Goal: Task Accomplishment & Management: Complete application form

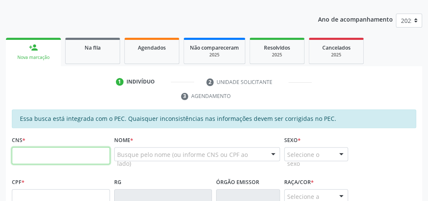
scroll to position [139, 0]
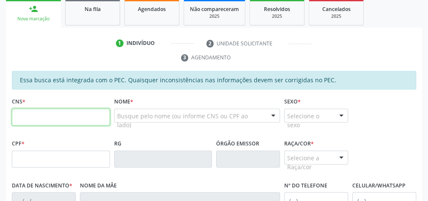
click at [68, 116] on input "text" at bounding box center [61, 116] width 98 height 17
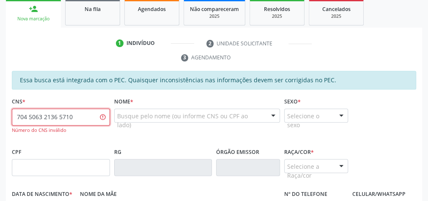
type input "704 5063 2136 5710"
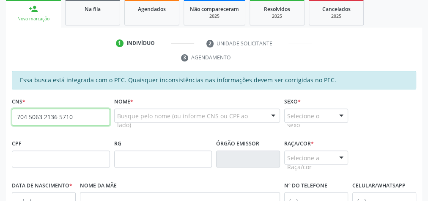
click at [50, 114] on input "704 5063 2136 5710" at bounding box center [61, 116] width 98 height 17
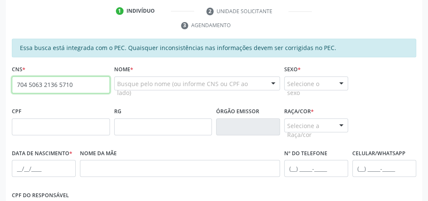
scroll to position [173, 0]
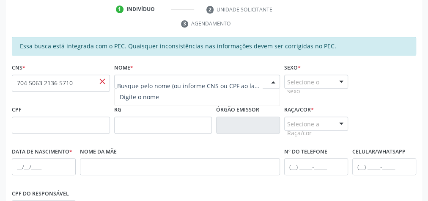
paste input "[PERSON_NAME]"
click at [178, 146] on div "Nome da mãe" at bounding box center [180, 160] width 200 height 30
paste input "[PERSON_NAME]"
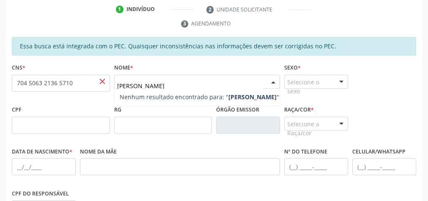
click at [235, 94] on strong "[PERSON_NAME]" at bounding box center [253, 97] width 48 height 8
type input "[PERSON_NAME]"
click at [345, 79] on div at bounding box center [341, 82] width 13 height 14
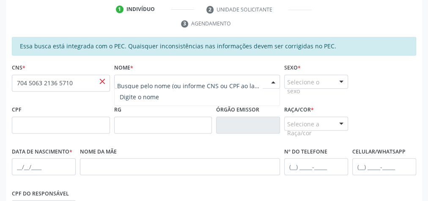
click at [269, 82] on div at bounding box center [273, 82] width 13 height 14
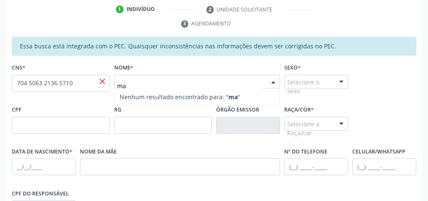
type input "m"
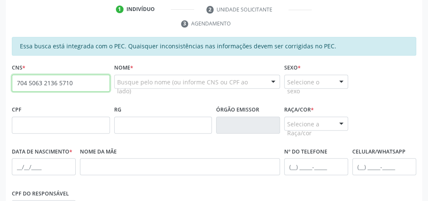
click at [72, 84] on input "704 5063 2136 5710" at bounding box center [61, 83] width 98 height 17
click at [60, 80] on input "704 5063 2136 5710" at bounding box center [61, 83] width 98 height 17
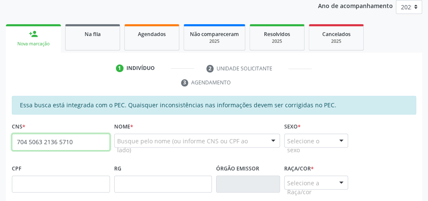
scroll to position [72, 0]
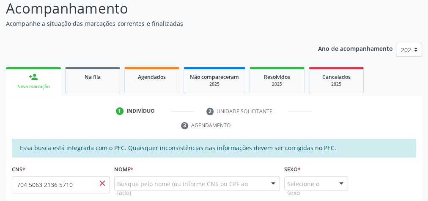
click at [102, 87] on link "Na fila" at bounding box center [92, 80] width 55 height 26
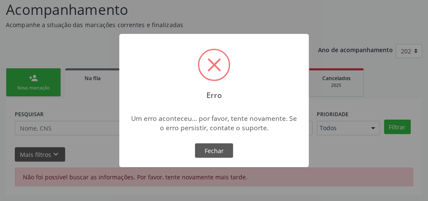
scroll to position [0, 0]
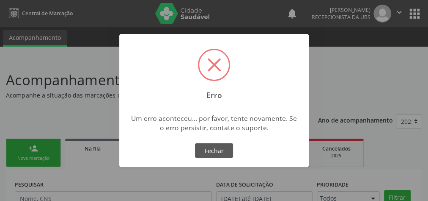
click at [32, 148] on div "× Erro Um erro aconteceu... por favor, tente novamente. Se o erro persistir, co…" at bounding box center [214, 100] width 428 height 201
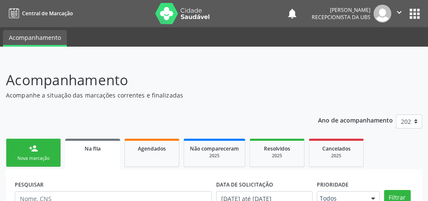
click at [44, 152] on link "person_add Nova marcação" at bounding box center [33, 152] width 55 height 28
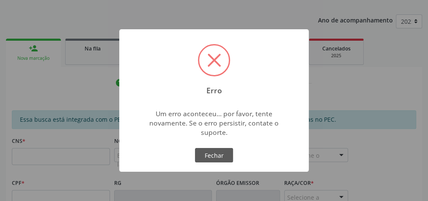
scroll to position [102, 0]
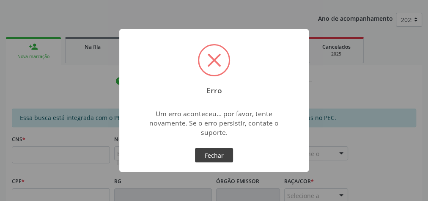
click at [215, 155] on button "Fechar" at bounding box center [214, 155] width 38 height 14
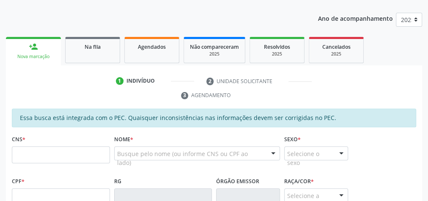
scroll to position [169, 0]
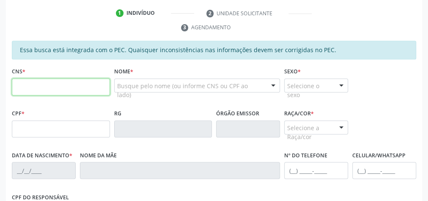
paste input "704 5063 2136 5710"
type input "704 5063 2136 5710"
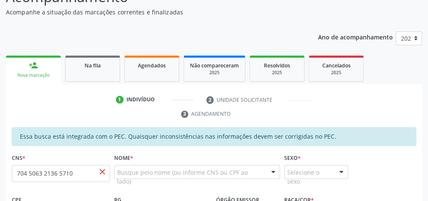
scroll to position [68, 0]
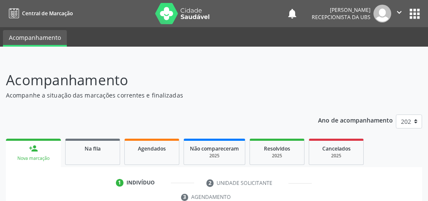
scroll to position [222, 0]
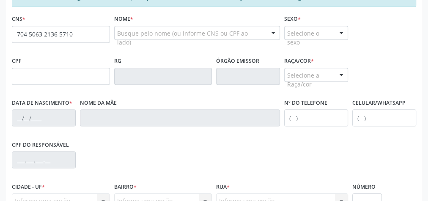
type input "704 5063 2136 5710"
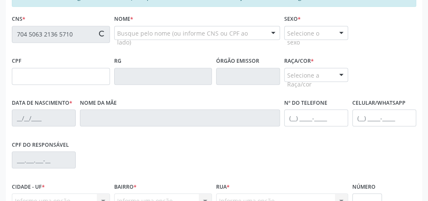
type input "662.649.104-06"
type input "[DATE]"
type input "[PERSON_NAME]"
type input "[PHONE_NUMBER]"
type input "S/N"
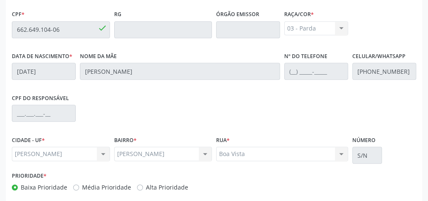
scroll to position [307, 0]
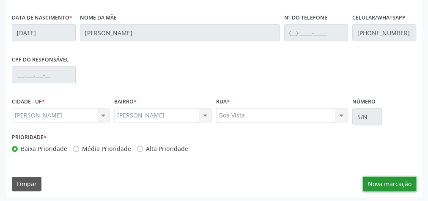
click at [376, 182] on button "Nova marcação" at bounding box center [389, 184] width 53 height 14
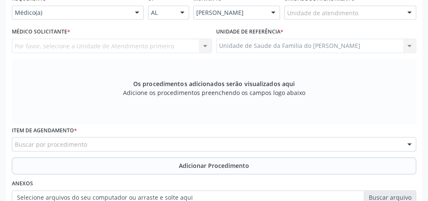
scroll to position [205, 0]
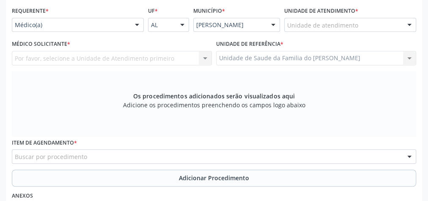
click at [136, 24] on div at bounding box center [137, 25] width 13 height 14
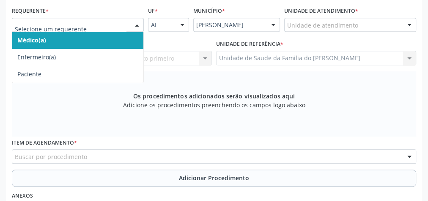
click at [99, 38] on span "Médico(a)" at bounding box center [77, 40] width 131 height 17
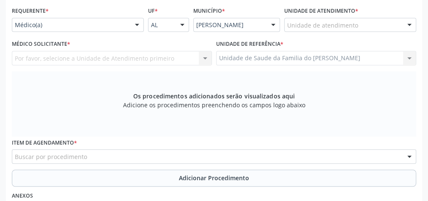
click at [137, 22] on div at bounding box center [137, 25] width 13 height 14
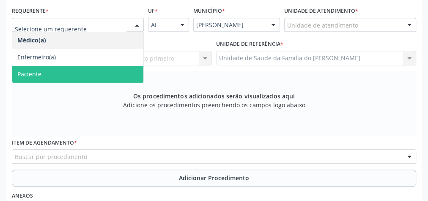
click at [110, 72] on span "Paciente" at bounding box center [77, 74] width 131 height 17
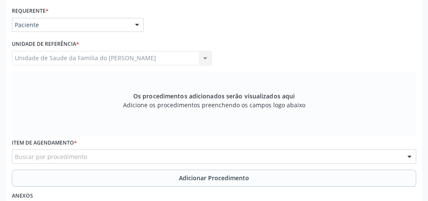
click at [94, 156] on div "Buscar por procedimento" at bounding box center [214, 156] width 405 height 14
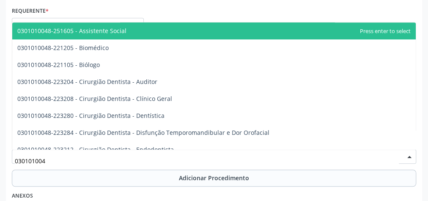
type input "0301010048"
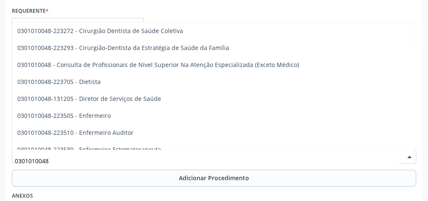
scroll to position [440, 0]
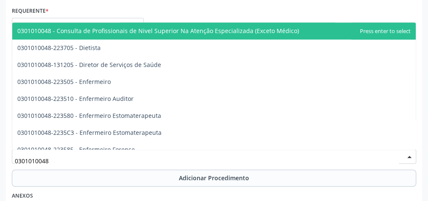
click at [222, 29] on span "0301010048 - Consulta de Profissionais de Nivel Superior Na Atenção Especializa…" at bounding box center [158, 31] width 282 height 8
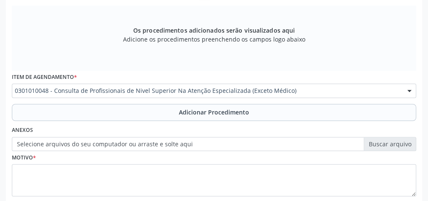
scroll to position [273, 0]
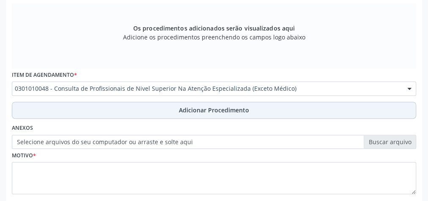
click at [195, 109] on span "Adicionar Procedimento" at bounding box center [214, 109] width 70 height 9
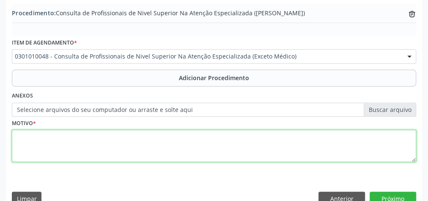
click at [100, 148] on textarea at bounding box center [214, 146] width 405 height 32
click at [45, 135] on textarea "CEO (PROTESE)" at bounding box center [214, 146] width 405 height 32
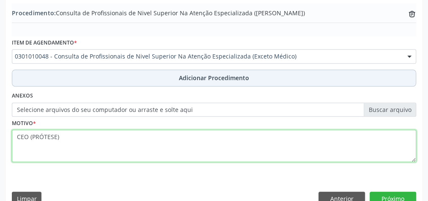
scroll to position [288, 0]
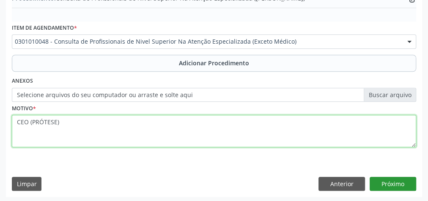
type textarea "CEO (PRÓTESE)"
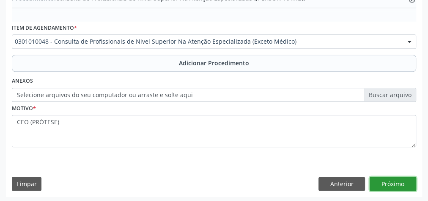
click at [390, 184] on button "Próximo" at bounding box center [393, 184] width 47 height 14
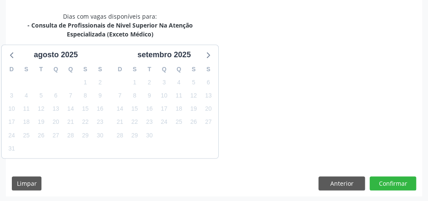
scroll to position [233, 0]
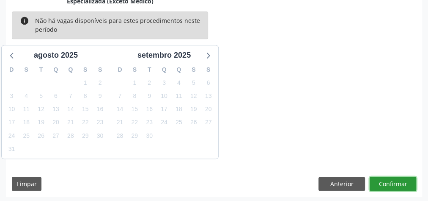
click at [390, 184] on button "Confirmar" at bounding box center [393, 184] width 47 height 14
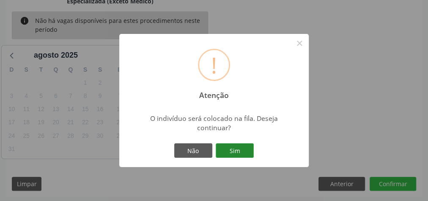
click at [229, 153] on button "Sim" at bounding box center [235, 150] width 38 height 14
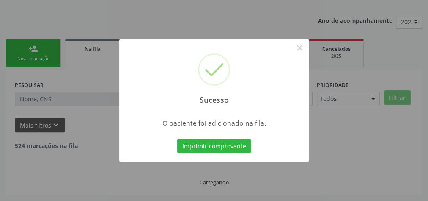
scroll to position [90, 0]
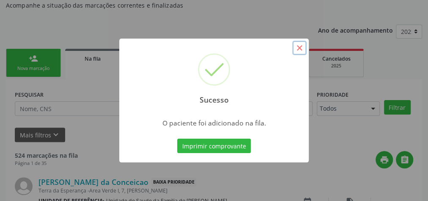
click at [299, 49] on button "×" at bounding box center [300, 48] width 14 height 14
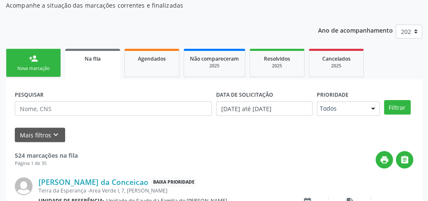
click at [49, 64] on link "person_add Nova marcação" at bounding box center [33, 63] width 55 height 28
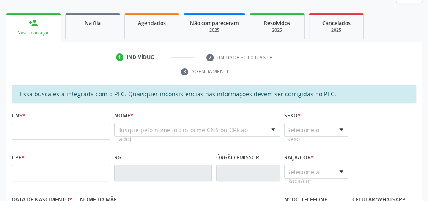
scroll to position [157, 0]
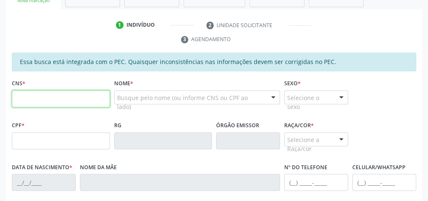
click at [49, 95] on input "text" at bounding box center [61, 98] width 98 height 17
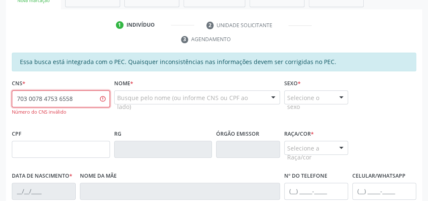
click at [26, 98] on input "703 0078 4753 6558" at bounding box center [61, 98] width 98 height 17
type input "7"
type input "705 0078 4753 6558"
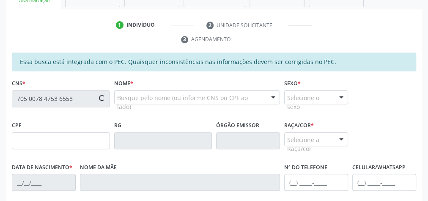
type input "925.721.384-68"
type input "[DATE]"
type input "[PERSON_NAME]"
type input "[PHONE_NUMBER]"
type input "52"
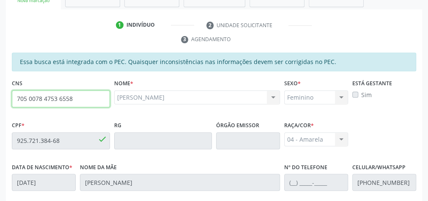
click at [58, 98] on input "705 0078 4753 6558" at bounding box center [61, 98] width 98 height 17
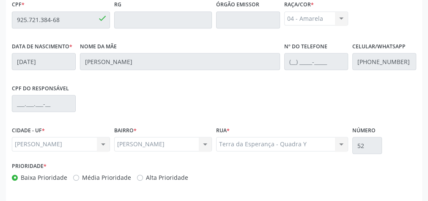
scroll to position [307, 0]
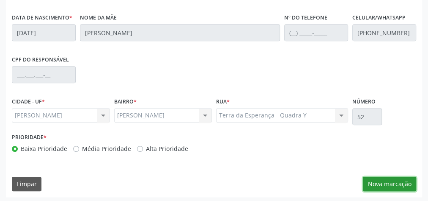
click at [381, 178] on button "Nova marcação" at bounding box center [389, 184] width 53 height 14
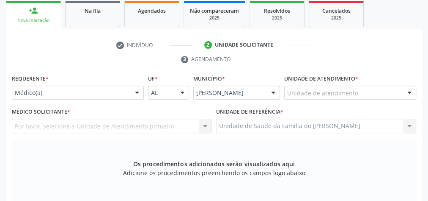
scroll to position [171, 0]
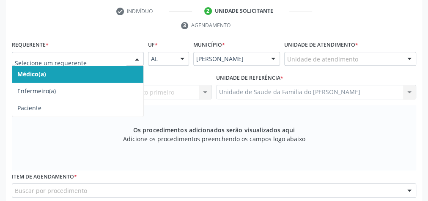
click at [138, 58] on div at bounding box center [137, 59] width 13 height 14
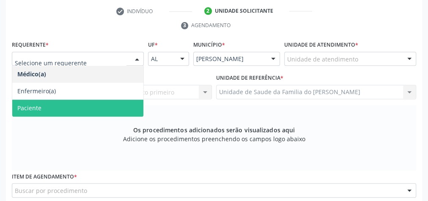
click at [108, 107] on span "Paciente" at bounding box center [77, 107] width 131 height 17
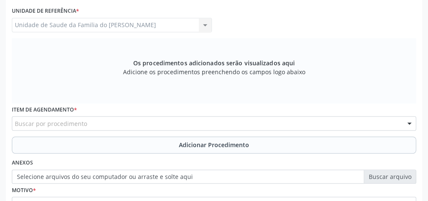
scroll to position [239, 0]
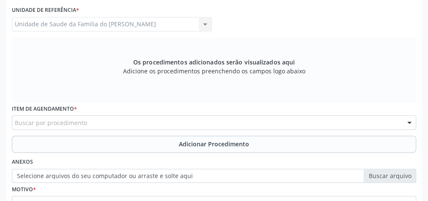
click at [143, 122] on div "Buscar por procedimento" at bounding box center [214, 122] width 405 height 14
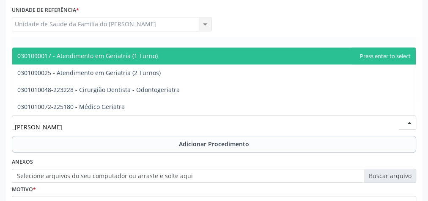
type input "GERIA"
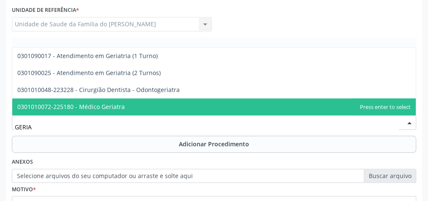
click at [144, 105] on span "0301010072-225180 - Médico Geriatra" at bounding box center [214, 106] width 404 height 17
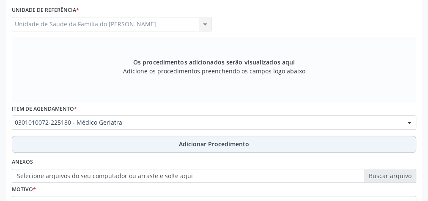
click at [146, 144] on button "Adicionar Procedimento" at bounding box center [214, 143] width 405 height 17
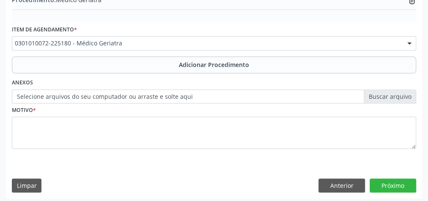
scroll to position [288, 0]
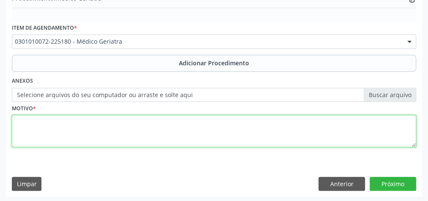
click at [145, 122] on textarea at bounding box center [214, 131] width 405 height 32
type textarea "AVALIACAO"
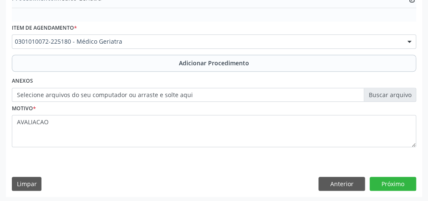
drag, startPoint x: 138, startPoint y: 152, endPoint x: 107, endPoint y: 143, distance: 32.9
click at [138, 149] on div "Motivo * AVALIACAO" at bounding box center [214, 130] width 409 height 57
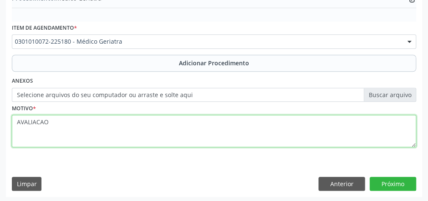
click at [38, 124] on textarea "AVALIACAO" at bounding box center [214, 131] width 405 height 32
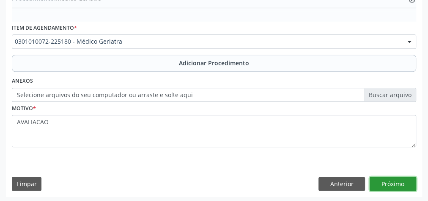
drag, startPoint x: 38, startPoint y: 124, endPoint x: 389, endPoint y: 185, distance: 356.6
click at [389, 185] on button "Próximo" at bounding box center [393, 184] width 47 height 14
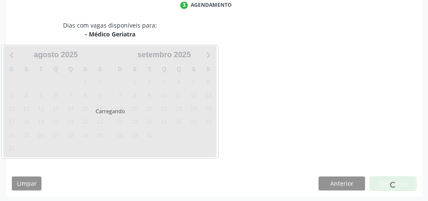
scroll to position [224, 0]
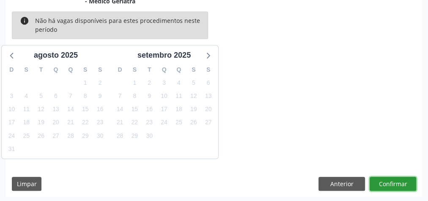
click at [389, 185] on button "Confirmar" at bounding box center [393, 184] width 47 height 14
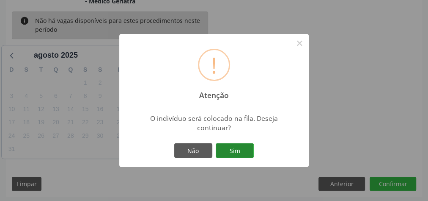
click at [243, 151] on button "Sim" at bounding box center [235, 150] width 38 height 14
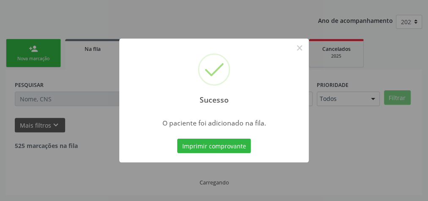
scroll to position [90, 0]
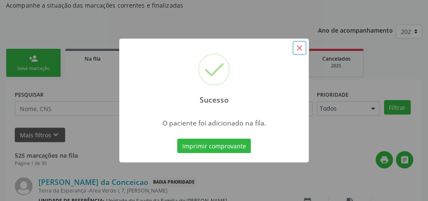
click at [303, 48] on button "×" at bounding box center [300, 48] width 14 height 14
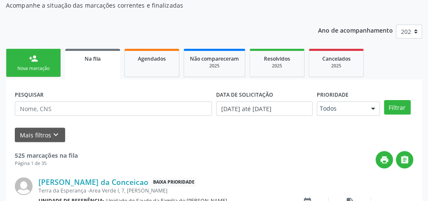
click at [30, 67] on div "Nova marcação" at bounding box center [33, 68] width 42 height 6
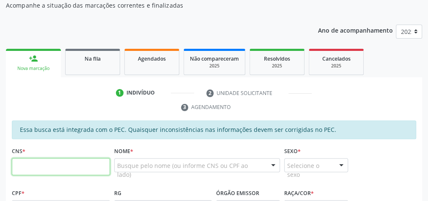
paste input "705 0078 4753 6558"
type input "705 0078 4753 6558"
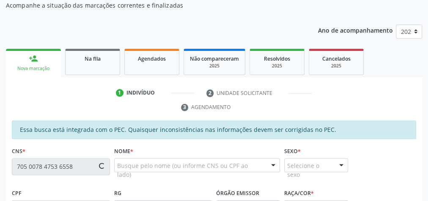
type input "925.721.384-68"
type input "30/05/1952"
type input "Antonia Martins dos Santos"
type input "(79) 99661-4413"
type input "52"
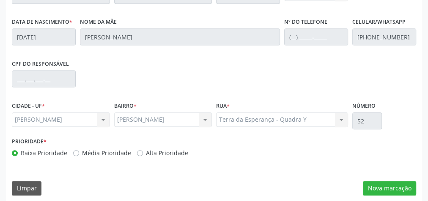
scroll to position [307, 0]
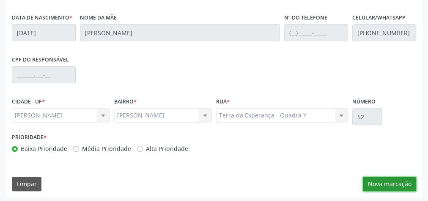
click at [373, 179] on button "Nova marcação" at bounding box center [389, 184] width 53 height 14
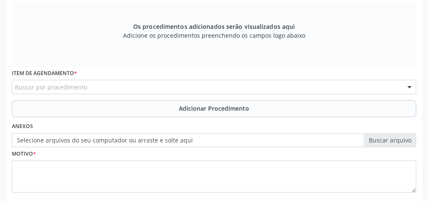
scroll to position [205, 0]
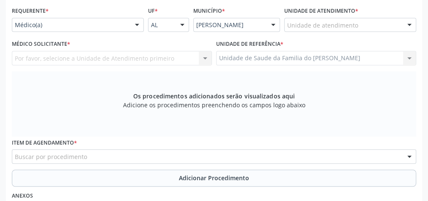
click at [137, 23] on div at bounding box center [137, 25] width 13 height 14
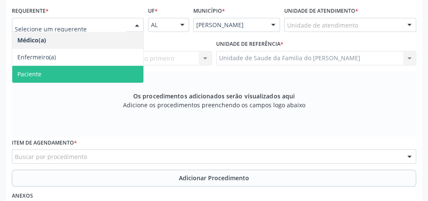
click at [96, 72] on span "Paciente" at bounding box center [77, 74] width 131 height 17
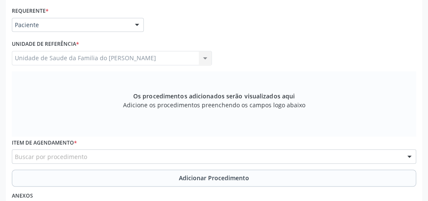
click at [112, 154] on div "Buscar por procedimento" at bounding box center [214, 156] width 405 height 14
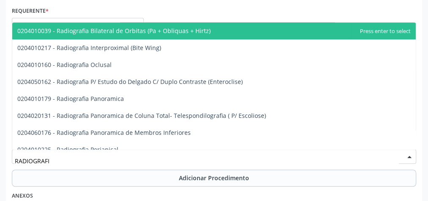
type input "RADIOGRAFIA"
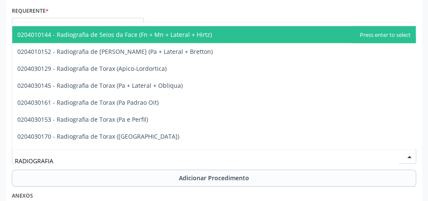
scroll to position [1084, 0]
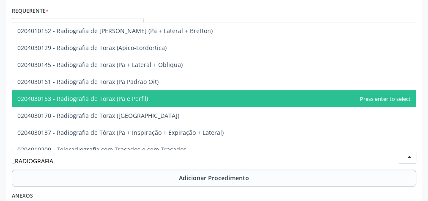
click at [150, 96] on span "0204030153 - Radiografia de Torax (Pa e Perfil)" at bounding box center [214, 98] width 404 height 17
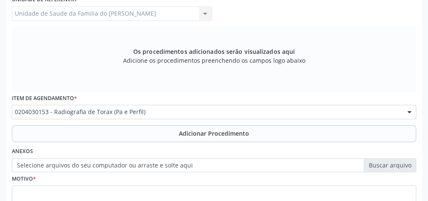
scroll to position [273, 0]
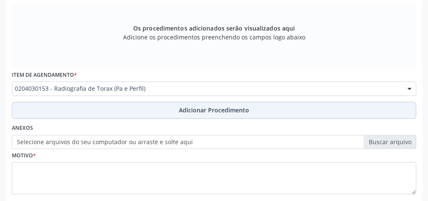
click at [151, 111] on button "Adicionar Procedimento" at bounding box center [214, 110] width 405 height 17
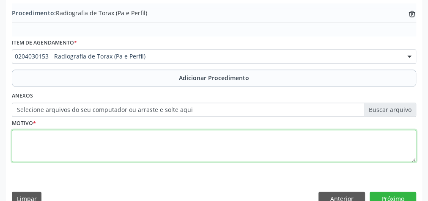
click at [131, 143] on textarea at bounding box center [214, 146] width 405 height 32
click at [35, 137] on textarea "AVALIACAO" at bounding box center [214, 146] width 405 height 32
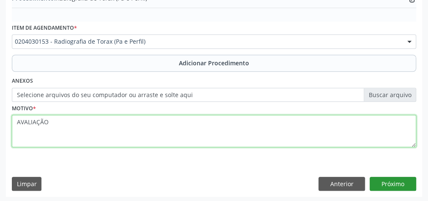
type textarea "AVALIAÇÃO"
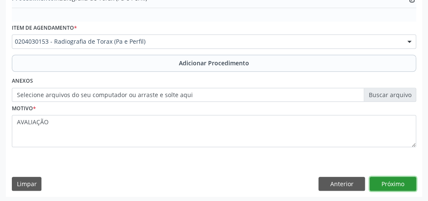
click at [399, 180] on button "Próximo" at bounding box center [393, 184] width 47 height 14
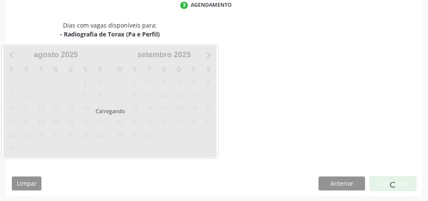
scroll to position [224, 0]
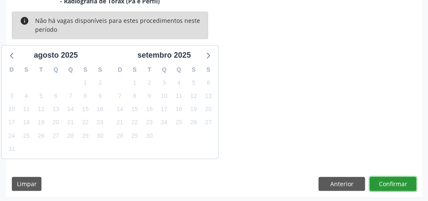
click at [385, 182] on button "Confirmar" at bounding box center [393, 184] width 47 height 14
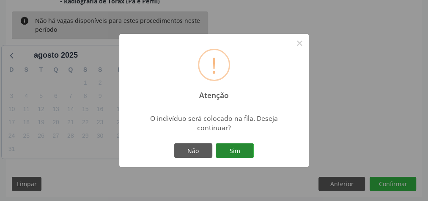
click at [250, 152] on button "Sim" at bounding box center [235, 150] width 38 height 14
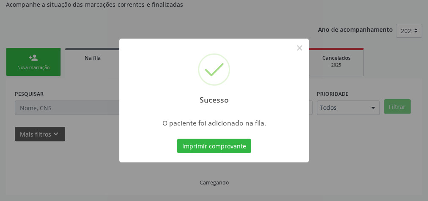
scroll to position [90, 0]
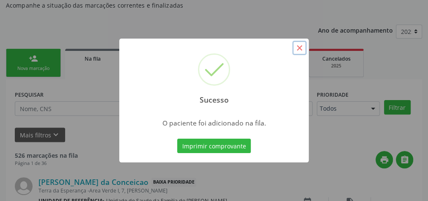
click at [301, 49] on button "×" at bounding box center [300, 48] width 14 height 14
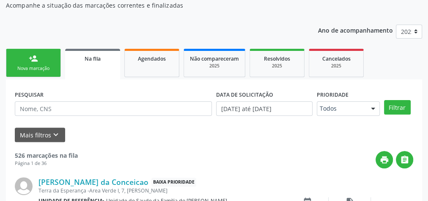
click at [22, 57] on link "person_add Nova marcação" at bounding box center [33, 63] width 55 height 28
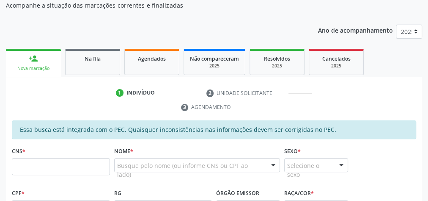
scroll to position [124, 0]
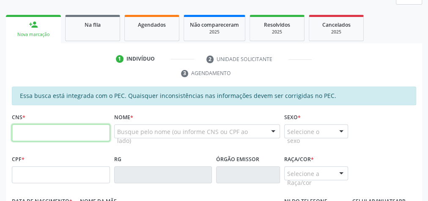
paste input "705 0078 4753 6558"
type input "705 0078 4753 6558"
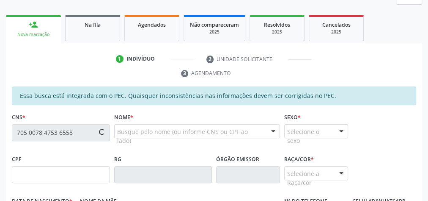
type input "925.721.384-68"
type input "30/05/1952"
type input "Antonia Martins dos Santos"
type input "(79) 99661-4413"
type input "52"
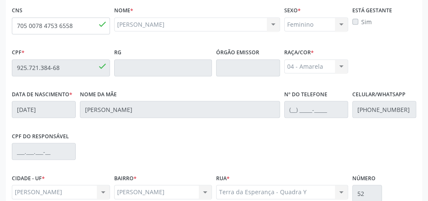
scroll to position [307, 0]
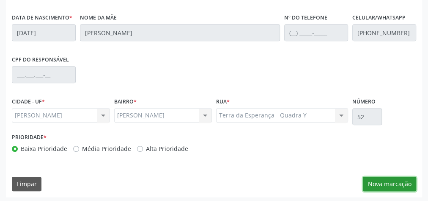
click at [388, 180] on button "Nova marcação" at bounding box center [389, 184] width 53 height 14
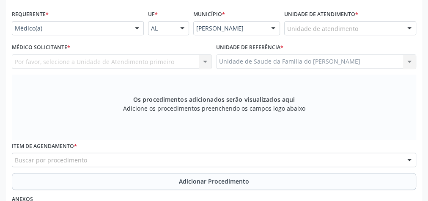
scroll to position [171, 0]
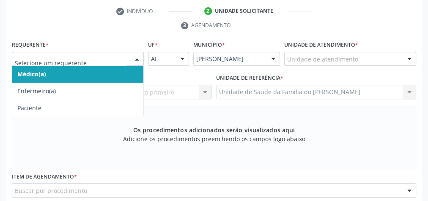
click at [137, 58] on div at bounding box center [137, 59] width 13 height 14
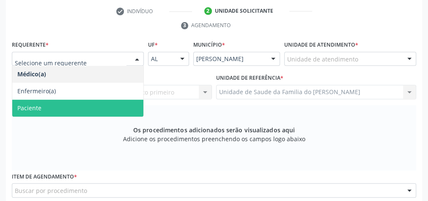
click at [109, 105] on span "Paciente" at bounding box center [77, 107] width 131 height 17
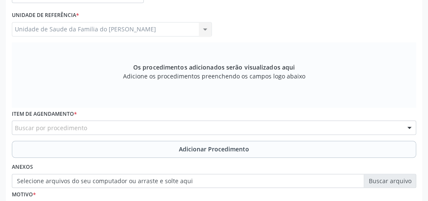
scroll to position [239, 0]
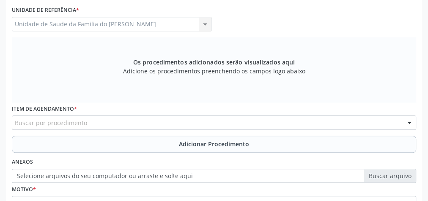
click at [108, 121] on div "Buscar por procedimento" at bounding box center [214, 122] width 405 height 14
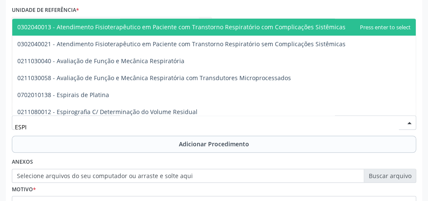
type input "ESPIR"
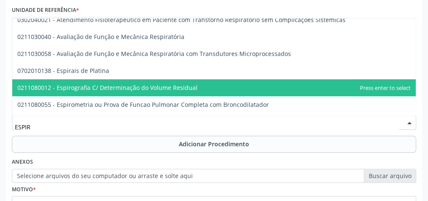
scroll to position [34, 0]
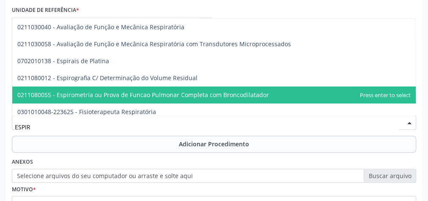
click at [139, 98] on span "0211080055 - Espirometria ou Prova de Funcao Pulmonar Completa com Broncodilata…" at bounding box center [214, 94] width 404 height 17
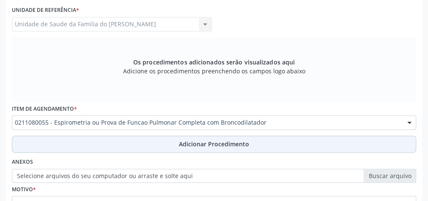
click at [139, 142] on button "Adicionar Procedimento" at bounding box center [214, 143] width 405 height 17
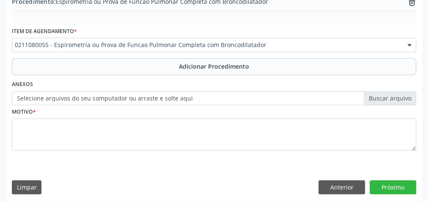
scroll to position [288, 0]
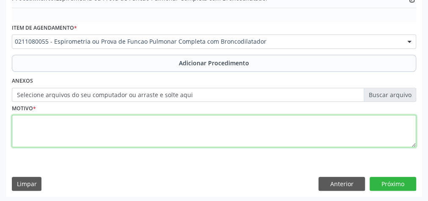
click at [136, 135] on textarea at bounding box center [214, 131] width 405 height 32
click at [36, 120] on textarea "AVALIACAO" at bounding box center [214, 131] width 405 height 32
type textarea "AVALIAÇÃO"
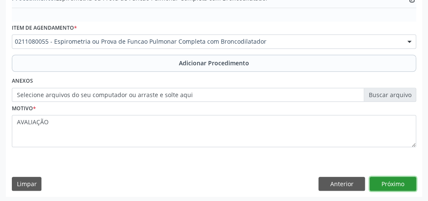
click at [396, 182] on button "Próximo" at bounding box center [393, 184] width 47 height 14
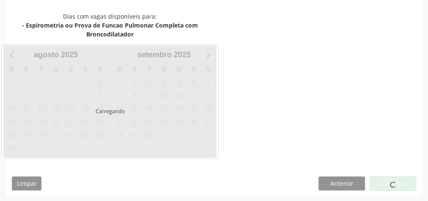
scroll to position [233, 0]
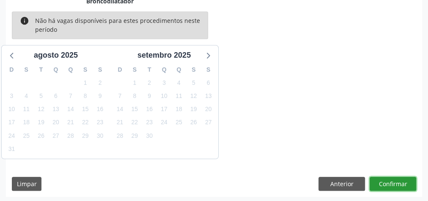
click at [401, 181] on button "Confirmar" at bounding box center [393, 184] width 47 height 14
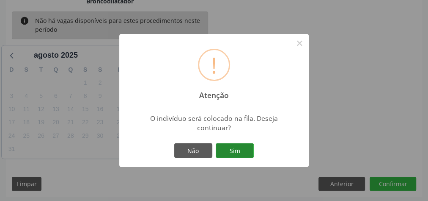
click at [243, 149] on button "Sim" at bounding box center [235, 150] width 38 height 14
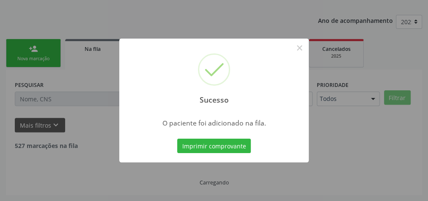
scroll to position [90, 0]
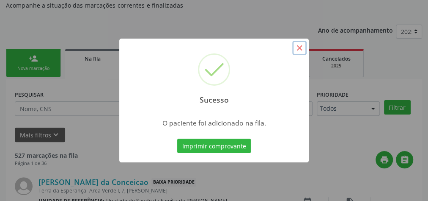
click at [301, 47] on button "×" at bounding box center [300, 48] width 14 height 14
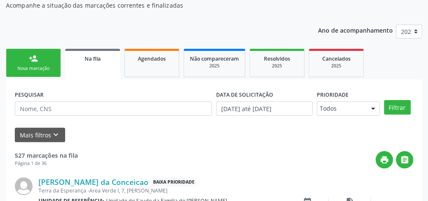
click at [25, 61] on link "person_add Nova marcação" at bounding box center [33, 63] width 55 height 28
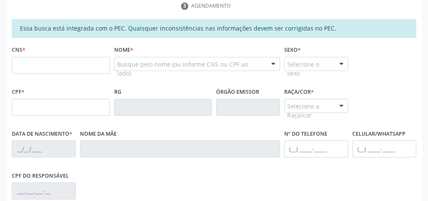
scroll to position [191, 0]
paste input "705 0078 4753 6558"
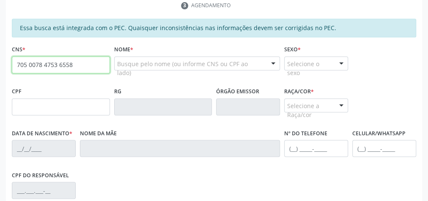
type input "705 0078 4753 6558"
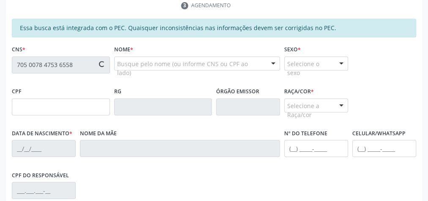
type input "925.721.384-68"
type input "30/05/1952"
type input "Antonia Martins dos Santos"
type input "(79) 99661-4413"
type input "52"
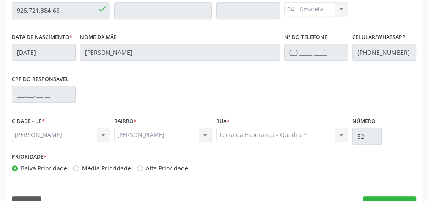
scroll to position [307, 0]
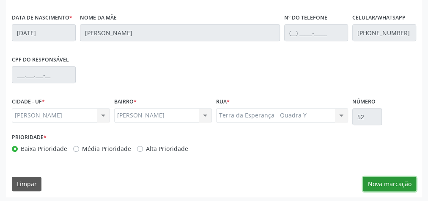
click at [395, 182] on button "Nova marcação" at bounding box center [389, 184] width 53 height 14
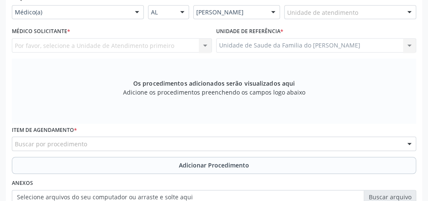
scroll to position [205, 0]
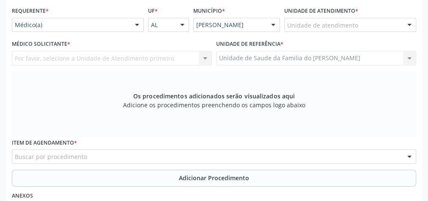
click at [138, 26] on div at bounding box center [137, 25] width 13 height 14
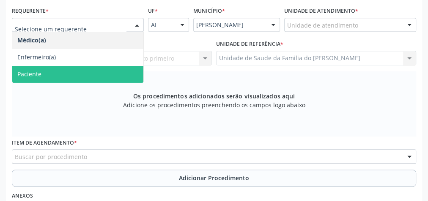
click at [94, 72] on span "Paciente" at bounding box center [77, 74] width 131 height 17
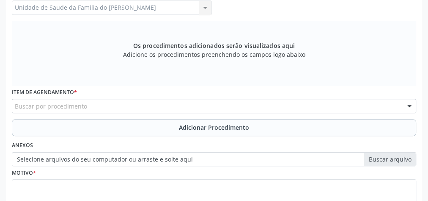
scroll to position [273, 0]
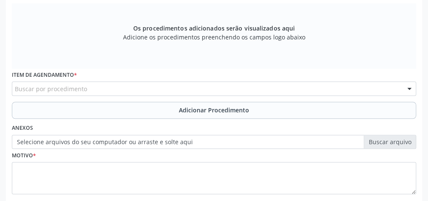
click at [98, 88] on div "Buscar por procedimento" at bounding box center [214, 88] width 405 height 14
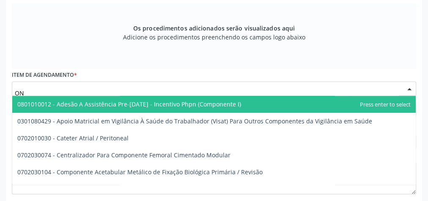
type input "O"
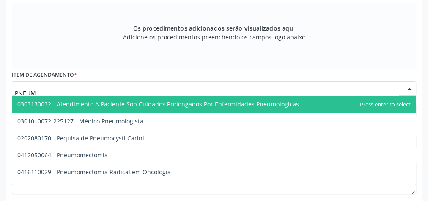
type input "PNEUMO"
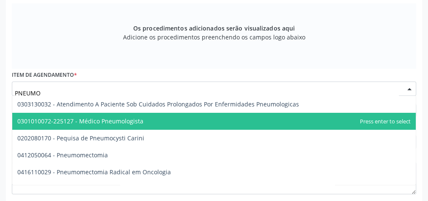
click at [101, 119] on span "0301010072-225127 - Médico Pneumologista" at bounding box center [80, 121] width 126 height 8
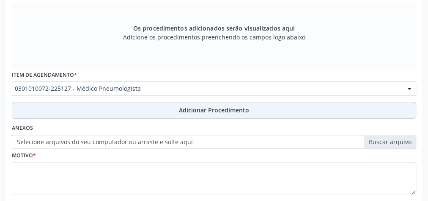
click at [112, 109] on button "Adicionar Procedimento" at bounding box center [214, 110] width 405 height 17
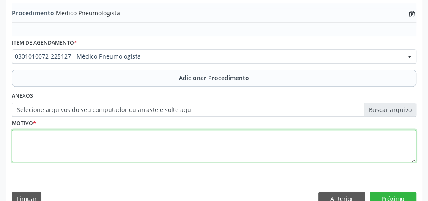
click at [101, 143] on textarea at bounding box center [214, 146] width 405 height 32
click at [36, 135] on textarea "AVALIACAO" at bounding box center [214, 146] width 405 height 32
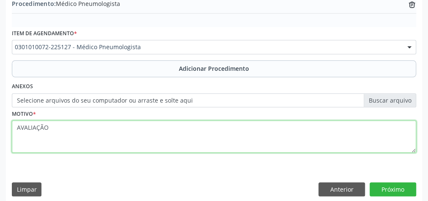
scroll to position [288, 0]
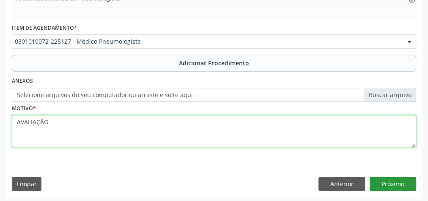
type textarea "AVALIAÇÃO"
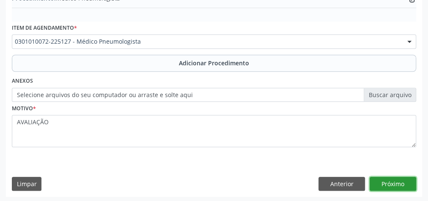
click at [397, 181] on button "Próximo" at bounding box center [393, 184] width 47 height 14
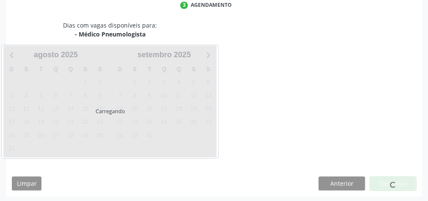
scroll to position [224, 0]
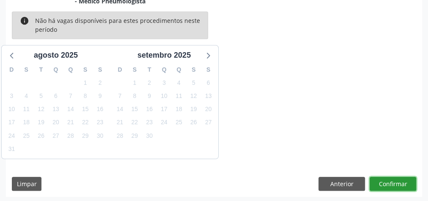
click at [397, 181] on button "Confirmar" at bounding box center [393, 184] width 47 height 14
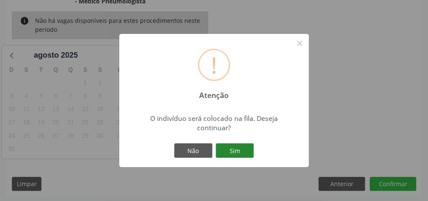
click at [231, 151] on button "Sim" at bounding box center [235, 150] width 38 height 14
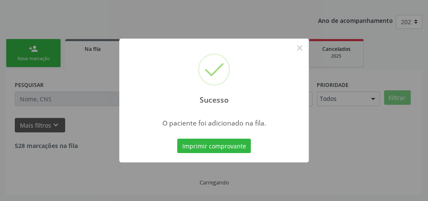
scroll to position [90, 0]
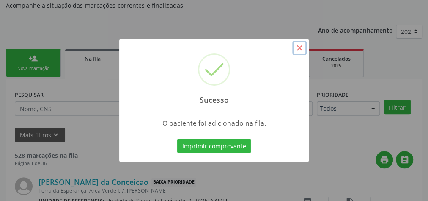
click at [300, 47] on button "×" at bounding box center [300, 48] width 14 height 14
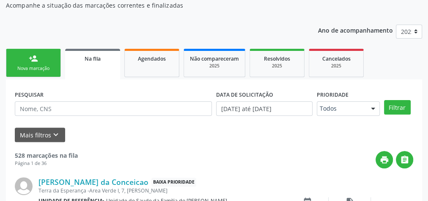
click at [39, 59] on link "person_add Nova marcação" at bounding box center [33, 63] width 55 height 28
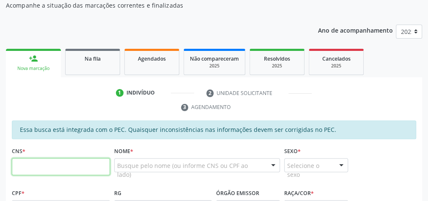
click at [57, 164] on input "text" at bounding box center [61, 166] width 98 height 17
type input "700 0053 1215 5505"
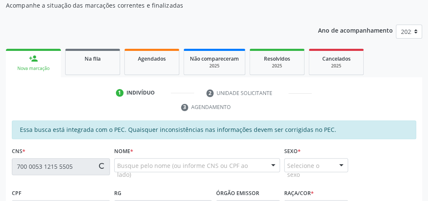
type input "517.019.604-00"
type input "05/08/1955"
type input "Julieta Ribeiro de Lima"
type input "(82) 99158-2094"
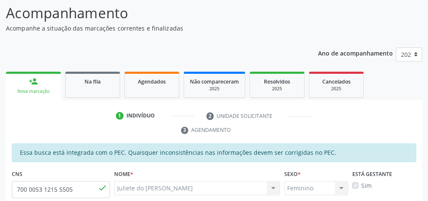
scroll to position [104, 0]
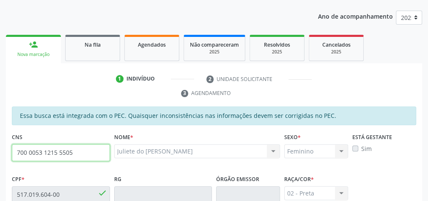
click at [47, 157] on input "700 0053 1215 5505" at bounding box center [61, 152] width 98 height 17
click at [47, 156] on input "700 0053 1215 5505" at bounding box center [61, 152] width 98 height 17
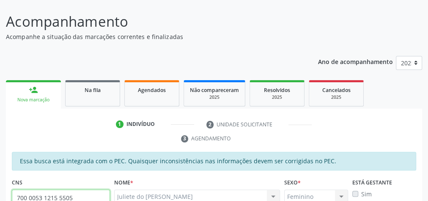
scroll to position [135, 0]
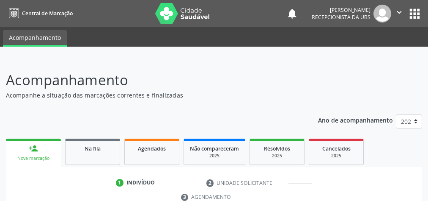
scroll to position [163, 0]
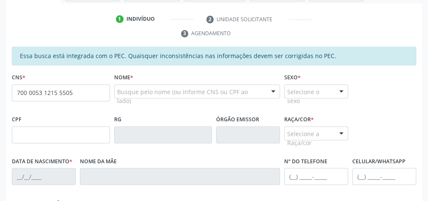
type input "700 0053 1215 5505"
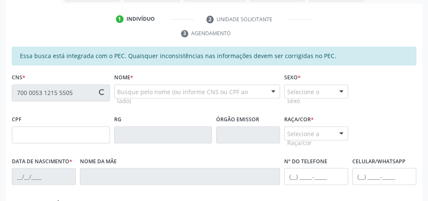
type input "517.019.604-00"
type input "[DATE]"
type input "[PERSON_NAME]"
type input "[PHONE_NUMBER]"
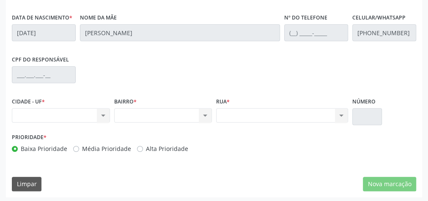
scroll to position [307, 0]
click at [102, 113] on div "Nenhum resultado encontrado para: " " Não há nenhuma opção para ser exibida." at bounding box center [61, 115] width 98 height 14
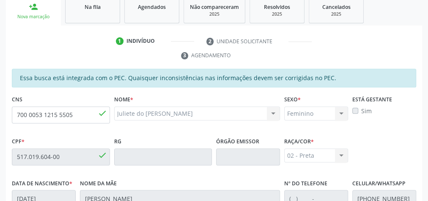
scroll to position [70, 0]
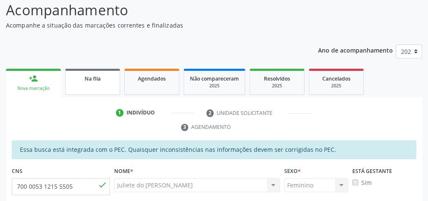
click at [104, 84] on link "Na fila" at bounding box center [92, 82] width 55 height 26
click at [146, 84] on link "Agendados" at bounding box center [151, 82] width 55 height 26
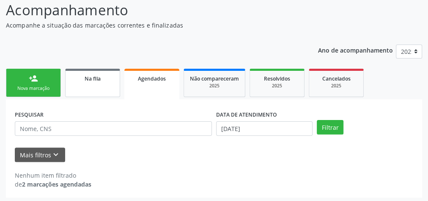
click at [101, 80] on div "Na fila" at bounding box center [93, 78] width 42 height 9
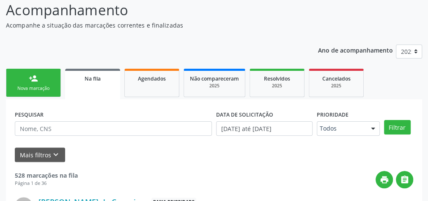
click at [26, 80] on link "person_add Nova marcação" at bounding box center [33, 83] width 55 height 28
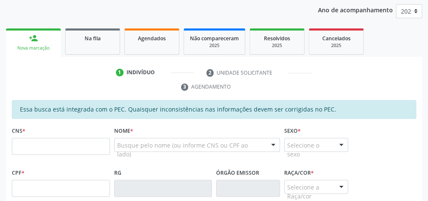
scroll to position [205, 0]
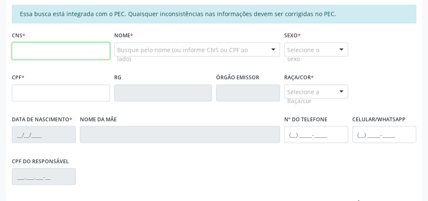
paste input "700 0053 1215 5505"
type input "700 0053 1215 5505"
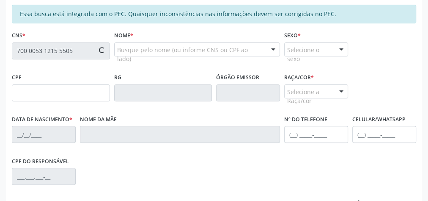
type input "517.019.604-00"
type input "[DATE]"
type input "[PERSON_NAME]"
type input "[PHONE_NUMBER]"
type input "S/N"
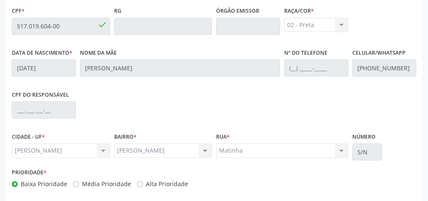
scroll to position [307, 0]
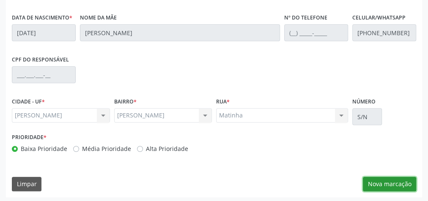
click at [379, 186] on button "Nova marcação" at bounding box center [389, 184] width 53 height 14
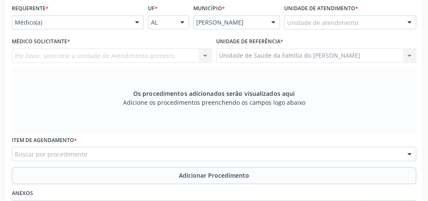
scroll to position [205, 0]
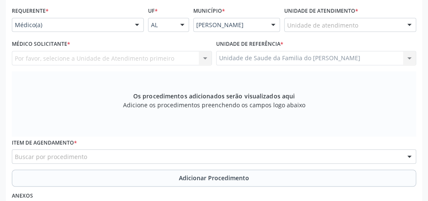
click at [132, 25] on div at bounding box center [137, 25] width 13 height 14
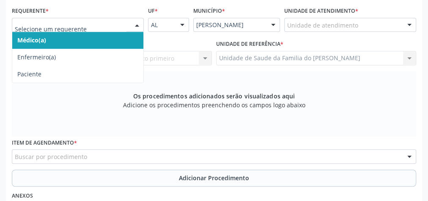
click at [104, 37] on span "Médico(a)" at bounding box center [77, 40] width 131 height 17
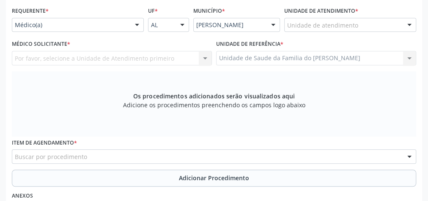
click at [363, 22] on div "Unidade de atendimento" at bounding box center [351, 25] width 132 height 14
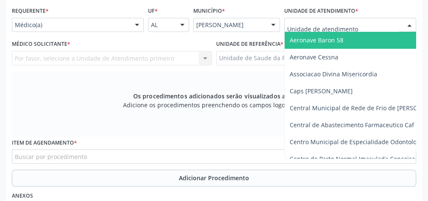
type input "J"
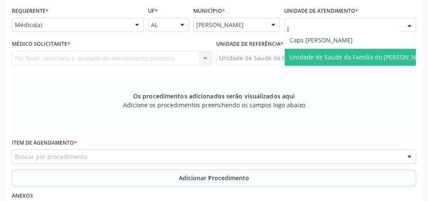
click at [360, 55] on span "Unidade de Saude da Familia do [PERSON_NAME]" at bounding box center [360, 57] width 141 height 8
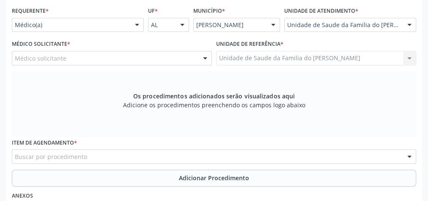
click at [207, 55] on div at bounding box center [205, 58] width 13 height 14
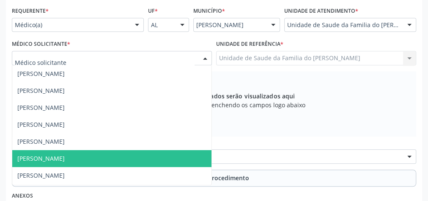
click at [116, 156] on span "Jessica Wanessa da Silva Correia" at bounding box center [111, 158] width 199 height 17
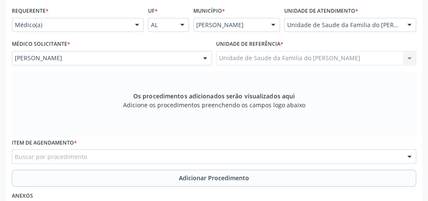
scroll to position [273, 0]
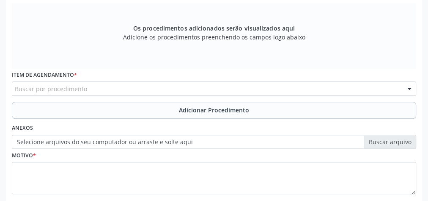
click at [135, 86] on div "Buscar por procedimento" at bounding box center [214, 88] width 405 height 14
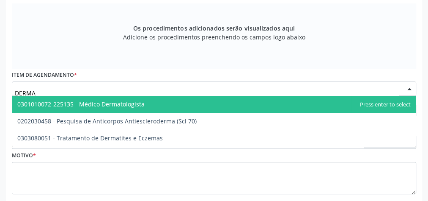
type input "DERMAT"
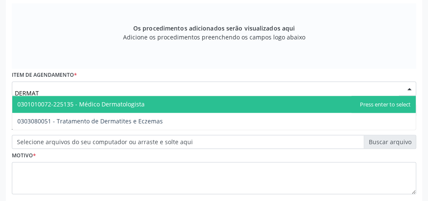
click at [139, 97] on span "0301010072-225135 - Médico Dermatologista" at bounding box center [214, 104] width 404 height 17
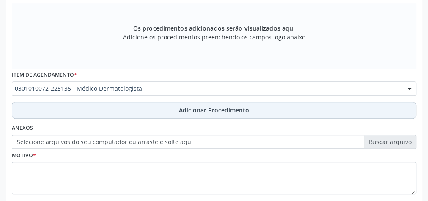
click at [137, 104] on button "Adicionar Procedimento" at bounding box center [214, 110] width 405 height 17
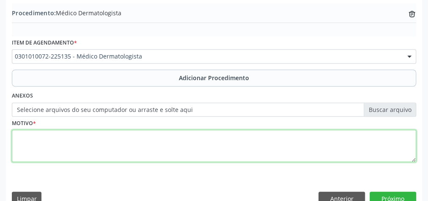
click at [118, 152] on textarea at bounding box center [214, 146] width 405 height 32
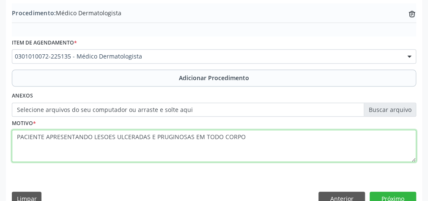
click at [107, 136] on textarea "PACIENTE APRESENTANDO LESOES ULCERADAS E PRUGINOSAS EM TODO CORPO" at bounding box center [214, 146] width 405 height 32
type textarea "PACIENTE APRESENTANDO LESOES ULCERADAS E PRUGINOSAS EM TODO CORPO"
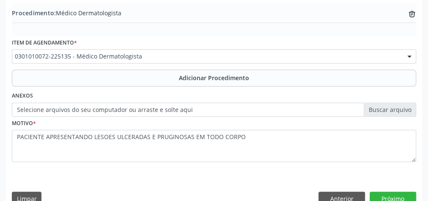
drag, startPoint x: 107, startPoint y: 136, endPoint x: 262, endPoint y: 31, distance: 187.9
click at [262, 31] on div "Procedimento: Médico Dermatologista trash-outline icon" at bounding box center [214, 19] width 405 height 33
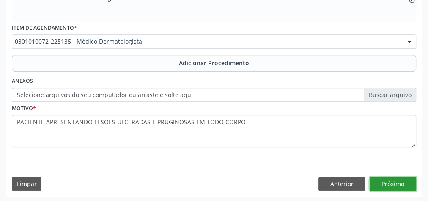
click at [405, 181] on button "Próximo" at bounding box center [393, 184] width 47 height 14
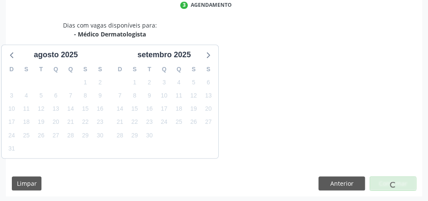
scroll to position [224, 0]
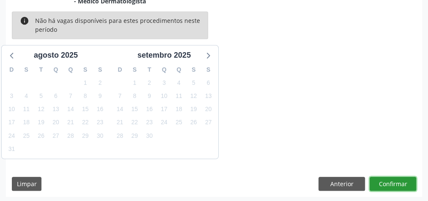
click at [405, 181] on button "Confirmar" at bounding box center [393, 184] width 47 height 14
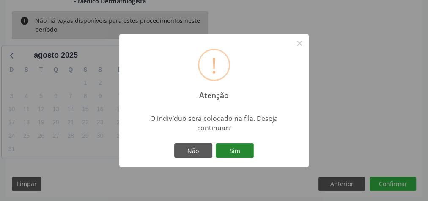
click at [249, 150] on button "Sim" at bounding box center [235, 150] width 38 height 14
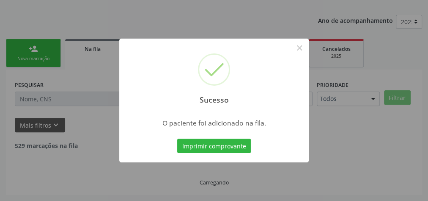
scroll to position [90, 0]
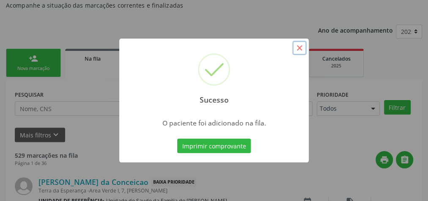
click at [301, 50] on button "×" at bounding box center [300, 48] width 14 height 14
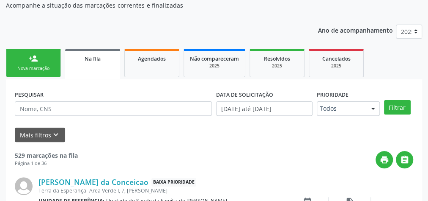
click at [40, 66] on div "Nova marcação" at bounding box center [33, 68] width 42 height 6
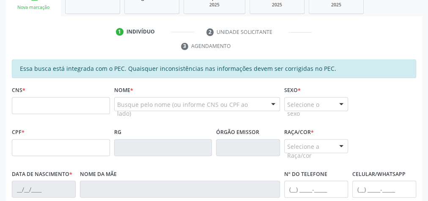
scroll to position [157, 0]
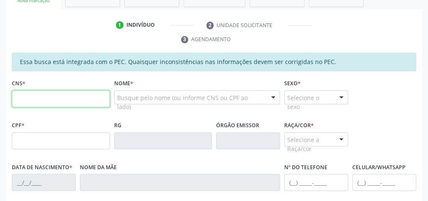
click at [53, 99] on input "text" at bounding box center [61, 98] width 98 height 17
type input "707 0008 0189 2238"
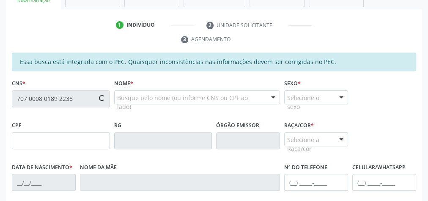
type input "437.610.464-72"
type input "18/04/1964"
type input "Cicera Tiburcio Dantas"
type input "(14) 98173-9744"
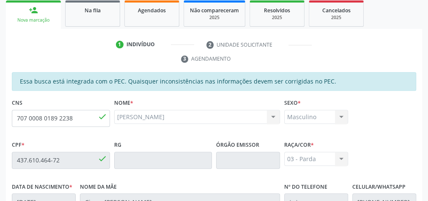
scroll to position [138, 0]
click at [64, 114] on input "707 0008 0189 2238" at bounding box center [61, 118] width 98 height 17
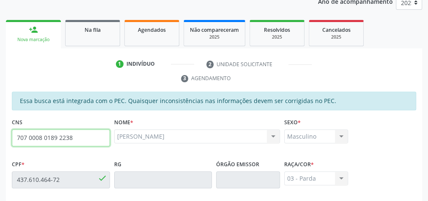
scroll to position [135, 0]
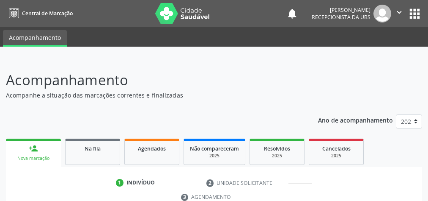
scroll to position [163, 0]
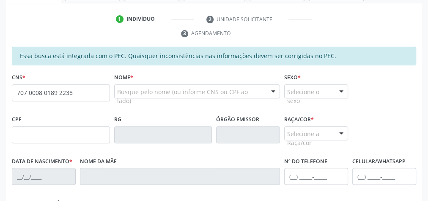
type input "707 0008 0189 2238"
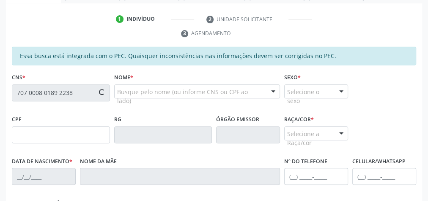
type input "437.610.464-72"
type input "18/04/1964"
type input "Cicera Tiburcio Dantas"
type input "(14) 99973-3130"
type input "12"
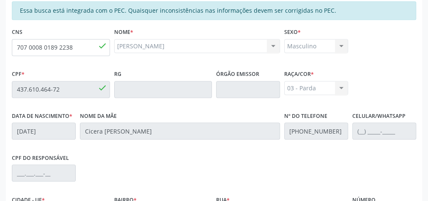
scroll to position [307, 0]
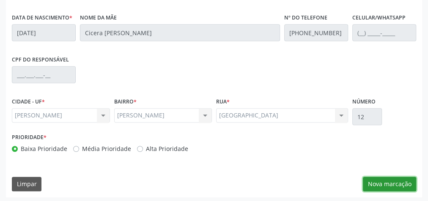
click at [378, 182] on button "Nova marcação" at bounding box center [389, 184] width 53 height 14
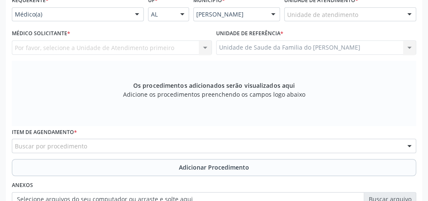
scroll to position [205, 0]
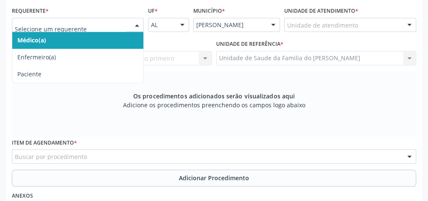
click at [137, 26] on div at bounding box center [137, 25] width 13 height 14
click at [115, 34] on span "Médico(a)" at bounding box center [77, 40] width 131 height 17
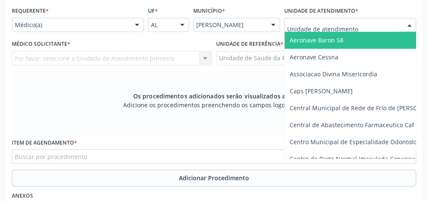
type input "J"
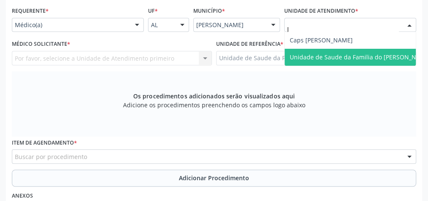
click at [333, 55] on span "Unidade de Saude da Familia do [PERSON_NAME]" at bounding box center [360, 57] width 141 height 8
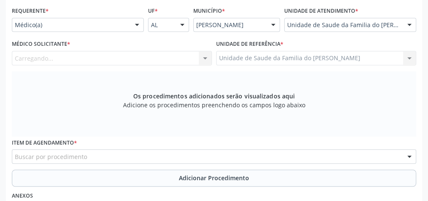
click at [203, 59] on div "Carregando... Nenhum resultado encontrado para: " " Não há nenhuma opção para s…" at bounding box center [112, 58] width 200 height 14
click at [203, 59] on div at bounding box center [205, 58] width 13 height 14
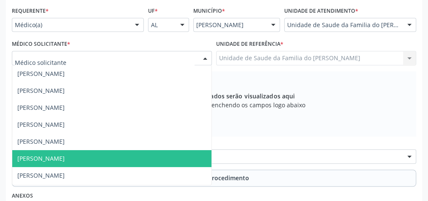
click at [154, 150] on span "Jessica Wanessa da Silva Correia" at bounding box center [111, 158] width 199 height 17
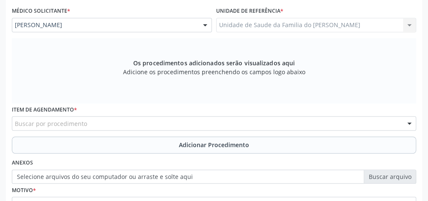
scroll to position [273, 0]
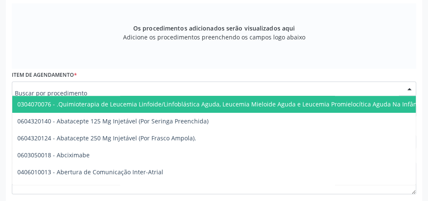
click at [155, 88] on div at bounding box center [214, 88] width 405 height 14
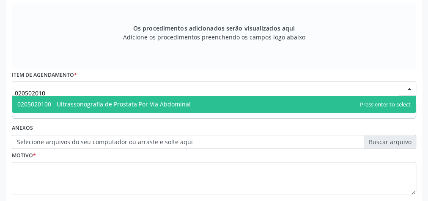
type input "0205020100"
click at [158, 103] on span "0205020100 - Ultrassonografia de Prostata Por Via Abdominal" at bounding box center [104, 104] width 174 height 8
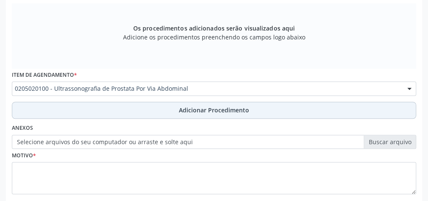
click at [156, 113] on button "Adicionar Procedimento" at bounding box center [214, 110] width 405 height 17
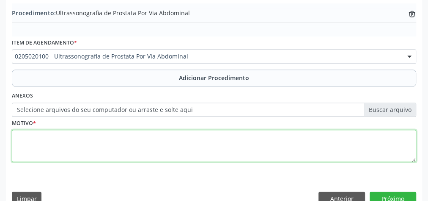
click at [152, 141] on textarea at bounding box center [214, 146] width 405 height 32
click at [49, 138] on textarea "AVALIACAO PSA" at bounding box center [214, 146] width 405 height 32
click at [75, 134] on textarea "AVALIACAO DE PSA" at bounding box center [214, 146] width 405 height 32
click at [164, 144] on textarea "AVALIACAO DE PSA DE 5,56 HIPERPLASIA DE PROTASTA" at bounding box center [214, 146] width 405 height 32
click at [157, 137] on textarea "AVALIACAO DE PSA DE 5,56 HIPERPLASIA DE PROTASTA" at bounding box center [214, 146] width 405 height 32
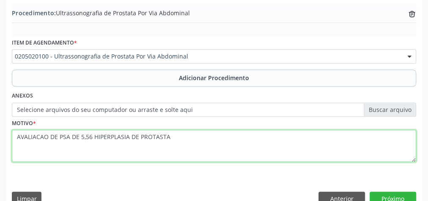
drag, startPoint x: 157, startPoint y: 137, endPoint x: 168, endPoint y: 153, distance: 19.5
click at [166, 152] on textarea "AVALIACAO DE PSA DE 5,56 HIPERPLASIA DE PROTASTA" at bounding box center [214, 146] width 405 height 32
click at [151, 137] on textarea "AVALIACAO DE PSA DE 5,56 HIPERPLASIA DE PROTASTA" at bounding box center [214, 146] width 405 height 32
click at [164, 137] on textarea "AVALIACAO DE PSA DE 5,56 HIPERPLASIA DE PROSTASTA" at bounding box center [214, 146] width 405 height 32
click at [207, 138] on textarea "AVALIACAO DE PSA DE 5,56 HIPERPLASIA DE PROSTATA" at bounding box center [214, 146] width 405 height 32
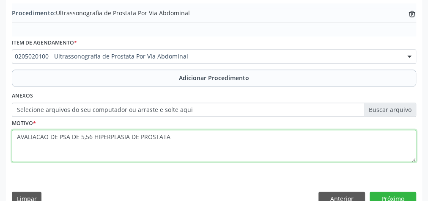
scroll to position [288, 0]
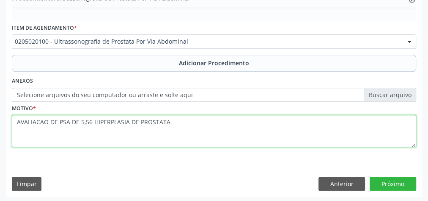
click at [113, 123] on textarea "AVALIACAO DE PSA DE 5,56 HIPERPLASIA DE PROSTATA" at bounding box center [214, 131] width 405 height 32
type textarea "AVALIACAO DE PSA DE 5,56 HIPERPLASIA DE PROSTATA"
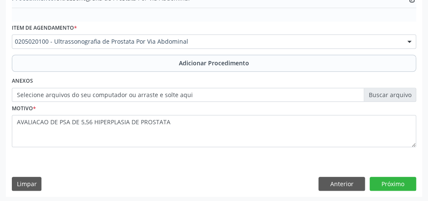
drag, startPoint x: 114, startPoint y: 123, endPoint x: 197, endPoint y: 160, distance: 91.2
click at [180, 159] on div "Requerente * Médico(a) Médico(a) Enfermeiro(a) Paciente Nenhum resultado encont…" at bounding box center [214, 59] width 417 height 274
click at [395, 183] on button "Próximo" at bounding box center [393, 184] width 47 height 14
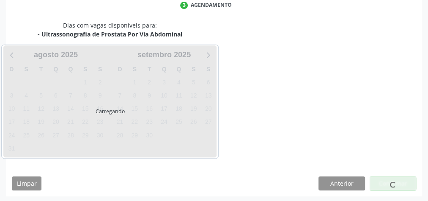
scroll to position [224, 0]
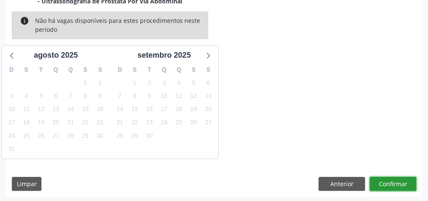
click at [389, 185] on button "Confirmar" at bounding box center [393, 184] width 47 height 14
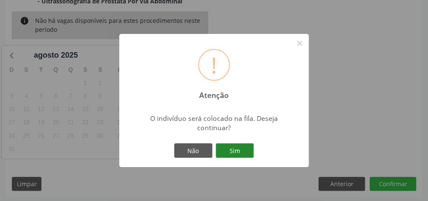
click at [239, 152] on button "Sim" at bounding box center [235, 150] width 38 height 14
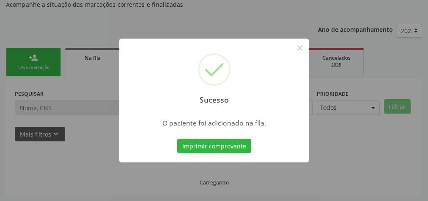
scroll to position [90, 0]
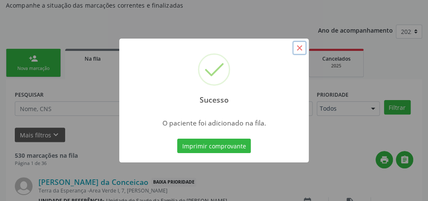
click at [300, 44] on button "×" at bounding box center [300, 48] width 14 height 14
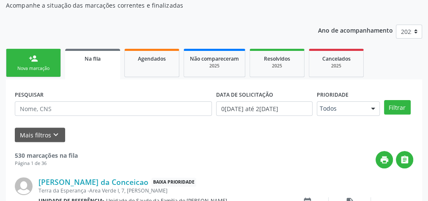
click at [42, 58] on link "person_add Nova marcação" at bounding box center [33, 63] width 55 height 28
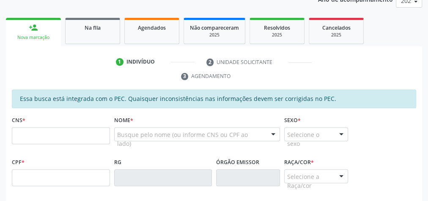
scroll to position [157, 0]
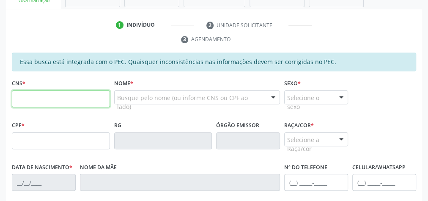
click at [50, 97] on input "text" at bounding box center [61, 98] width 98 height 17
type input "706 5073 7005 8491"
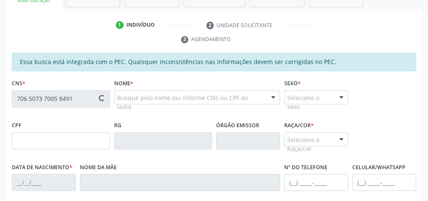
type input "802.817.884-72"
type input "11/05/1967"
type input "Josefa Figueiredo da Silva"
type input "(82) 98721-9014"
type input "S/N"
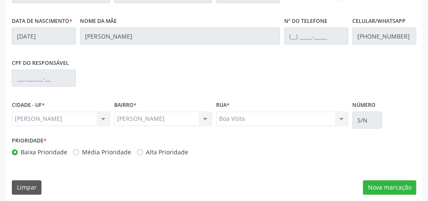
scroll to position [307, 0]
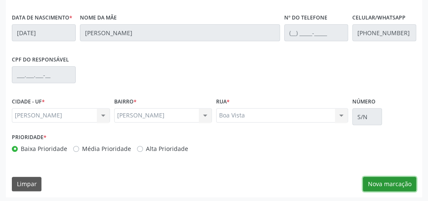
click at [390, 182] on button "Nova marcação" at bounding box center [389, 184] width 53 height 14
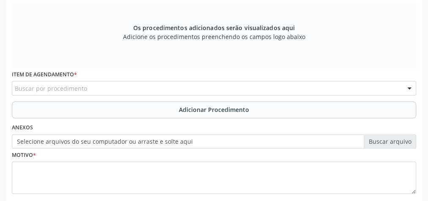
scroll to position [205, 0]
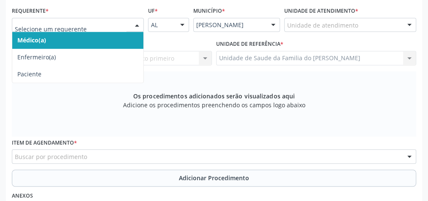
click at [128, 25] on div at bounding box center [78, 25] width 132 height 14
click at [114, 36] on span "Médico(a)" at bounding box center [77, 40] width 131 height 17
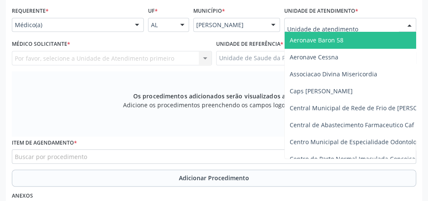
type input "J"
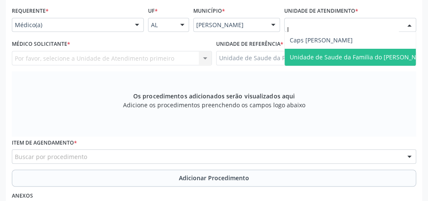
click at [345, 56] on span "Unidade de Saude da Familia do [PERSON_NAME]" at bounding box center [360, 57] width 141 height 8
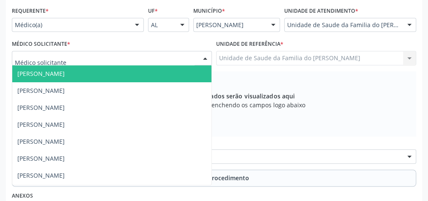
click at [206, 55] on div at bounding box center [205, 58] width 13 height 14
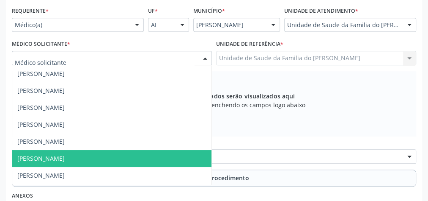
click at [117, 153] on span "[PERSON_NAME]" at bounding box center [111, 158] width 199 height 17
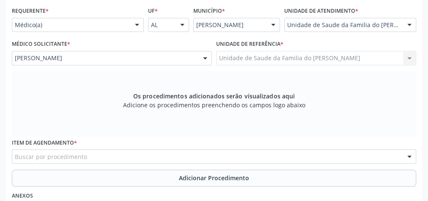
click at [113, 156] on div "Buscar por procedimento" at bounding box center [214, 156] width 405 height 14
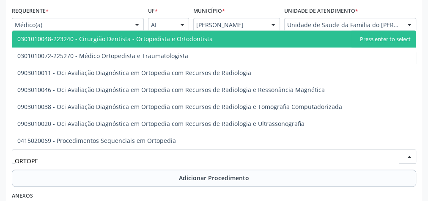
type input "ORTOPED"
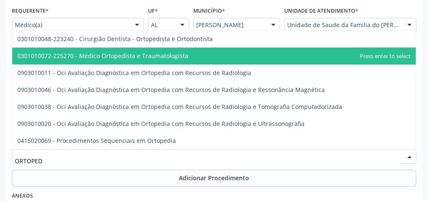
click at [172, 52] on span "0301010072-225270 - Médico Ortopedista e Traumatologista" at bounding box center [102, 56] width 171 height 8
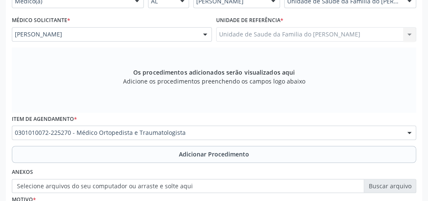
scroll to position [239, 0]
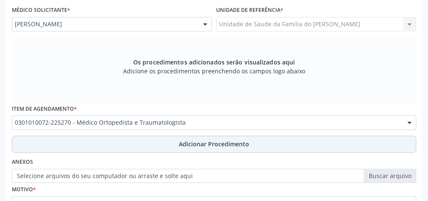
click at [156, 138] on button "Adicionar Procedimento" at bounding box center [214, 143] width 405 height 17
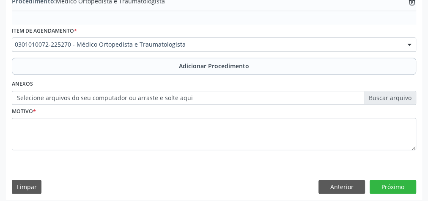
scroll to position [288, 0]
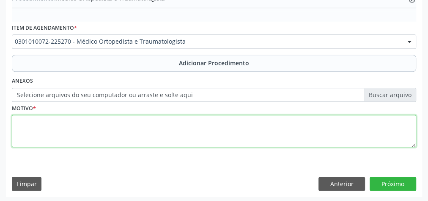
click at [145, 131] on textarea at bounding box center [214, 131] width 405 height 32
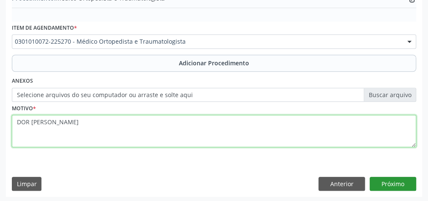
type textarea "DOR [PERSON_NAME]"
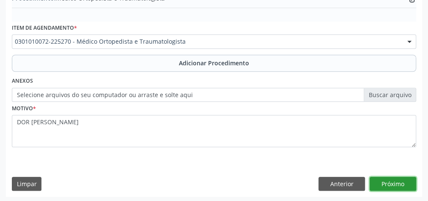
click at [391, 180] on button "Próximo" at bounding box center [393, 184] width 47 height 14
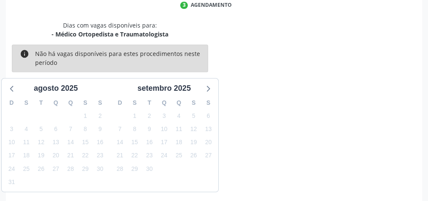
scroll to position [224, 0]
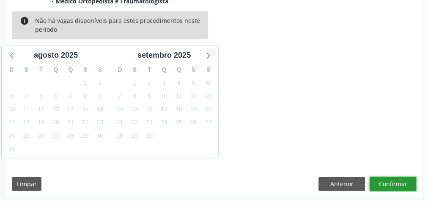
click at [391, 180] on button "Confirmar" at bounding box center [393, 184] width 47 height 14
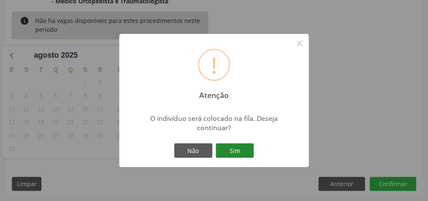
click at [240, 148] on button "Sim" at bounding box center [235, 150] width 38 height 14
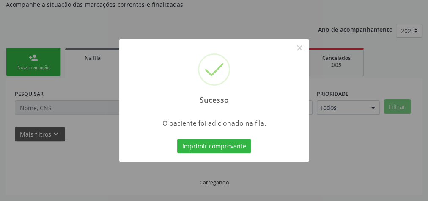
scroll to position [90, 0]
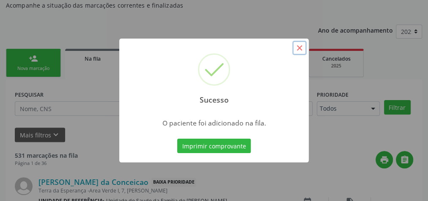
click at [306, 50] on button "×" at bounding box center [300, 48] width 14 height 14
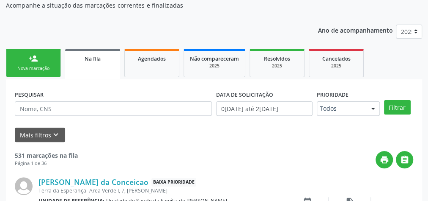
click at [33, 67] on div "Nova marcação" at bounding box center [33, 68] width 42 height 6
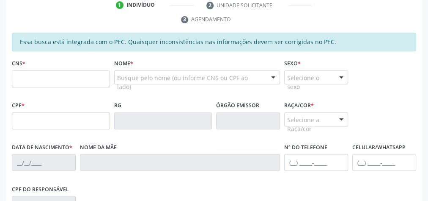
scroll to position [191, 0]
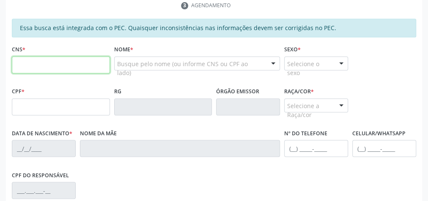
click at [66, 62] on input "text" at bounding box center [61, 64] width 98 height 17
drag, startPoint x: 65, startPoint y: 79, endPoint x: 69, endPoint y: 69, distance: 10.1
click at [65, 76] on div "CNS *" at bounding box center [61, 64] width 102 height 42
click at [70, 66] on input "text" at bounding box center [61, 64] width 98 height 17
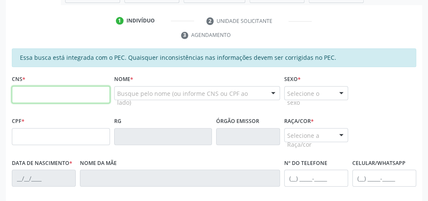
scroll to position [90, 0]
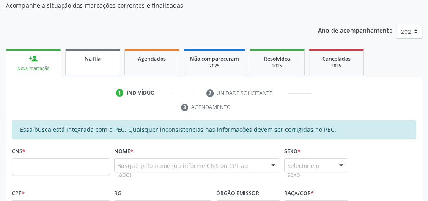
click at [87, 59] on span "Na fila" at bounding box center [93, 58] width 16 height 7
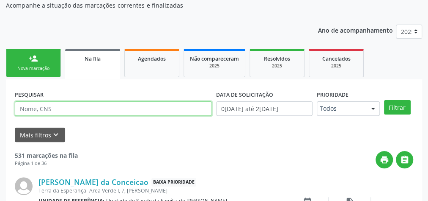
click at [86, 111] on input "text" at bounding box center [113, 108] width 197 height 14
type input "geovan"
click at [384, 100] on button "Filtrar" at bounding box center [397, 107] width 27 height 14
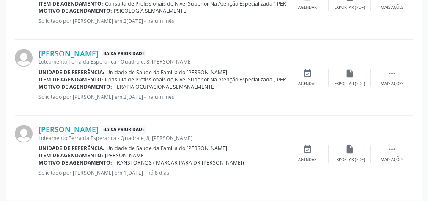
scroll to position [608, 0]
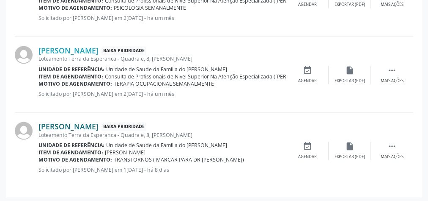
click at [93, 127] on link "Geovan dos Santos Silva" at bounding box center [69, 126] width 60 height 9
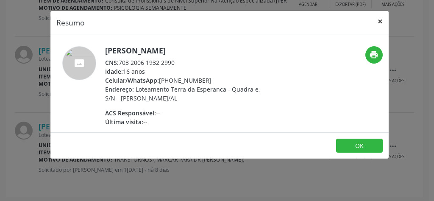
click at [383, 20] on button "×" at bounding box center [379, 21] width 17 height 21
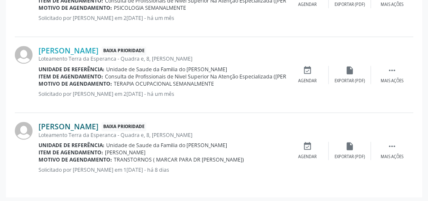
click at [98, 124] on link "Geovan dos Santos Silva" at bounding box center [69, 126] width 60 height 9
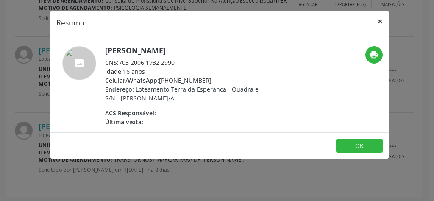
click at [377, 19] on button "×" at bounding box center [379, 21] width 17 height 21
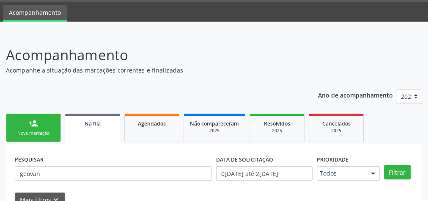
scroll to position [0, 0]
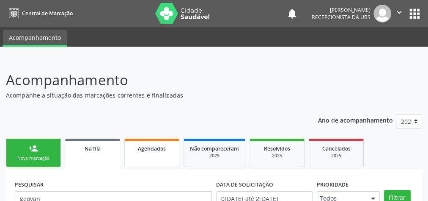
click at [154, 157] on link "Agendados" at bounding box center [151, 152] width 55 height 28
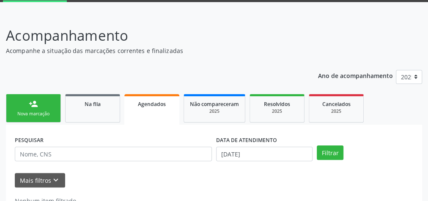
scroll to position [72, 0]
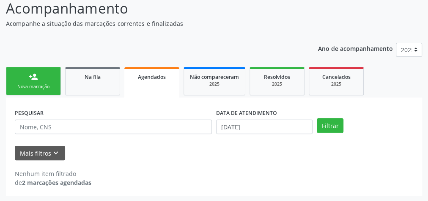
click at [260, 112] on label "DATA DE ATENDIMENTO" at bounding box center [246, 112] width 61 height 13
click at [22, 79] on link "person_add Nova marcação" at bounding box center [33, 81] width 55 height 28
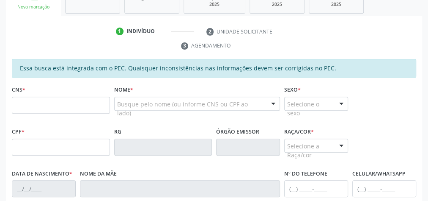
scroll to position [173, 0]
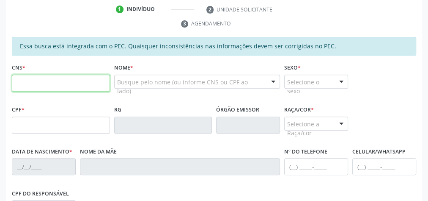
click at [75, 80] on input "text" at bounding box center [61, 83] width 98 height 17
type input "700 6084 7509 0965"
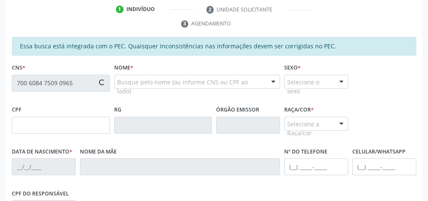
type input "147.082.414-02"
type input "10/11/2016"
type input "Ana Paulo Bezerra de Menezes"
type input "(82) 99155-3181"
type input "08"
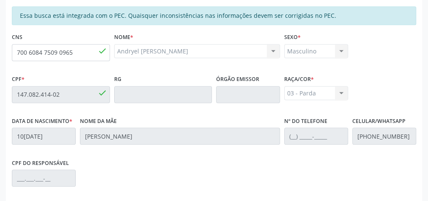
scroll to position [307, 0]
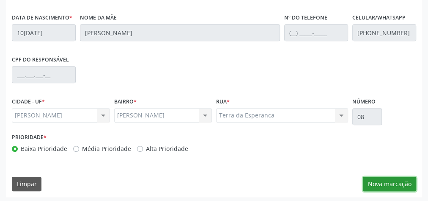
click at [398, 183] on button "Nova marcação" at bounding box center [389, 184] width 53 height 14
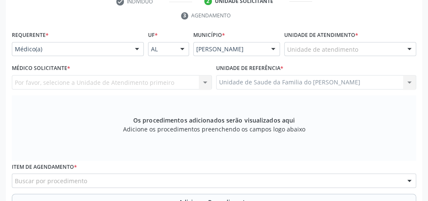
scroll to position [171, 0]
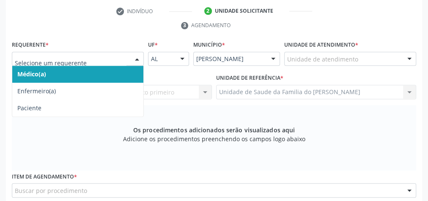
click at [133, 56] on div at bounding box center [137, 59] width 13 height 14
click at [98, 70] on span "Médico(a)" at bounding box center [77, 74] width 131 height 17
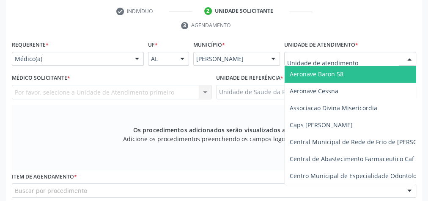
type input "j"
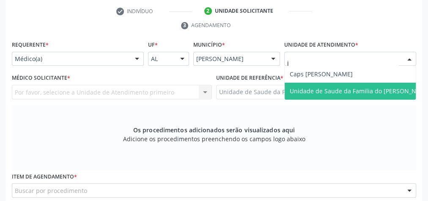
click at [345, 95] on span "Unidade de Saude da Familia do [PERSON_NAME]" at bounding box center [361, 91] width 152 height 17
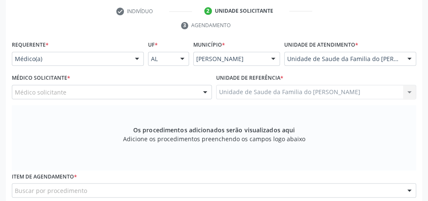
click at [206, 93] on div at bounding box center [205, 92] width 13 height 14
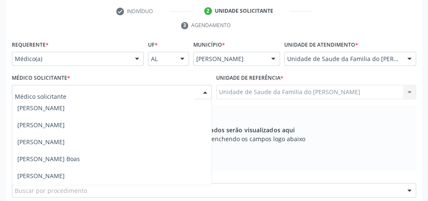
scroll to position [68, 0]
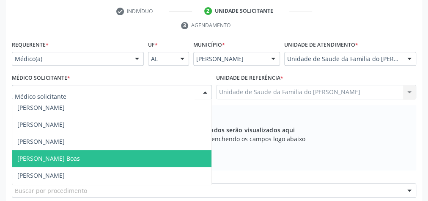
click at [126, 152] on span "[PERSON_NAME] Boas" at bounding box center [111, 158] width 199 height 17
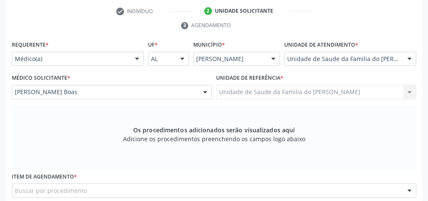
scroll to position [273, 0]
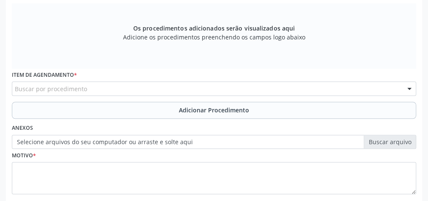
click at [110, 88] on div "Buscar por procedimento" at bounding box center [214, 88] width 405 height 14
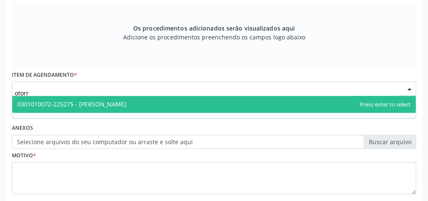
type input "otorri"
click at [109, 100] on span "0301010072-225275 - [PERSON_NAME]" at bounding box center [71, 104] width 109 height 8
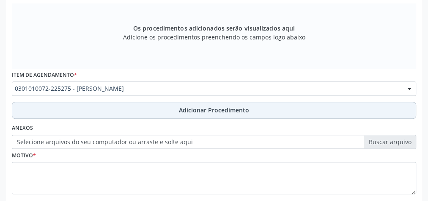
click at [113, 107] on button "Adicionar Procedimento" at bounding box center [214, 110] width 405 height 17
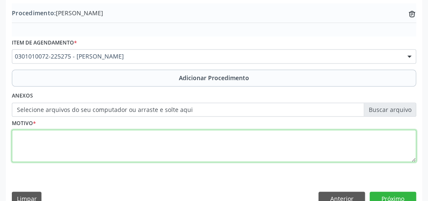
click at [87, 153] on textarea at bounding box center [214, 146] width 405 height 32
click at [19, 135] on textarea "otite recorrente" at bounding box center [214, 146] width 405 height 32
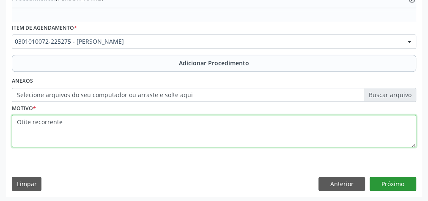
type textarea "Otite recorrente"
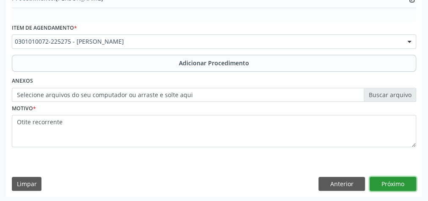
click at [397, 185] on button "Próximo" at bounding box center [393, 184] width 47 height 14
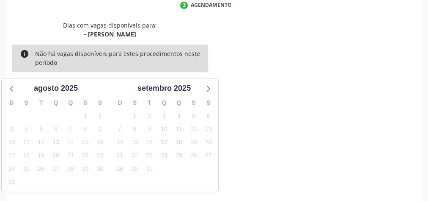
scroll to position [224, 0]
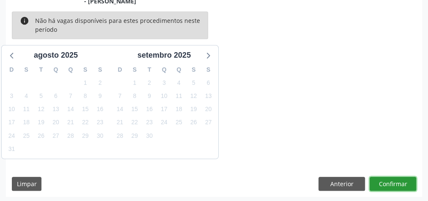
click at [398, 181] on button "Confirmar" at bounding box center [393, 184] width 47 height 14
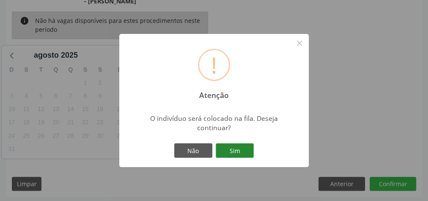
click at [237, 152] on button "Sim" at bounding box center [235, 150] width 38 height 14
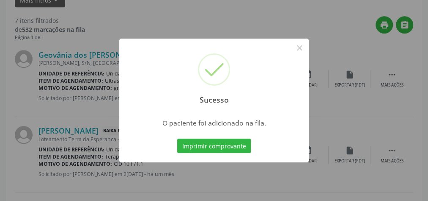
scroll to position [90, 0]
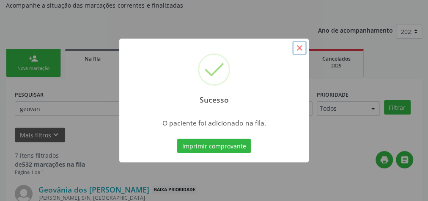
click at [301, 48] on button "×" at bounding box center [300, 48] width 14 height 14
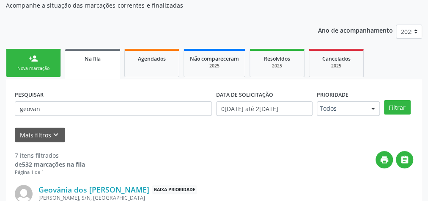
click at [34, 63] on link "person_add Nova marcação" at bounding box center [33, 63] width 55 height 28
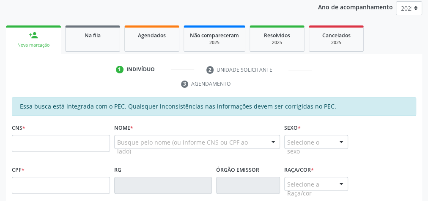
scroll to position [124, 0]
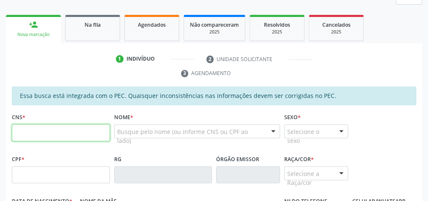
click at [51, 133] on input "text" at bounding box center [61, 132] width 98 height 17
type input "700 6089 5894 5566"
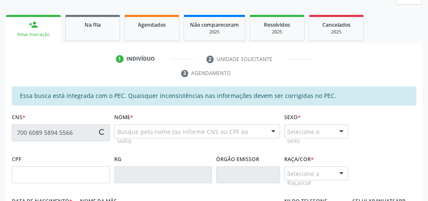
type input "911.805.204-59"
type input "[DATE]"
type input "[PERSON_NAME]"
type input "[PHONE_NUMBER]"
type input "S/N"
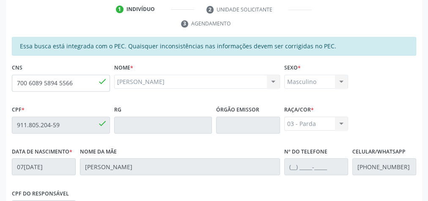
scroll to position [157, 0]
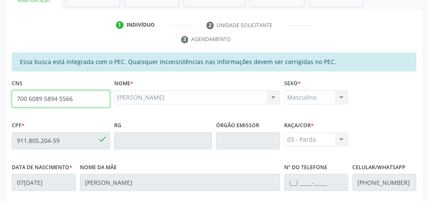
click at [58, 99] on input "700 6089 5894 5566" at bounding box center [61, 98] width 98 height 17
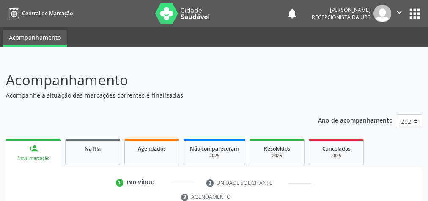
scroll to position [152, 0]
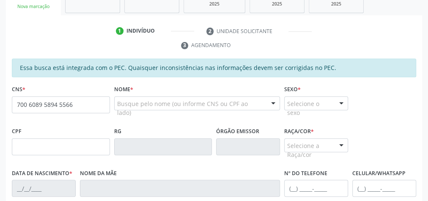
type input "700 6089 5894 5566"
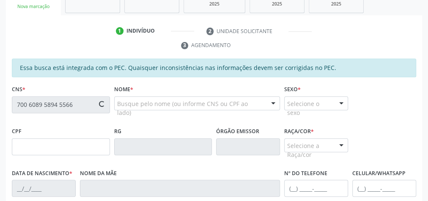
type input "911.805.204-59"
type input "[DATE]"
type input "[PERSON_NAME]"
type input "[PHONE_NUMBER]"
type input "S/N"
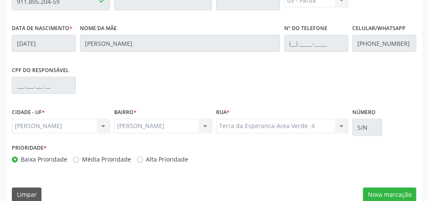
scroll to position [307, 0]
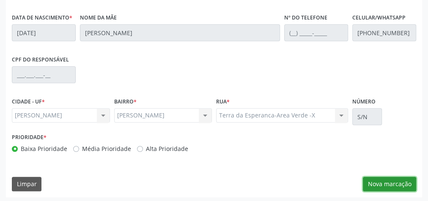
click at [389, 182] on button "Nova marcação" at bounding box center [389, 184] width 53 height 14
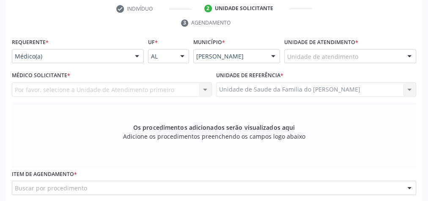
scroll to position [171, 0]
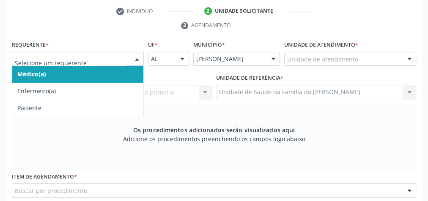
click at [134, 58] on div at bounding box center [137, 59] width 13 height 14
click at [112, 75] on span "Médico(a)" at bounding box center [77, 74] width 131 height 17
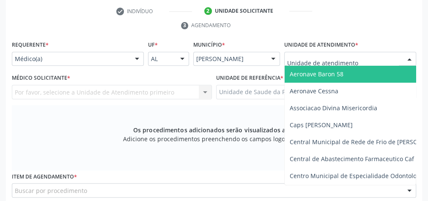
type input "J"
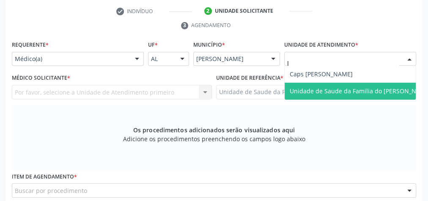
click at [316, 88] on span "Unidade de Saude da Familia do [PERSON_NAME]" at bounding box center [360, 91] width 141 height 8
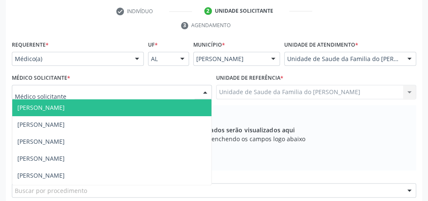
click at [202, 90] on div at bounding box center [205, 92] width 13 height 14
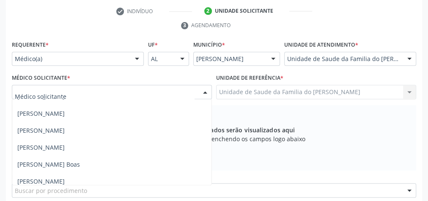
scroll to position [68, 0]
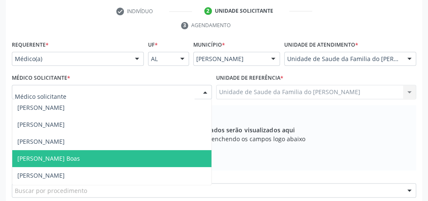
click at [174, 157] on span "[PERSON_NAME] Boas" at bounding box center [111, 158] width 199 height 17
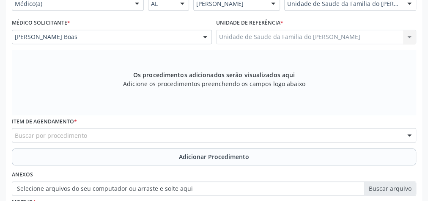
scroll to position [273, 0]
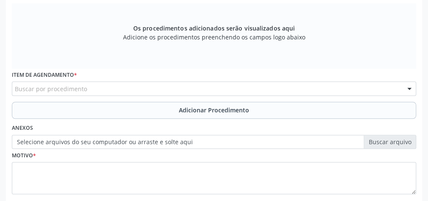
click at [170, 92] on div "Buscar por procedimento" at bounding box center [214, 88] width 405 height 14
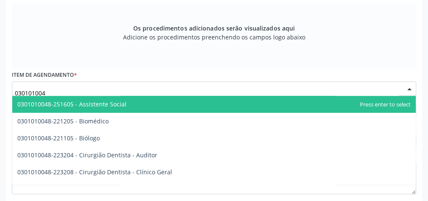
type input "0301010048"
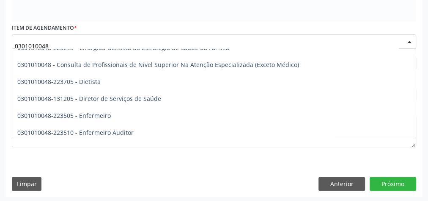
scroll to position [440, 0]
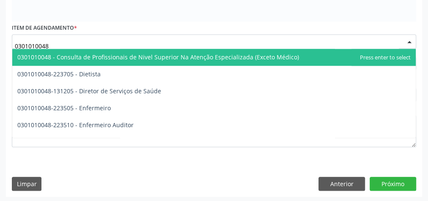
click at [221, 56] on span "0301010048 - Consulta de Profissionais de Nivel Superior Na Atenção Especializa…" at bounding box center [158, 57] width 282 height 8
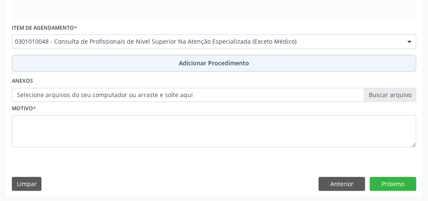
click at [185, 63] on span "Adicionar Procedimento" at bounding box center [214, 62] width 70 height 9
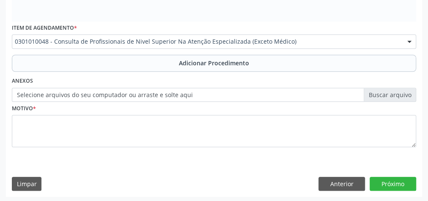
scroll to position [288, 0]
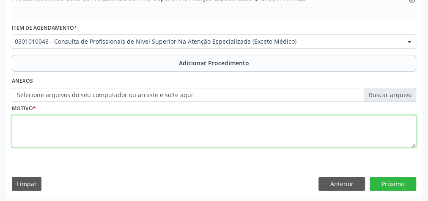
click at [156, 124] on textarea at bounding box center [214, 131] width 405 height 32
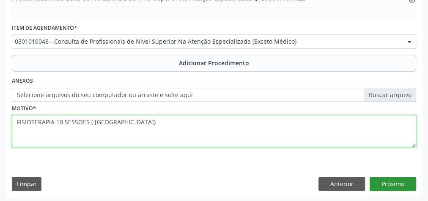
type textarea "FISIOTERAPIA 10 SESSOES ( [GEOGRAPHIC_DATA])"
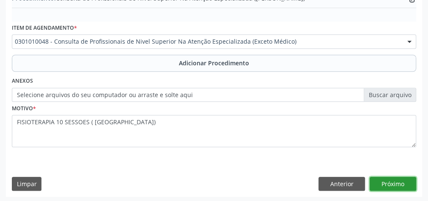
click at [405, 184] on button "Próximo" at bounding box center [393, 184] width 47 height 14
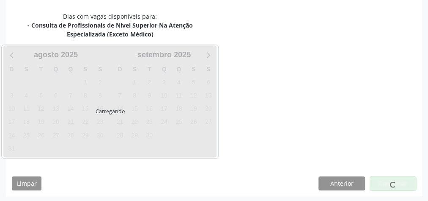
scroll to position [233, 0]
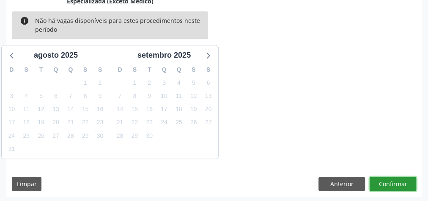
click at [387, 183] on button "Confirmar" at bounding box center [393, 184] width 47 height 14
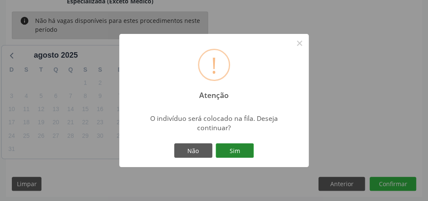
click at [240, 149] on button "Sim" at bounding box center [235, 150] width 38 height 14
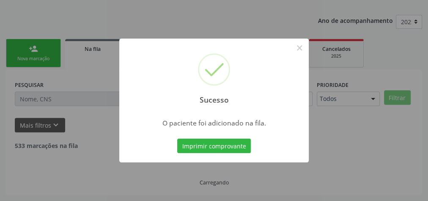
scroll to position [90, 0]
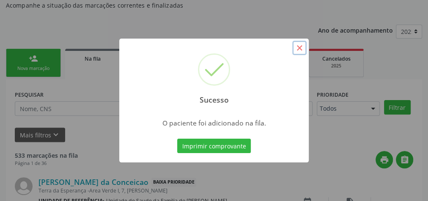
click at [302, 48] on button "×" at bounding box center [300, 48] width 14 height 14
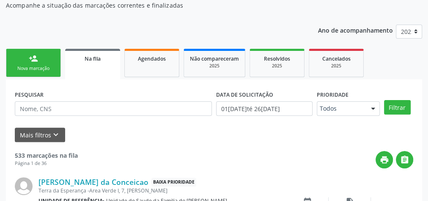
click at [44, 59] on link "person_add Nova marcação" at bounding box center [33, 63] width 55 height 28
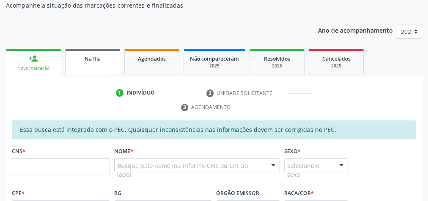
click at [97, 61] on div "Na fila" at bounding box center [93, 58] width 42 height 9
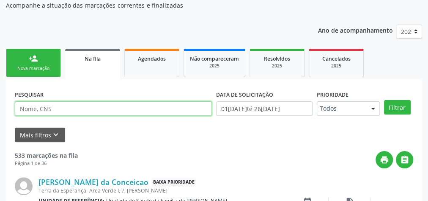
paste input "700 6089 5894 5566"
type input "700 6089 5894 5566"
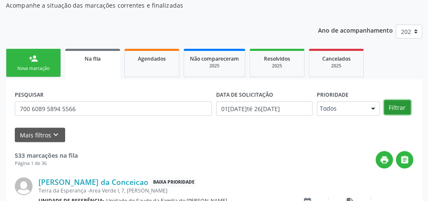
click at [397, 111] on button "Filtrar" at bounding box center [397, 107] width 27 height 14
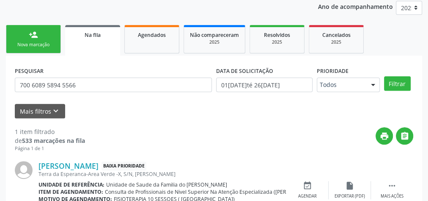
scroll to position [154, 0]
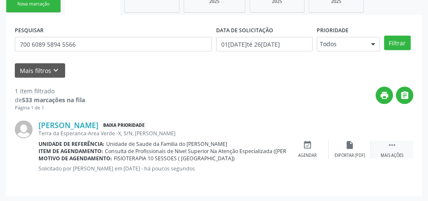
click at [386, 154] on div "Mais ações" at bounding box center [392, 155] width 23 height 6
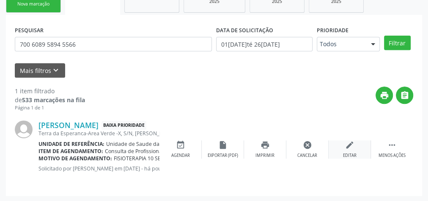
click at [344, 151] on div "edit Editar" at bounding box center [350, 149] width 42 height 18
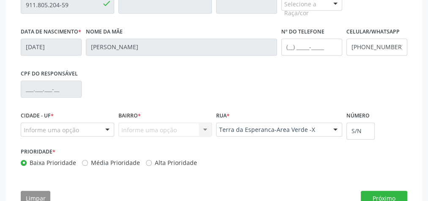
scroll to position [318, 0]
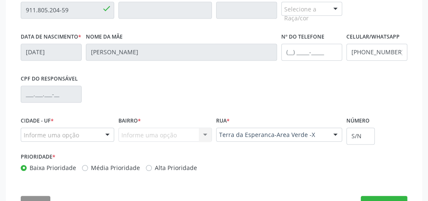
click at [333, 4] on div at bounding box center [335, 9] width 13 height 14
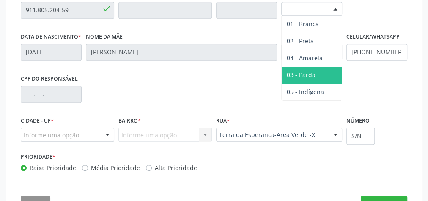
click at [308, 71] on span "03 - Parda" at bounding box center [301, 75] width 29 height 8
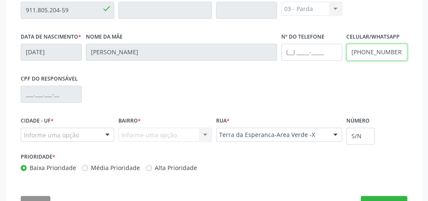
drag, startPoint x: 397, startPoint y: 52, endPoint x: 366, endPoint y: 51, distance: 31.3
click at [366, 51] on input "[PHONE_NUMBER]" at bounding box center [377, 52] width 61 height 17
type input "("
paste input "[PHONE_NUMBER]"
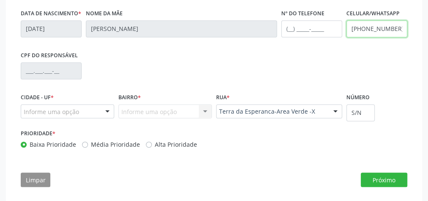
scroll to position [354, 0]
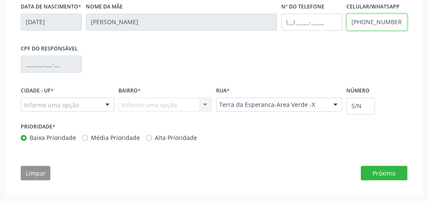
type input "[PHONE_NUMBER]"
click at [109, 105] on div at bounding box center [107, 105] width 13 height 14
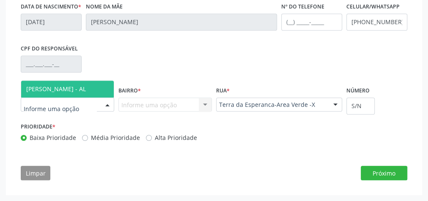
click at [71, 91] on span "[PERSON_NAME] - AL" at bounding box center [56, 89] width 60 height 8
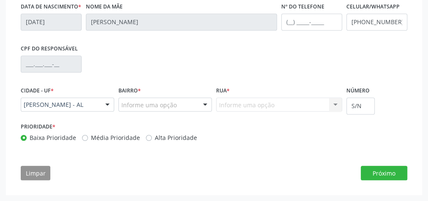
click at [205, 102] on div at bounding box center [205, 105] width 13 height 14
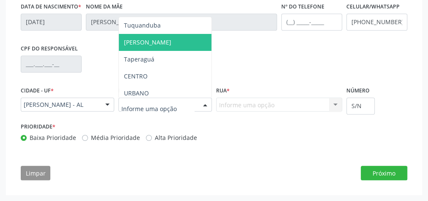
click at [164, 42] on span "[PERSON_NAME]" at bounding box center [165, 42] width 93 height 17
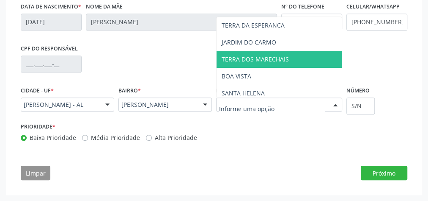
click at [261, 55] on span "TERRA DOS MARECHAIS" at bounding box center [279, 59] width 125 height 17
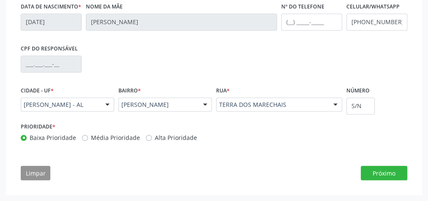
click at [261, 55] on div "Essa busca está integrada com o PEC. Quaisquer inconsistências nas informações …" at bounding box center [214, 20] width 387 height 256
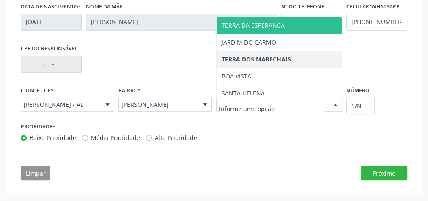
click at [284, 26] on span "TERRA DA ESPERANCA" at bounding box center [279, 25] width 125 height 17
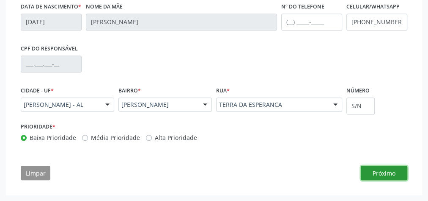
click at [397, 169] on button "Próximo" at bounding box center [384, 173] width 47 height 14
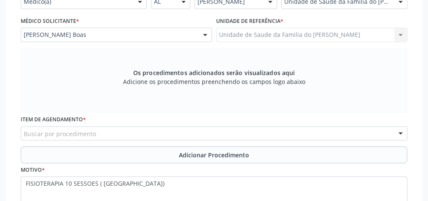
scroll to position [296, 0]
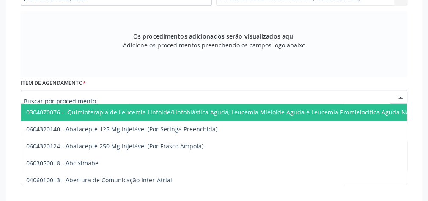
click at [162, 98] on div at bounding box center [214, 97] width 387 height 14
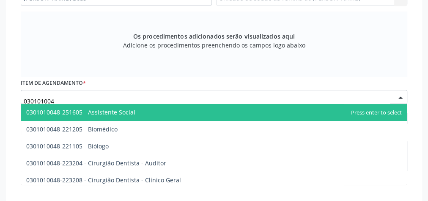
type input "0301010048"
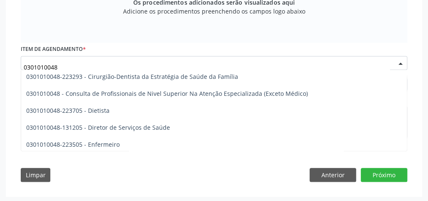
scroll to position [427, 0]
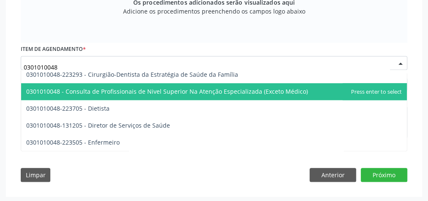
click at [210, 88] on span "0301010048 - Consulta de Profissionais de Nivel Superior Na Atenção Especializa…" at bounding box center [167, 91] width 282 height 8
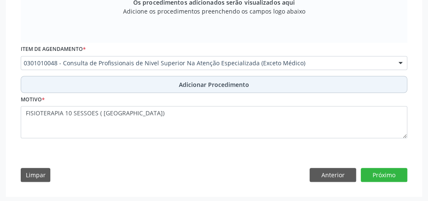
click at [209, 83] on span "Adicionar Procedimento" at bounding box center [214, 84] width 70 height 9
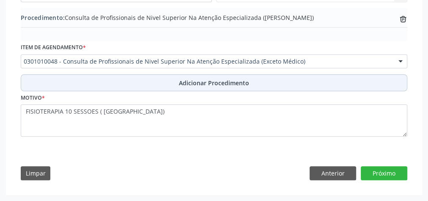
scroll to position [297, 0]
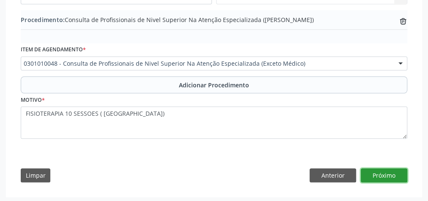
click at [373, 176] on button "Próximo" at bounding box center [384, 175] width 47 height 14
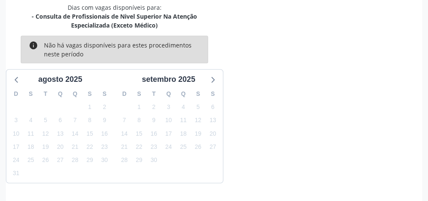
scroll to position [273, 0]
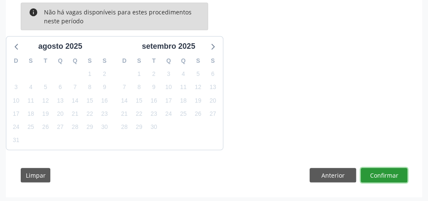
click at [373, 176] on button "Confirmar" at bounding box center [384, 175] width 47 height 14
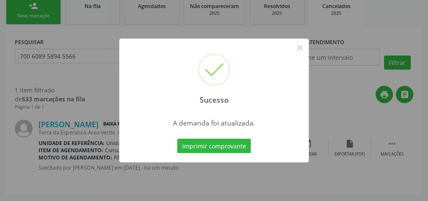
scroll to position [141, 0]
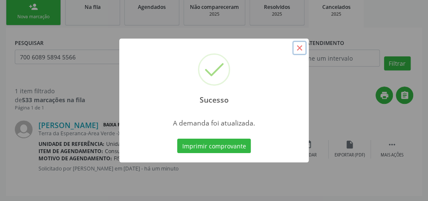
click at [298, 47] on button "×" at bounding box center [300, 48] width 14 height 14
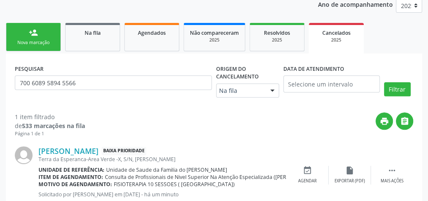
scroll to position [40, 0]
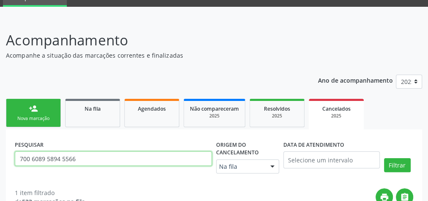
drag, startPoint x: 86, startPoint y: 159, endPoint x: 0, endPoint y: 156, distance: 86.4
click at [0, 156] on div "Acompanhamento Acompanhe a situação das marcações correntes e finalizadas Relat…" at bounding box center [214, 161] width 428 height 285
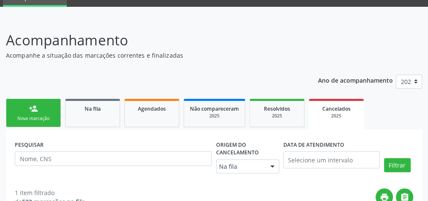
click at [38, 116] on div "Nova marcação" at bounding box center [33, 118] width 42 height 6
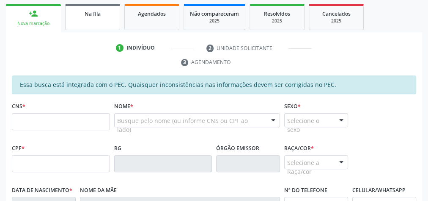
scroll to position [141, 0]
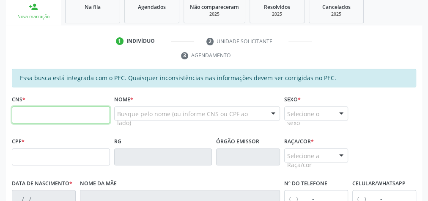
click at [79, 116] on input "text" at bounding box center [61, 114] width 98 height 17
type input "709 0068 6530 5211"
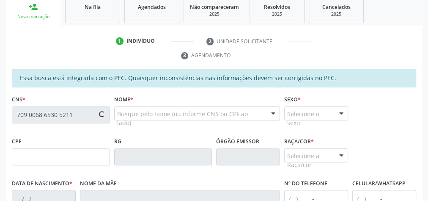
type input "121.208.218-44"
type input "[DATE]"
type input "[PERSON_NAME]"
type input "[PHONE_NUMBER]"
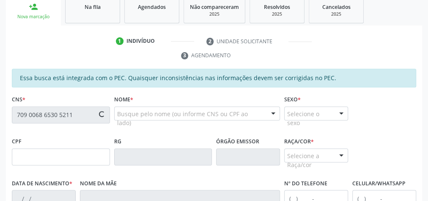
type input "S/N"
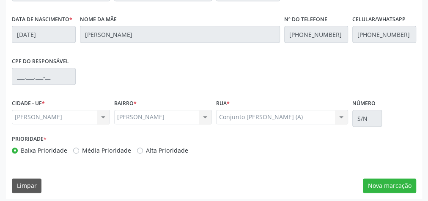
scroll to position [307, 0]
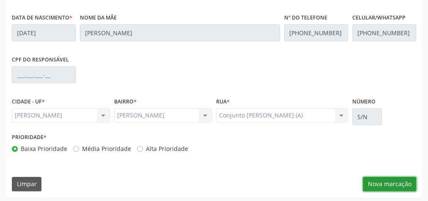
click at [401, 185] on button "Nova marcação" at bounding box center [389, 184] width 53 height 14
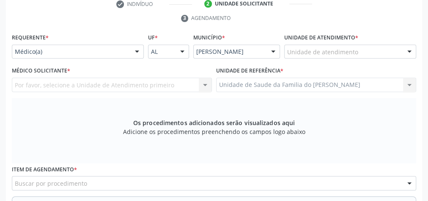
scroll to position [171, 0]
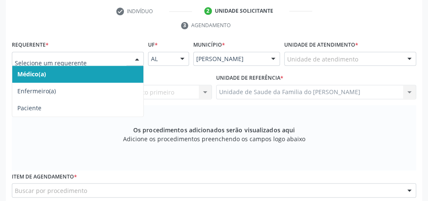
click at [132, 56] on div at bounding box center [137, 59] width 13 height 14
click at [113, 72] on span "Médico(a)" at bounding box center [77, 74] width 131 height 17
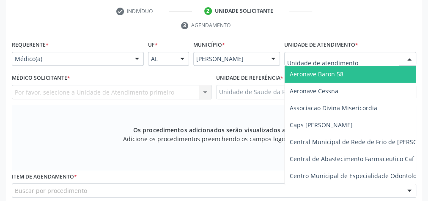
type input "J"
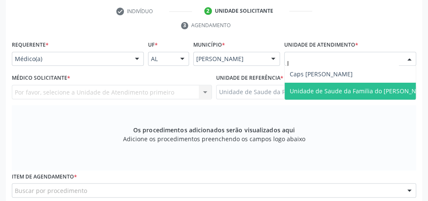
click at [323, 91] on span "Unidade de Saude da Familia do [PERSON_NAME]" at bounding box center [360, 91] width 141 height 8
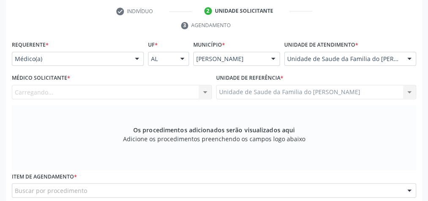
click at [204, 90] on div at bounding box center [205, 92] width 13 height 14
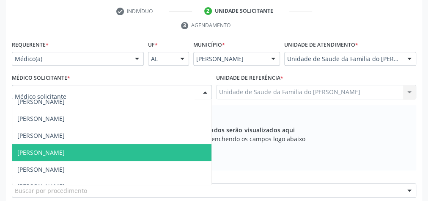
scroll to position [34, 0]
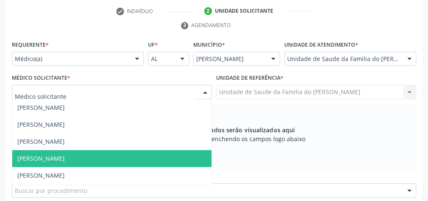
click at [151, 159] on span "[PERSON_NAME]" at bounding box center [111, 158] width 199 height 17
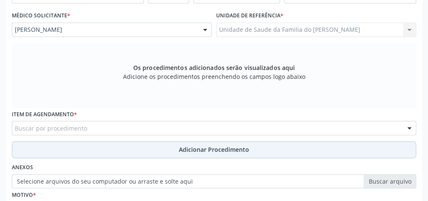
scroll to position [239, 0]
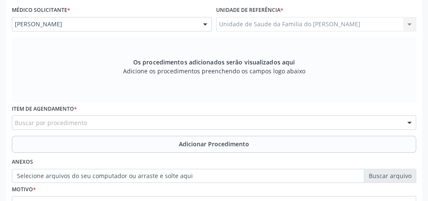
click at [143, 124] on div "Buscar por procedimento" at bounding box center [214, 122] width 405 height 14
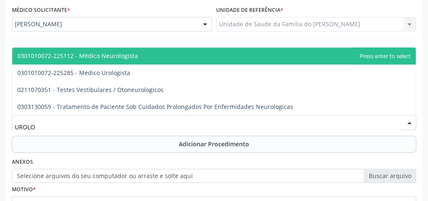
type input "UROLOG"
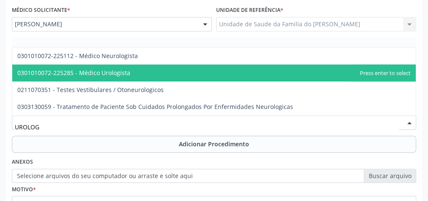
click at [182, 70] on span "0301010072-225285 - Médico Urologista" at bounding box center [214, 72] width 404 height 17
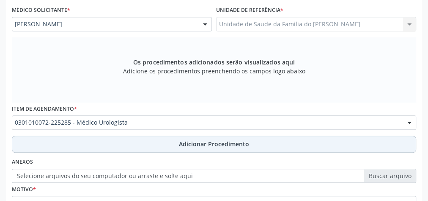
click at [136, 145] on button "Adicionar Procedimento" at bounding box center [214, 143] width 405 height 17
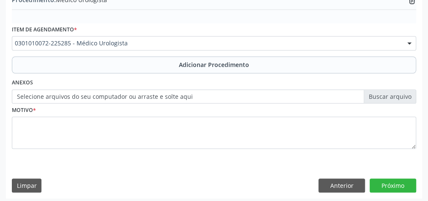
scroll to position [288, 0]
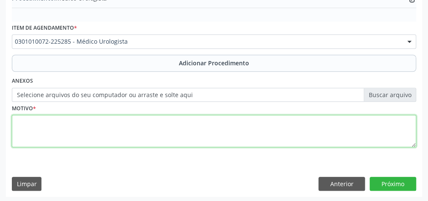
click at [136, 130] on textarea at bounding box center [214, 131] width 405 height 32
type textarea "P"
click at [31, 122] on textarea "AFECCAO NAO ESPECIFICADA DA PROSTATA" at bounding box center [214, 131] width 405 height 32
click at [52, 122] on textarea "AFECÇÃO NAO ESPECIFICADA DA PROSTATA" at bounding box center [214, 131] width 405 height 32
drag, startPoint x: 52, startPoint y: 122, endPoint x: 237, endPoint y: 141, distance: 186.0
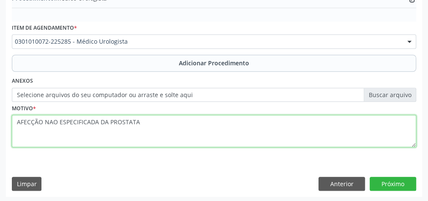
click at [237, 141] on textarea "AFECÇÃO NAO ESPECIFICADA DA PROSTATA" at bounding box center [214, 131] width 405 height 32
click at [125, 121] on textarea "AFECÇÃO NAO ESPECIFICADA DA PROSTATA" at bounding box center [214, 131] width 405 height 32
type textarea "AFECÇÃO NAO ESPECIFICADA DA PRÓSTATA"
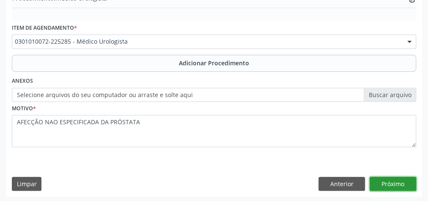
click at [397, 183] on button "Próximo" at bounding box center [393, 184] width 47 height 14
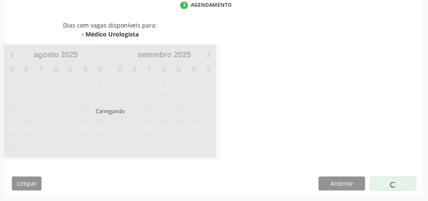
scroll to position [224, 0]
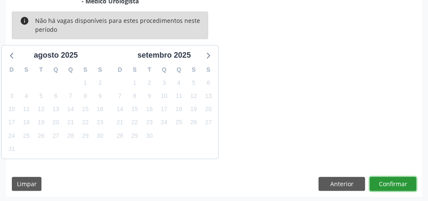
click at [397, 183] on button "Confirmar" at bounding box center [393, 184] width 47 height 14
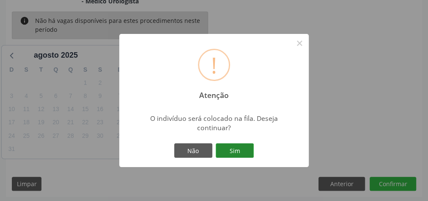
click at [245, 152] on button "Sim" at bounding box center [235, 150] width 38 height 14
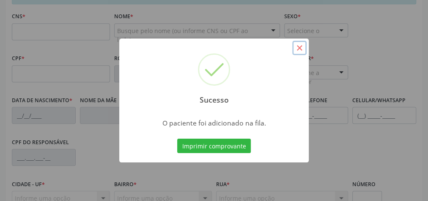
click at [297, 47] on button "×" at bounding box center [300, 48] width 14 height 14
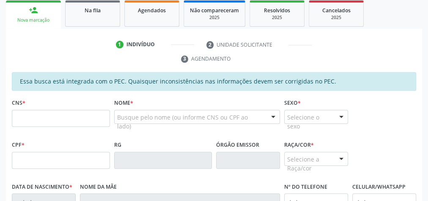
scroll to position [123, 0]
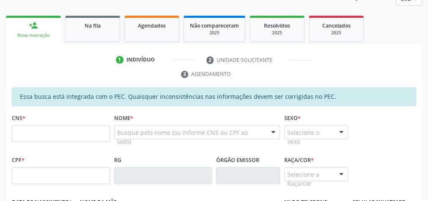
click at [27, 26] on link "person_add Nova marcação" at bounding box center [33, 30] width 55 height 28
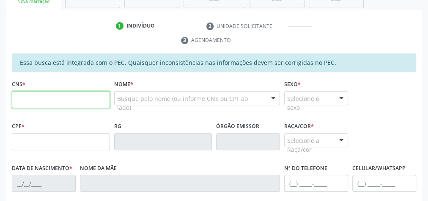
click at [47, 98] on input "text" at bounding box center [61, 99] width 98 height 17
type input "700 0066 8233 3905"
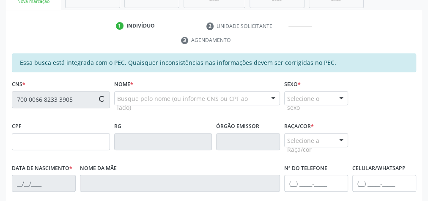
type input "109.747.654-57"
type input "25[DATE]"
type input "[PERSON_NAME]"
type input "[PHONE_NUMBER]"
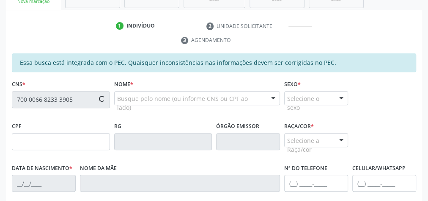
type input "21"
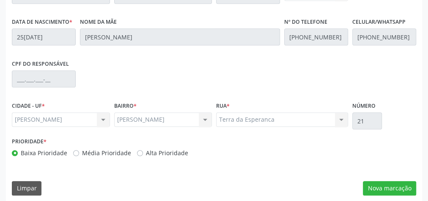
scroll to position [307, 0]
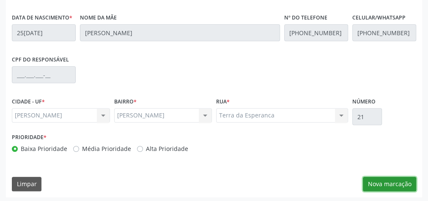
click at [393, 183] on button "Nova marcação" at bounding box center [389, 184] width 53 height 14
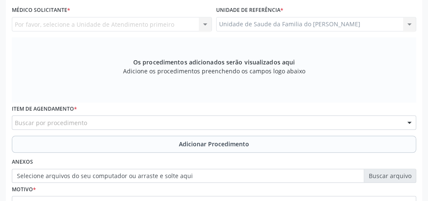
scroll to position [205, 0]
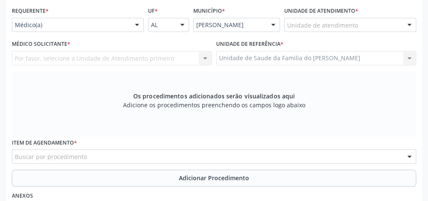
click at [133, 25] on div at bounding box center [137, 25] width 13 height 14
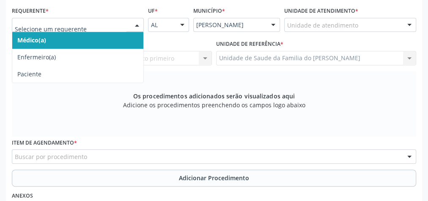
click at [103, 44] on span "Médico(a)" at bounding box center [77, 40] width 131 height 17
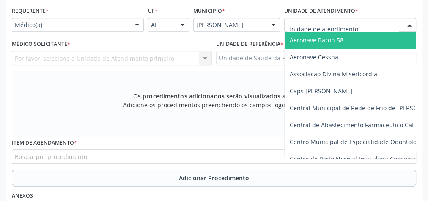
type input "J"
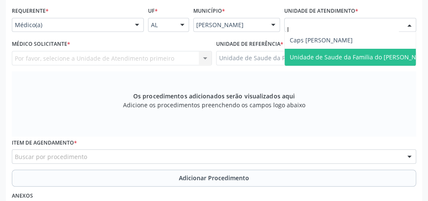
click at [345, 56] on span "Unidade de Saude da Familia do [PERSON_NAME]" at bounding box center [360, 57] width 141 height 8
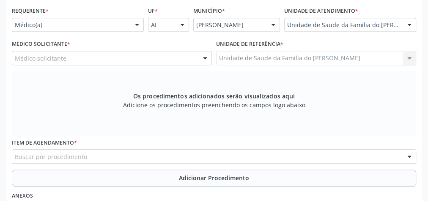
click at [204, 55] on div at bounding box center [205, 58] width 13 height 14
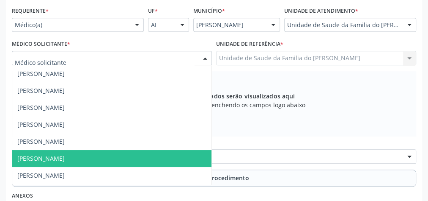
type input "J"
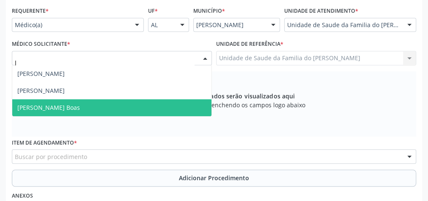
click at [119, 108] on span "[PERSON_NAME] Boas" at bounding box center [111, 107] width 199 height 17
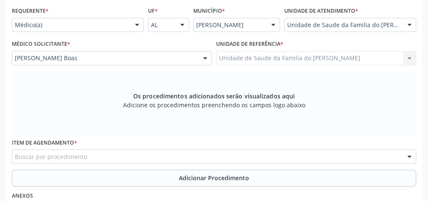
click at [89, 152] on div "Buscar por procedimento" at bounding box center [214, 156] width 405 height 14
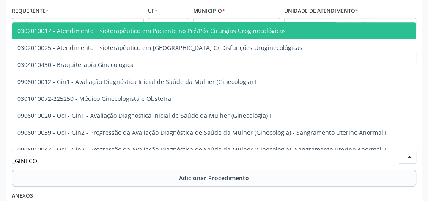
type input "GINECOLO"
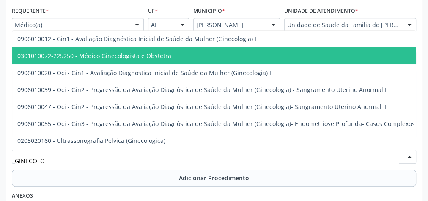
click at [149, 47] on span "0301010072-225250 - Médico Ginecologista e Obstetra" at bounding box center [252, 55] width 480 height 17
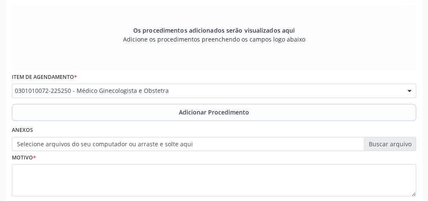
scroll to position [273, 0]
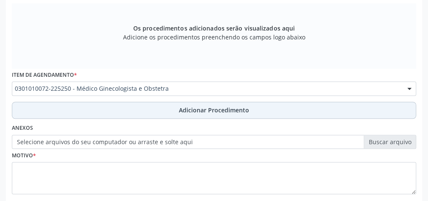
click at [147, 105] on button "Adicionar Procedimento" at bounding box center [214, 110] width 405 height 17
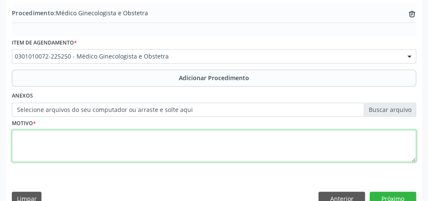
click at [134, 141] on textarea at bounding box center [214, 146] width 405 height 32
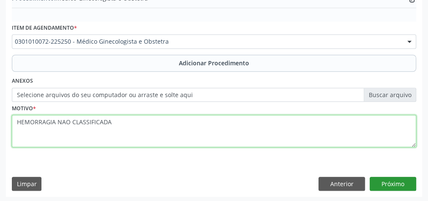
type textarea "HEMORRAGIA NAO CLASSIFICADA"
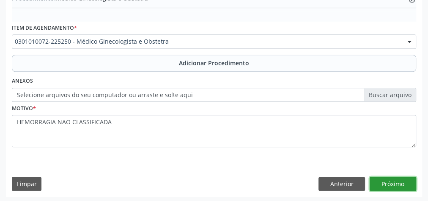
click at [401, 180] on button "Próximo" at bounding box center [393, 184] width 47 height 14
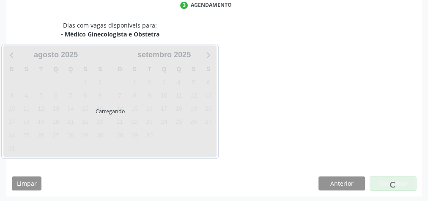
scroll to position [224, 0]
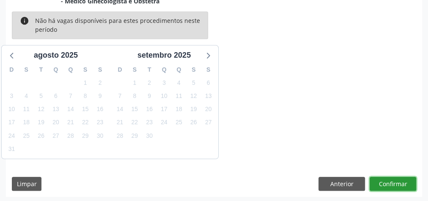
click at [387, 182] on button "Confirmar" at bounding box center [393, 184] width 47 height 14
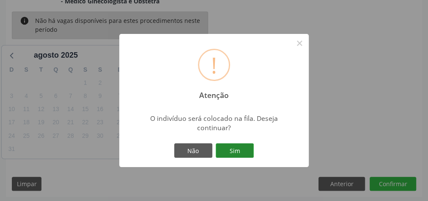
click at [231, 152] on button "Sim" at bounding box center [235, 150] width 38 height 14
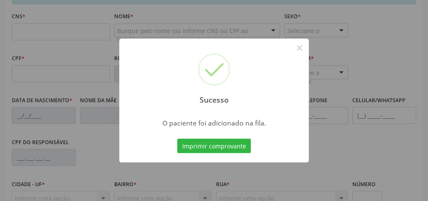
click at [177, 138] on button "Imprimir comprovante" at bounding box center [214, 145] width 74 height 14
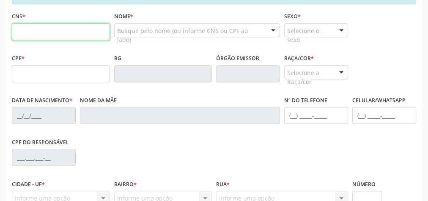
click at [57, 40] on input "text" at bounding box center [61, 31] width 98 height 17
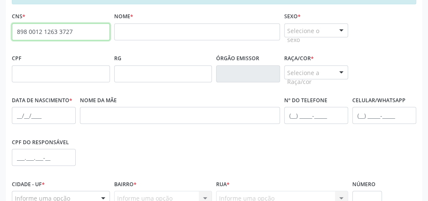
click at [59, 40] on input "898 0012 1263 3727" at bounding box center [61, 31] width 98 height 17
click at [41, 40] on input "898 0012 1263 3727" at bounding box center [61, 31] width 98 height 17
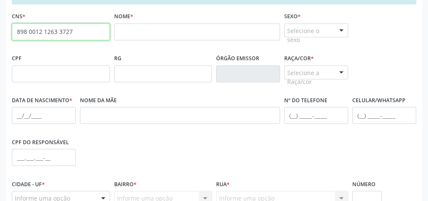
click at [41, 40] on input "898 0012 1263 3727" at bounding box center [61, 31] width 98 height 17
paste input "709 6026 1231 9274"
type input "709 6026 1231 9274"
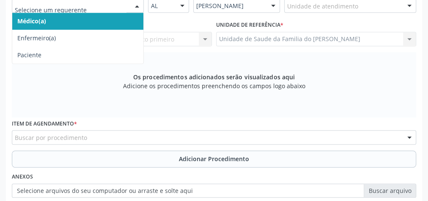
click at [133, 14] on div at bounding box center [137, 6] width 13 height 14
click at [116, 30] on span "Médico(a)" at bounding box center [77, 21] width 131 height 17
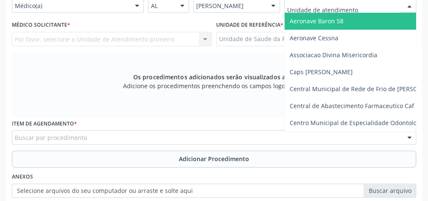
type input "j"
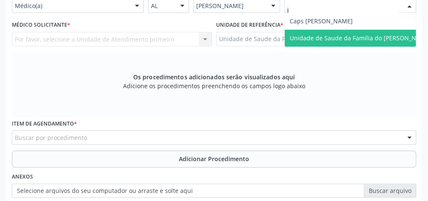
click at [336, 42] on span "Unidade de Saude da Familia do [PERSON_NAME]" at bounding box center [360, 38] width 141 height 8
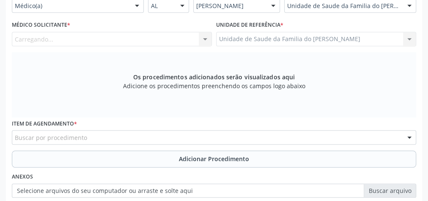
click at [206, 46] on div "Carregando... Nenhum resultado encontrado para: " " Não há nenhuma opção para s…" at bounding box center [112, 39] width 200 height 14
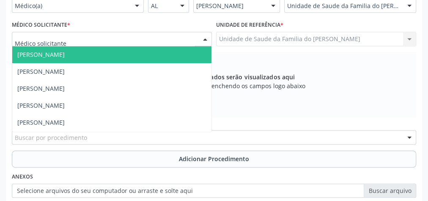
click at [207, 47] on div at bounding box center [205, 39] width 13 height 14
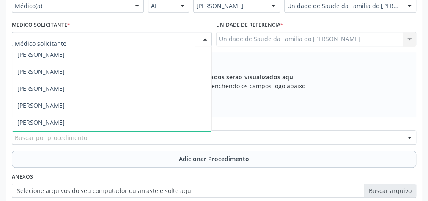
click at [124, 131] on span "[PERSON_NAME]" at bounding box center [111, 139] width 199 height 17
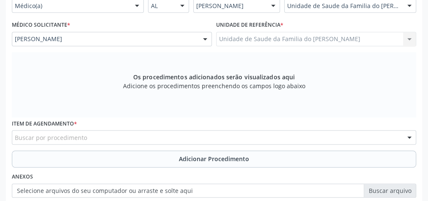
click at [126, 130] on div "Buscar por procedimento" at bounding box center [214, 137] width 405 height 14
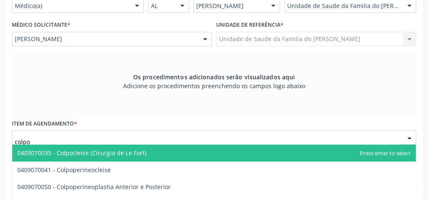
type input "colpos"
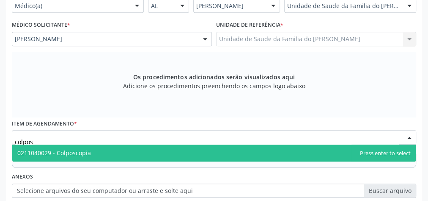
click at [124, 144] on span "0211040029 - Colposcopia" at bounding box center [214, 152] width 404 height 17
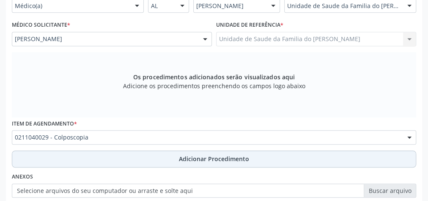
click at [123, 150] on button "Adicionar Procedimento" at bounding box center [214, 158] width 405 height 17
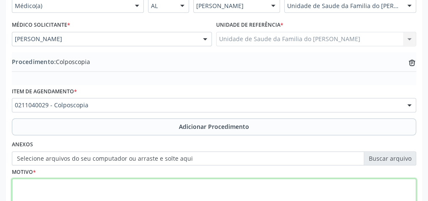
click at [117, 178] on textarea at bounding box center [214, 194] width 405 height 32
click at [28, 178] on textarea "ALTERACAO NA CITOLOGIA" at bounding box center [214, 194] width 405 height 32
type textarea "ALTERAÇÃO NA CITOLOGIA"
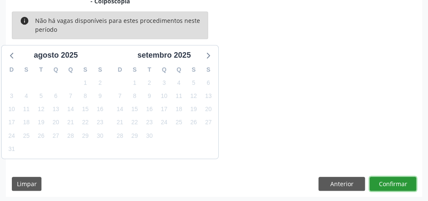
click at [391, 182] on button "Confirmar" at bounding box center [393, 184] width 47 height 14
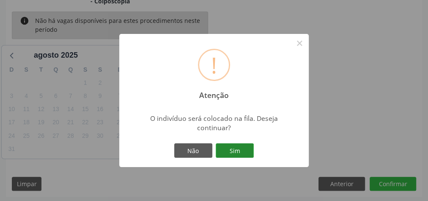
click at [244, 151] on button "Sim" at bounding box center [235, 150] width 38 height 14
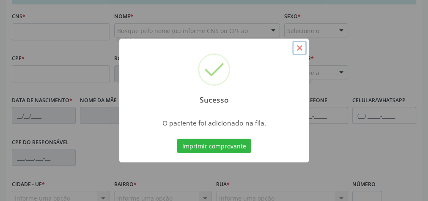
click at [302, 45] on button "×" at bounding box center [300, 48] width 14 height 14
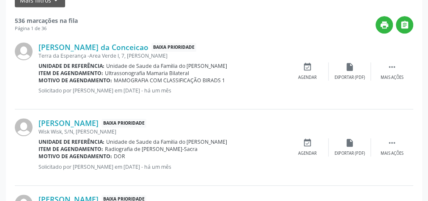
type input "MAYARA"
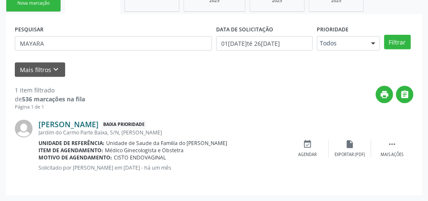
click at [99, 127] on link "[PERSON_NAME]" at bounding box center [69, 123] width 60 height 9
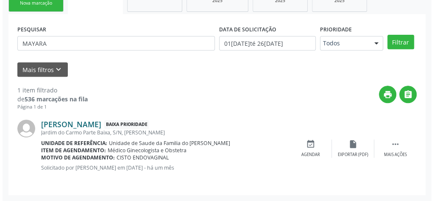
scroll to position [154, 0]
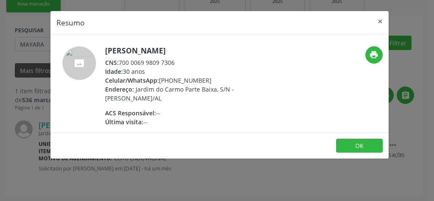
drag, startPoint x: 176, startPoint y: 63, endPoint x: 120, endPoint y: 60, distance: 56.0
click at [120, 60] on div "CNS: 700 0069 9809 7306" at bounding box center [187, 62] width 165 height 9
copy div "700 0069 9809 7306"
click at [381, 21] on button "×" at bounding box center [379, 21] width 17 height 21
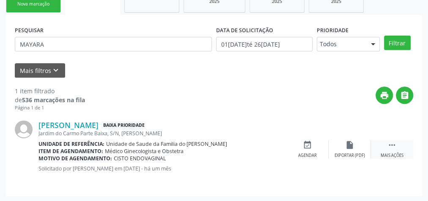
click at [394, 150] on div " Mais ações" at bounding box center [392, 149] width 42 height 18
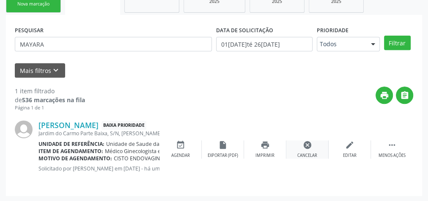
click at [310, 153] on div "Cancelar" at bounding box center [308, 155] width 20 height 6
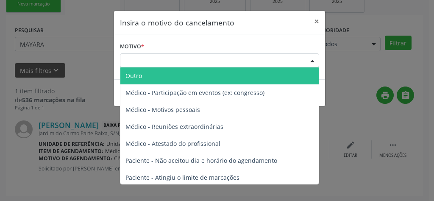
click at [190, 63] on div "Escolha o motivo" at bounding box center [219, 60] width 199 height 14
click at [186, 75] on span "Outro" at bounding box center [219, 75] width 198 height 17
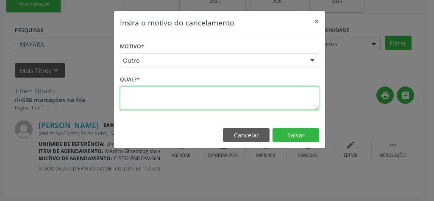
click at [169, 99] on textarea at bounding box center [219, 97] width 199 height 23
click at [135, 94] on textarea "RESLVIDOS" at bounding box center [219, 97] width 199 height 23
type textarea "RESOLVIDOS"
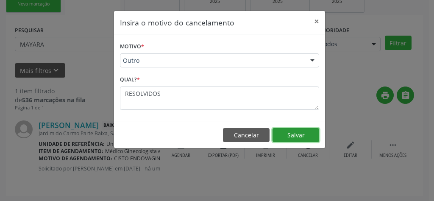
click at [309, 138] on button "Salvar" at bounding box center [295, 135] width 47 height 14
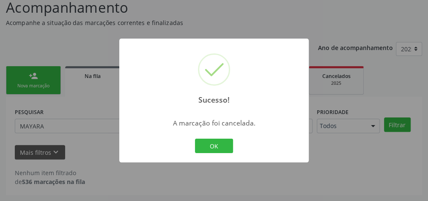
scroll to position [72, 0]
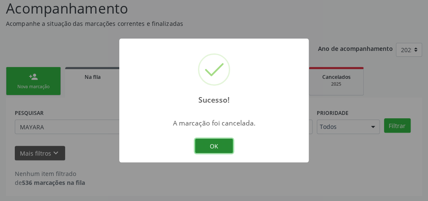
click at [222, 144] on button "OK" at bounding box center [214, 145] width 38 height 14
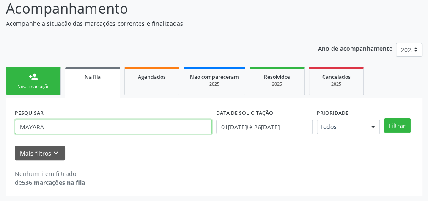
drag, startPoint x: 56, startPoint y: 124, endPoint x: 0, endPoint y: 119, distance: 56.1
click at [0, 119] on div "Acompanhamento Acompanhe a situação das marcações correntes e finalizadas Relat…" at bounding box center [214, 94] width 428 height 215
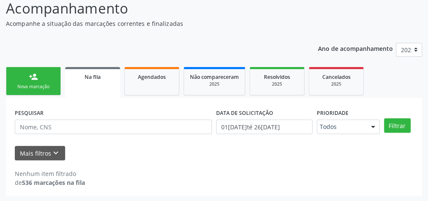
click at [31, 79] on div "person_add" at bounding box center [33, 76] width 9 height 9
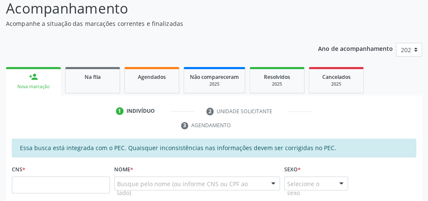
click at [58, 125] on ul "1 Indivíduo 2 Unidade solicitante 3 Agendamento" at bounding box center [214, 118] width 417 height 28
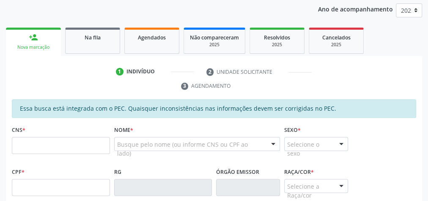
scroll to position [139, 0]
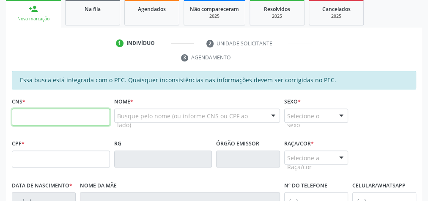
click at [50, 117] on input "text" at bounding box center [61, 116] width 98 height 17
type input "700 1079 4363 1319"
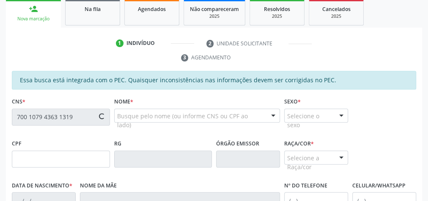
type input "678.191.334-49"
type input "[DATE]"
type input "[PERSON_NAME]"
type input "[PHONE_NUMBER]"
type input "24"
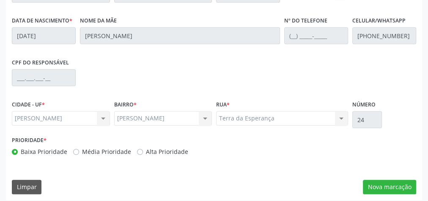
scroll to position [307, 0]
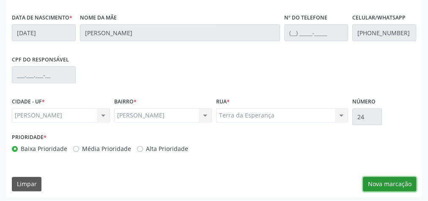
click at [401, 183] on button "Nova marcação" at bounding box center [389, 184] width 53 height 14
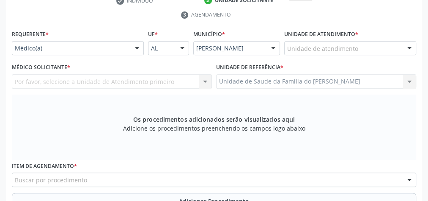
scroll to position [171, 0]
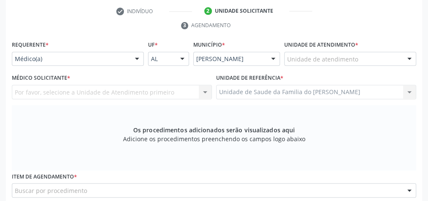
click at [135, 57] on div at bounding box center [137, 59] width 13 height 14
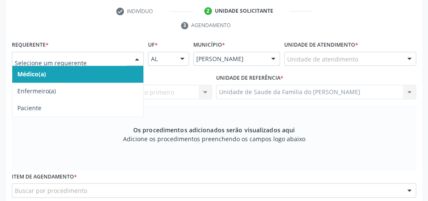
click at [97, 71] on span "Médico(a)" at bounding box center [77, 74] width 131 height 17
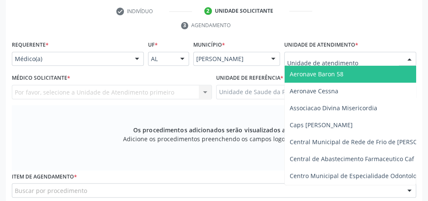
type input "J"
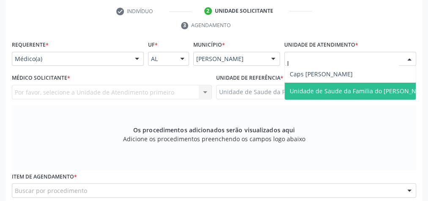
click at [311, 88] on span "Unidade de Saude da Familia do [PERSON_NAME]" at bounding box center [360, 91] width 141 height 8
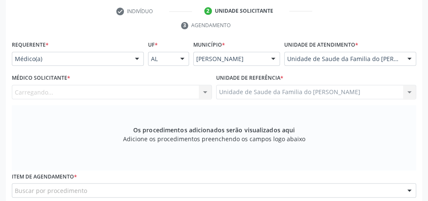
click at [205, 90] on div "Carregando... Nenhum resultado encontrado para: " " Não há nenhuma opção para s…" at bounding box center [112, 92] width 200 height 14
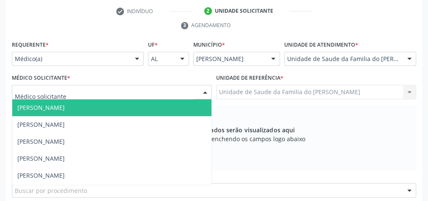
click at [205, 90] on div at bounding box center [205, 92] width 13 height 14
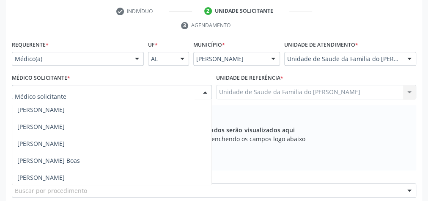
scroll to position [68, 0]
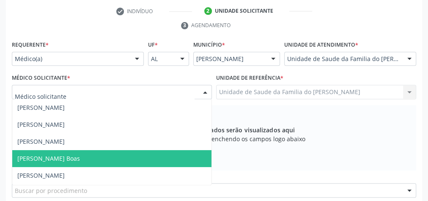
click at [129, 153] on span "[PERSON_NAME] Boas" at bounding box center [111, 158] width 199 height 17
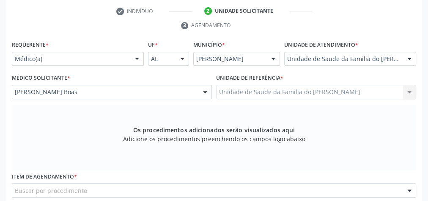
scroll to position [273, 0]
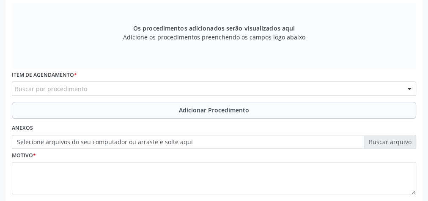
click at [122, 88] on div "Buscar por procedimento" at bounding box center [214, 88] width 405 height 14
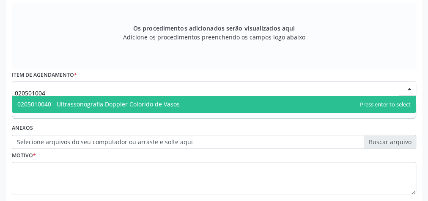
type input "0205010040"
click at [124, 105] on span "0205010040 - Ultrassonografia Doppler Colorido de Vasos" at bounding box center [98, 104] width 163 height 8
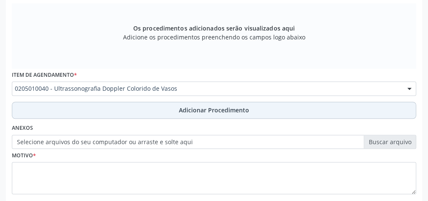
click at [124, 109] on button "Adicionar Procedimento" at bounding box center [214, 110] width 405 height 17
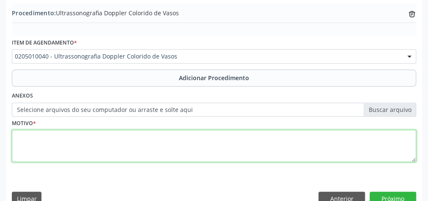
click at [121, 134] on textarea at bounding box center [214, 146] width 405 height 32
click at [35, 135] on textarea "DEMENCIA VASCULAR" at bounding box center [214, 146] width 405 height 32
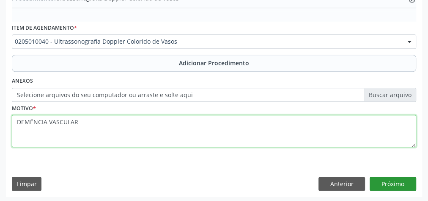
type textarea "DEMÊNCIA VASCULAR"
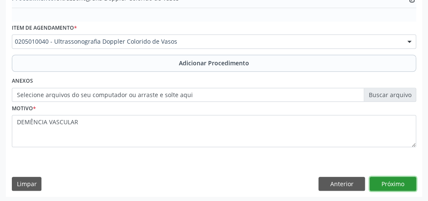
click at [389, 184] on button "Próximo" at bounding box center [393, 184] width 47 height 14
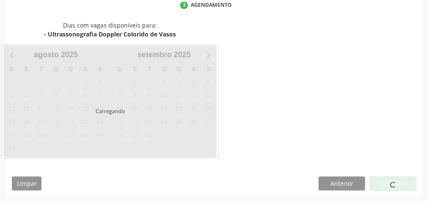
scroll to position [224, 0]
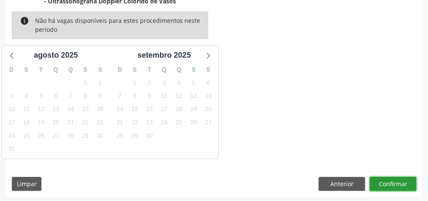
click at [389, 179] on button "Confirmar" at bounding box center [393, 184] width 47 height 14
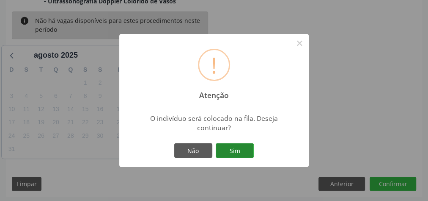
click at [235, 152] on button "Sim" at bounding box center [235, 150] width 38 height 14
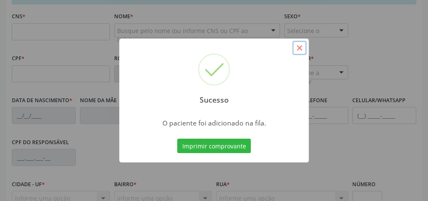
click at [299, 50] on button "×" at bounding box center [300, 48] width 14 height 14
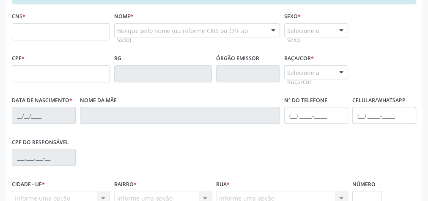
click at [268, 148] on div "CPF do responsável" at bounding box center [214, 156] width 409 height 42
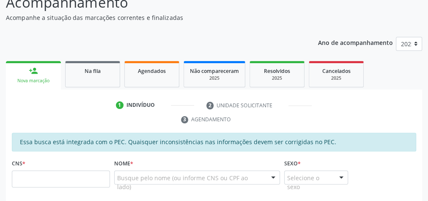
scroll to position [55, 0]
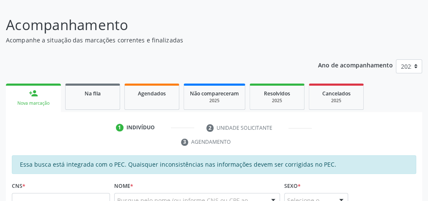
click at [37, 92] on div "person_add" at bounding box center [33, 92] width 9 height 9
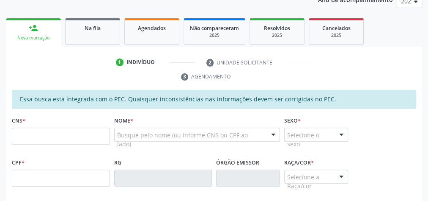
scroll to position [123, 0]
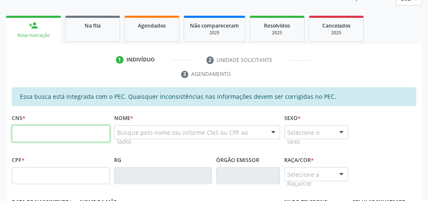
click at [41, 132] on input "text" at bounding box center [61, 133] width 98 height 17
type input "703 4032 4165 0613"
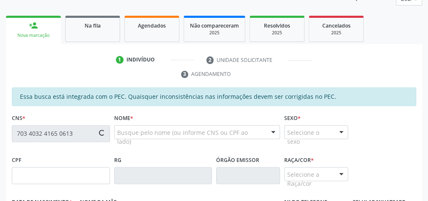
type input "757.495.994-34"
type input "[DATE]"
type input "[PERSON_NAME]"
type input "[PHONE_NUMBER]"
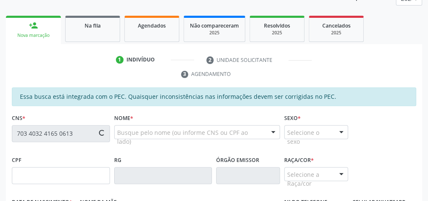
type input "S/N"
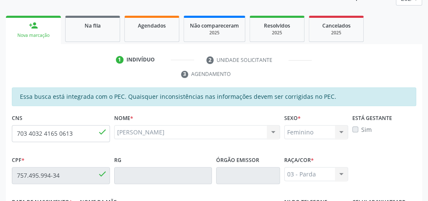
scroll to position [307, 0]
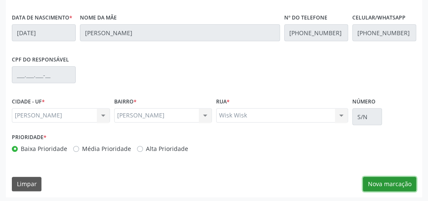
click at [389, 186] on button "Nova marcação" at bounding box center [389, 184] width 53 height 14
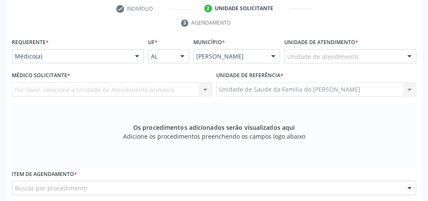
scroll to position [171, 0]
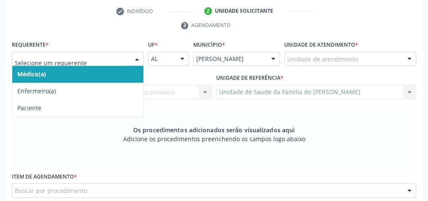
click at [139, 58] on div at bounding box center [137, 59] width 13 height 14
click at [132, 68] on span "Médico(a)" at bounding box center [77, 74] width 131 height 17
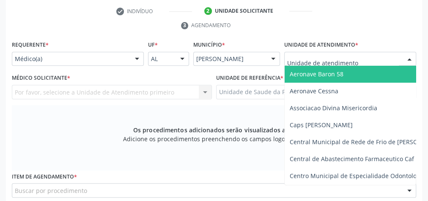
type input "J"
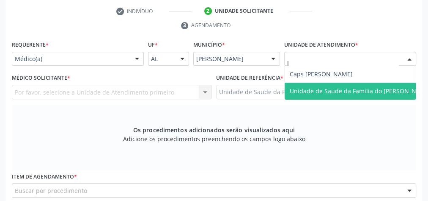
click at [350, 93] on span "Unidade de Saude da Familia do [PERSON_NAME]" at bounding box center [360, 91] width 141 height 8
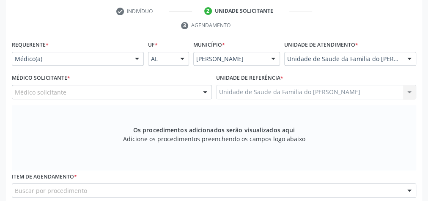
click at [204, 90] on div at bounding box center [205, 92] width 13 height 14
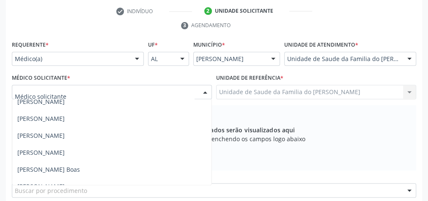
scroll to position [68, 0]
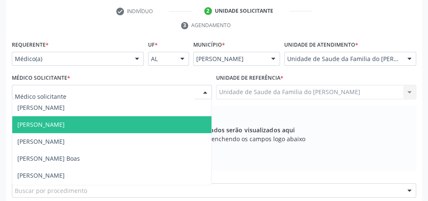
click at [144, 124] on span "[PERSON_NAME]" at bounding box center [111, 124] width 199 height 17
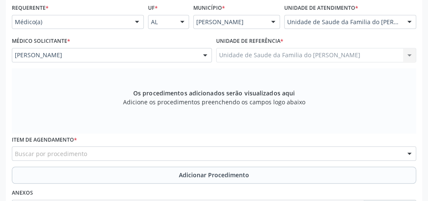
scroll to position [239, 0]
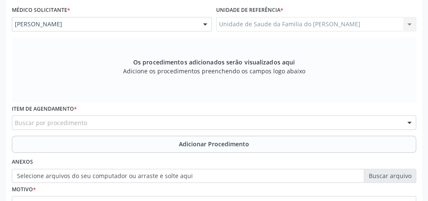
click at [125, 123] on div "Buscar por procedimento" at bounding box center [214, 122] width 405 height 14
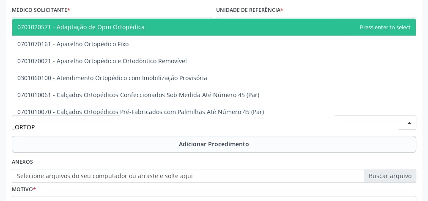
type input "ORTOPE"
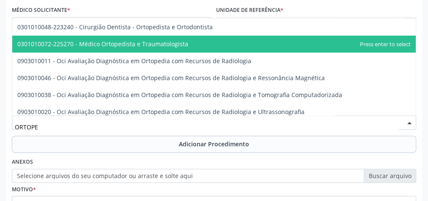
click at [147, 47] on span "0301010072-225270 - Médico Ortopedista e Traumatologista" at bounding box center [214, 44] width 404 height 17
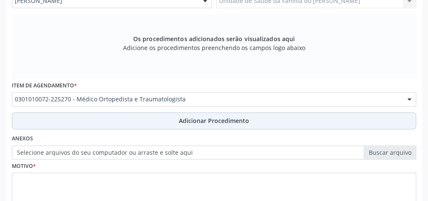
scroll to position [273, 0]
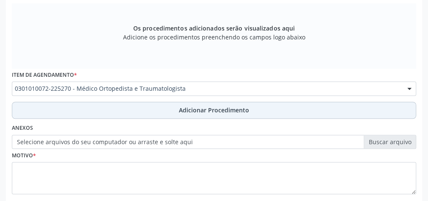
click at [154, 110] on button "Adicionar Procedimento" at bounding box center [214, 110] width 405 height 17
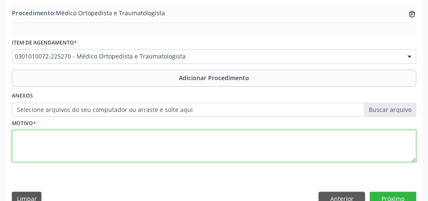
click at [139, 141] on textarea at bounding box center [214, 146] width 405 height 32
type textarea "DOR [PERSON_NAME]"
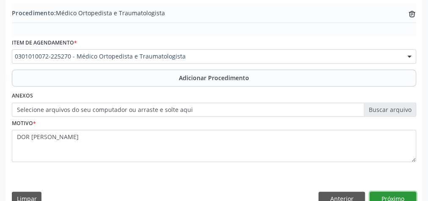
click at [406, 198] on button "Próximo" at bounding box center [393, 198] width 47 height 14
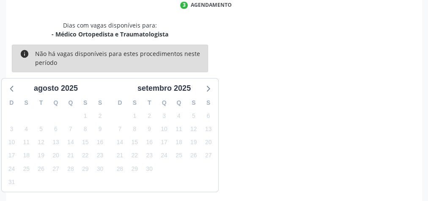
scroll to position [224, 0]
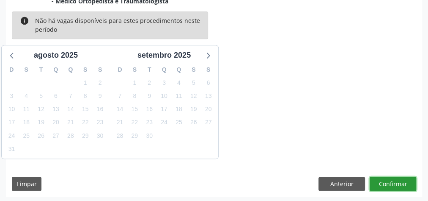
click at [395, 182] on button "Confirmar" at bounding box center [393, 184] width 47 height 14
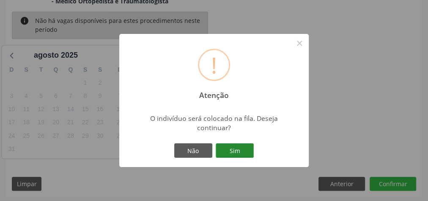
click at [224, 145] on button "Sim" at bounding box center [235, 150] width 38 height 14
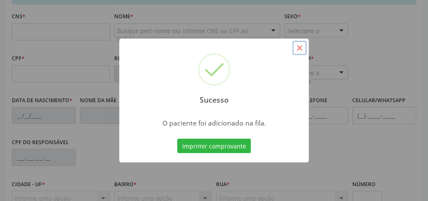
click at [301, 44] on button "×" at bounding box center [300, 48] width 14 height 14
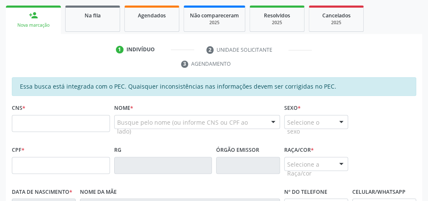
scroll to position [123, 0]
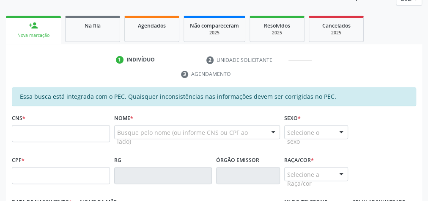
click at [99, 25] on span "Na fila" at bounding box center [93, 25] width 16 height 7
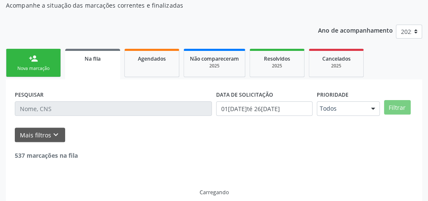
scroll to position [99, 0]
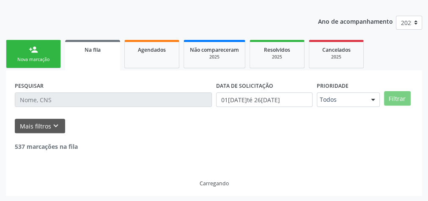
click at [93, 107] on div "PESQUISAR" at bounding box center [114, 95] width 202 height 33
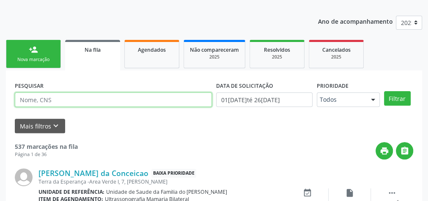
click at [89, 98] on input "text" at bounding box center [113, 99] width 197 height 14
type input "LOURDES"
click at [384, 91] on button "Filtrar" at bounding box center [397, 98] width 27 height 14
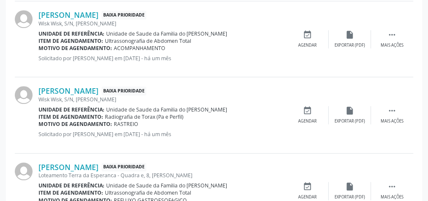
scroll to position [351, 0]
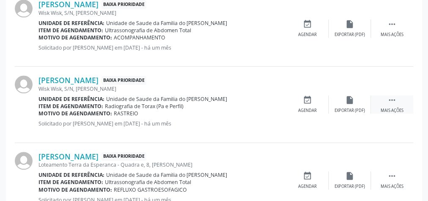
click at [387, 106] on div " Mais ações" at bounding box center [392, 104] width 42 height 18
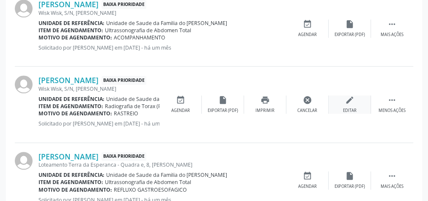
click at [349, 105] on div "edit Editar" at bounding box center [350, 104] width 42 height 18
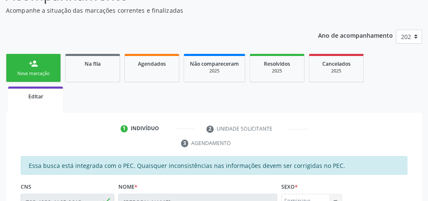
scroll to position [83, 0]
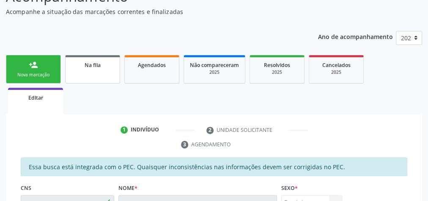
click at [80, 76] on link "Na fila" at bounding box center [92, 69] width 55 height 28
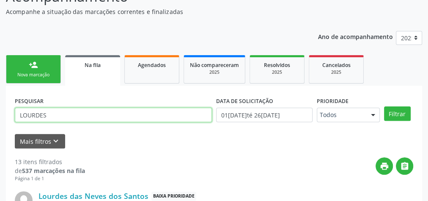
drag, startPoint x: 69, startPoint y: 117, endPoint x: 11, endPoint y: 119, distance: 57.6
paste input "703 4032 4165 0613"
type input "703 4032 4165 0613"
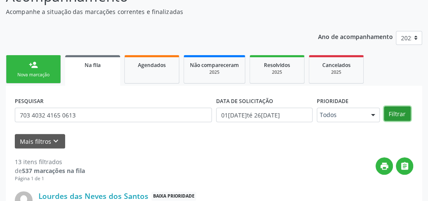
click at [391, 115] on button "Filtrar" at bounding box center [397, 113] width 27 height 14
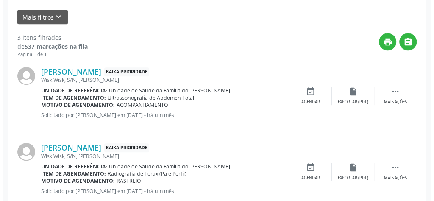
scroll to position [219, 0]
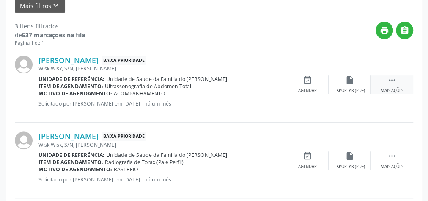
click at [386, 78] on div " Mais ações" at bounding box center [392, 84] width 42 height 18
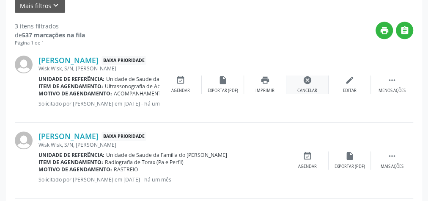
click at [310, 88] on div "Cancelar" at bounding box center [308, 91] width 20 height 6
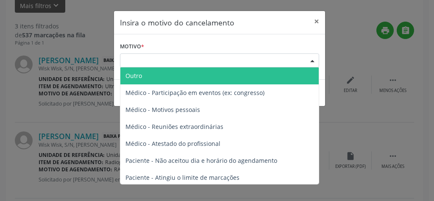
click at [191, 61] on div "Escolha o motivo" at bounding box center [219, 60] width 199 height 14
click at [187, 74] on span "Outro" at bounding box center [219, 75] width 198 height 17
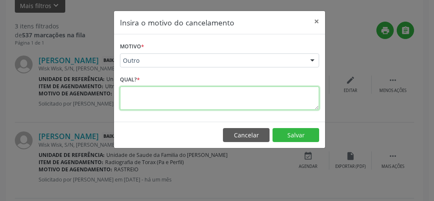
click at [168, 99] on textarea at bounding box center [219, 97] width 199 height 23
type textarea "RESOLVIDO"
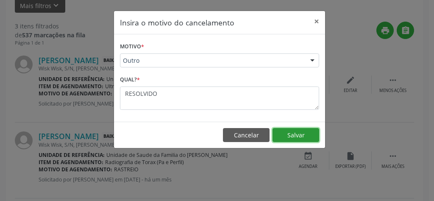
click at [300, 131] on button "Salvar" at bounding box center [295, 135] width 47 height 14
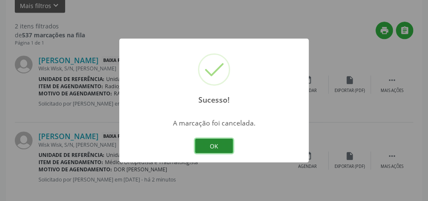
click at [225, 149] on button "OK" at bounding box center [214, 145] width 38 height 14
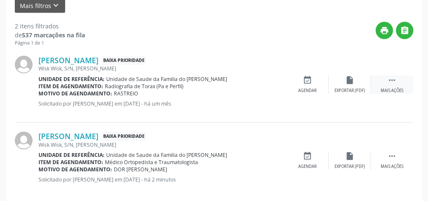
click at [395, 88] on div "Mais ações" at bounding box center [392, 91] width 23 height 6
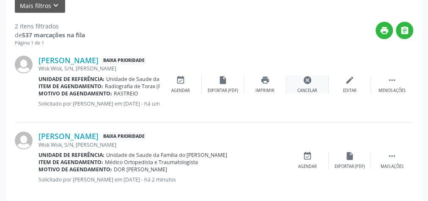
click at [303, 90] on div "Cancelar" at bounding box center [308, 91] width 20 height 6
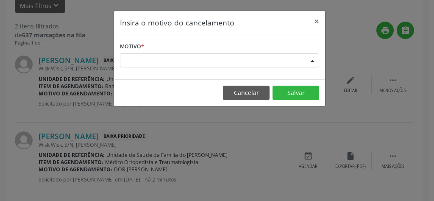
click at [194, 61] on div "Escolha o motivo" at bounding box center [219, 60] width 199 height 14
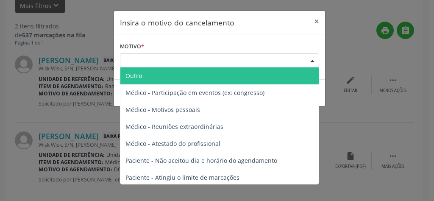
click at [192, 73] on span "Outro" at bounding box center [219, 75] width 198 height 17
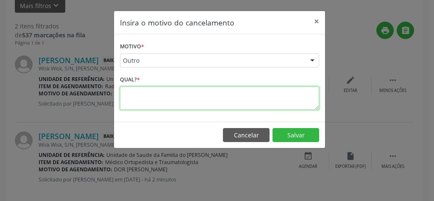
click at [175, 96] on textarea at bounding box center [219, 97] width 199 height 23
type textarea "RESOLVIDO"
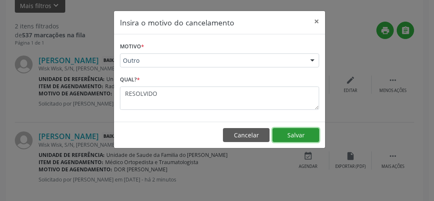
click at [299, 137] on button "Salvar" at bounding box center [295, 135] width 47 height 14
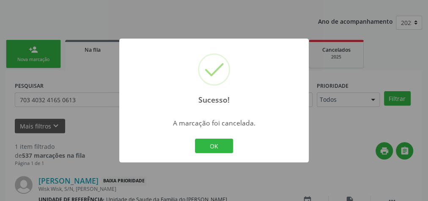
scroll to position [154, 0]
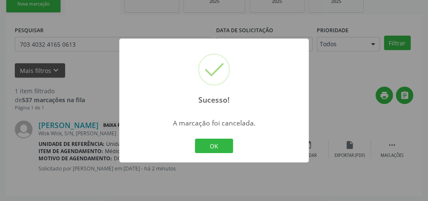
click at [266, 181] on div "Sucesso! × A marcação foi cancelada. OK Cancel" at bounding box center [214, 100] width 428 height 201
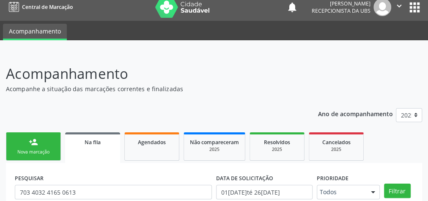
scroll to position [0, 0]
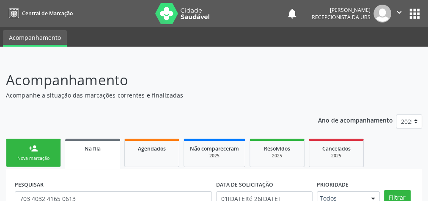
click at [33, 160] on div "Nova marcação" at bounding box center [33, 158] width 42 height 6
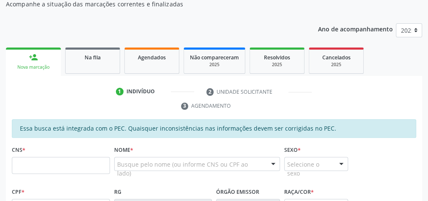
scroll to position [102, 0]
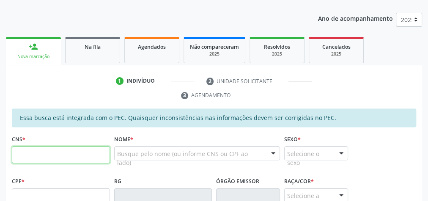
click at [67, 157] on input "text" at bounding box center [61, 154] width 98 height 17
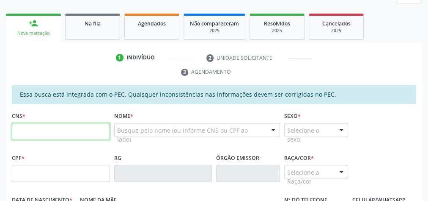
scroll to position [135, 0]
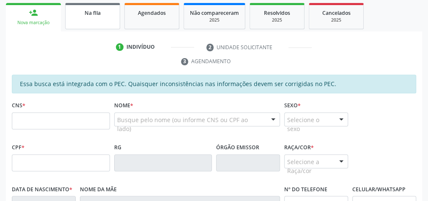
click at [91, 21] on link "Na fila" at bounding box center [92, 16] width 55 height 26
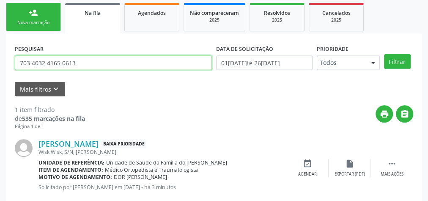
drag, startPoint x: 89, startPoint y: 66, endPoint x: 14, endPoint y: 60, distance: 76.0
click at [14, 60] on div "PESQUISAR 703 4032 4165 0613" at bounding box center [114, 58] width 202 height 33
type input "709007860707118"
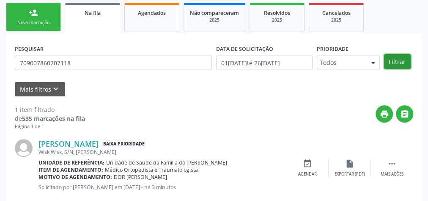
click at [404, 59] on button "Filtrar" at bounding box center [397, 61] width 27 height 14
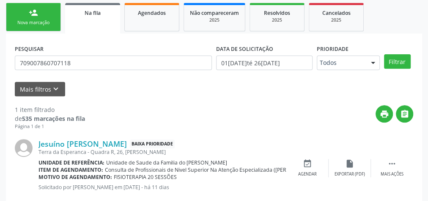
scroll to position [154, 0]
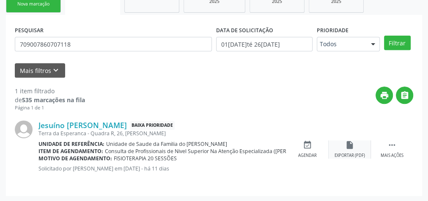
click at [343, 151] on div "insert_drive_file Exportar (PDF)" at bounding box center [350, 149] width 42 height 18
click at [390, 153] on div "Mais ações" at bounding box center [392, 155] width 23 height 6
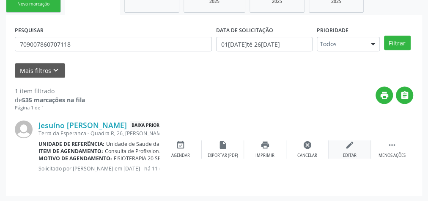
click at [346, 149] on div "edit Editar" at bounding box center [350, 149] width 42 height 18
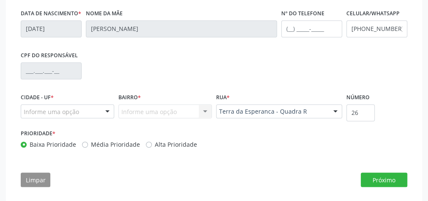
scroll to position [354, 0]
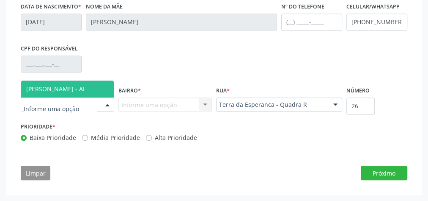
click at [105, 106] on div at bounding box center [107, 105] width 13 height 14
click at [90, 91] on span "[PERSON_NAME] - AL" at bounding box center [67, 88] width 93 height 17
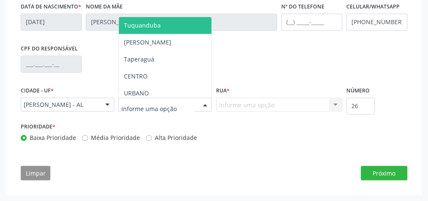
click at [202, 106] on div at bounding box center [205, 105] width 13 height 14
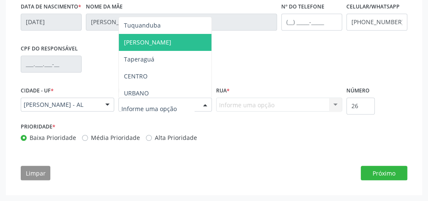
click at [169, 45] on span "[PERSON_NAME]" at bounding box center [165, 42] width 93 height 17
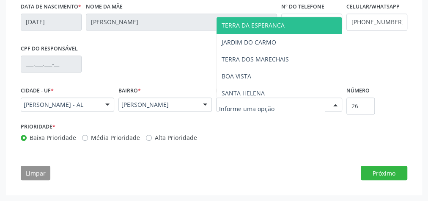
click at [266, 26] on span "TERRA DA ESPERANCA" at bounding box center [253, 25] width 63 height 8
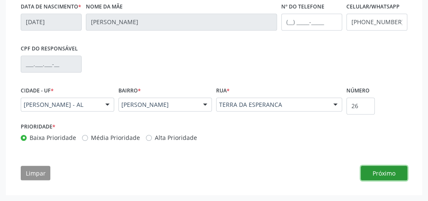
click at [381, 174] on button "Próximo" at bounding box center [384, 173] width 47 height 14
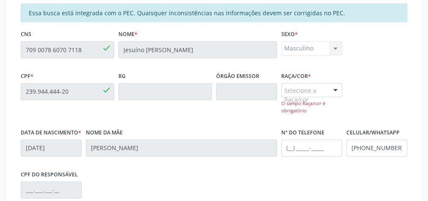
scroll to position [233, 0]
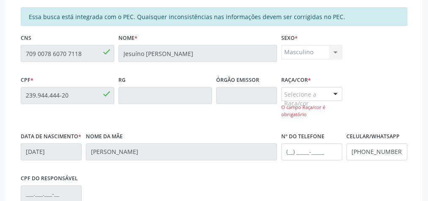
click at [334, 91] on div at bounding box center [335, 94] width 13 height 14
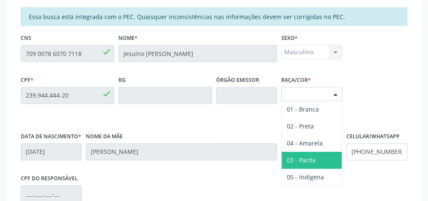
click at [308, 156] on span "03 - Parda" at bounding box center [301, 160] width 29 height 8
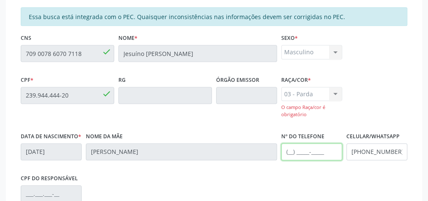
click at [291, 151] on input "text" at bounding box center [312, 151] width 61 height 17
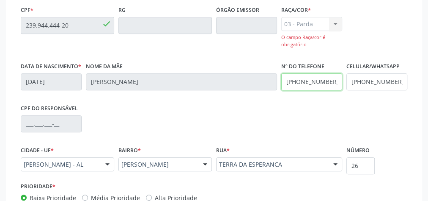
scroll to position [369, 0]
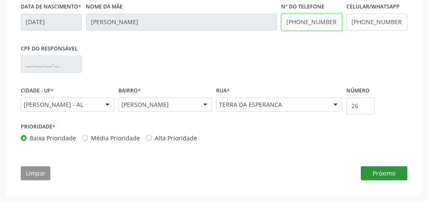
type input "[PHONE_NUMBER]"
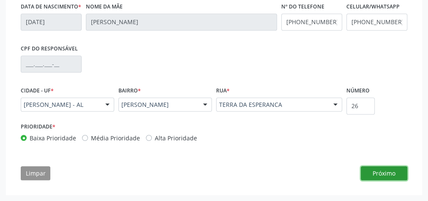
click at [381, 174] on button "Próximo" at bounding box center [384, 173] width 47 height 14
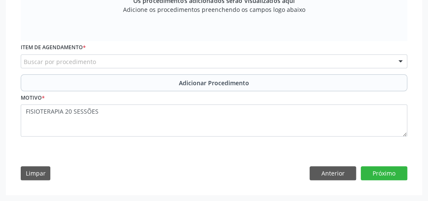
scroll to position [329, 0]
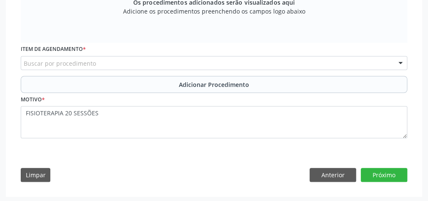
click at [159, 64] on div "Buscar por procedimento" at bounding box center [214, 63] width 387 height 14
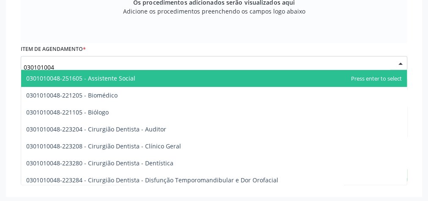
type input "0301010048"
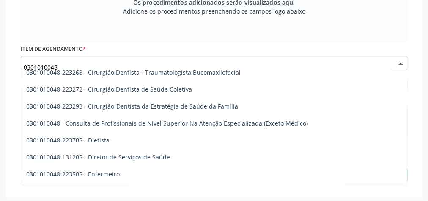
scroll to position [406, 0]
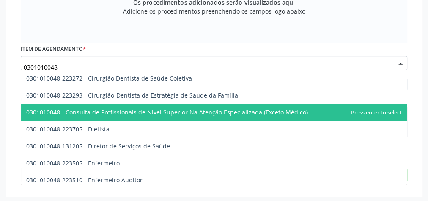
click at [230, 112] on span "0301010048 - Consulta de Profissionais de Nivel Superior Na Atenção Especializa…" at bounding box center [167, 112] width 282 height 8
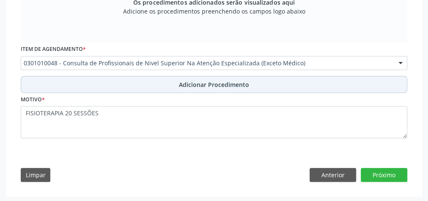
click at [221, 84] on span "Adicionar Procedimento" at bounding box center [214, 84] width 70 height 9
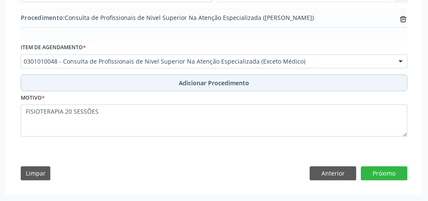
scroll to position [297, 0]
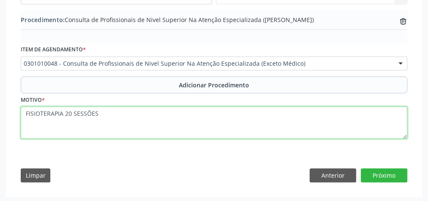
click at [163, 119] on textarea "FISIOTERAPIA 20 SESSÕES" at bounding box center [214, 122] width 387 height 32
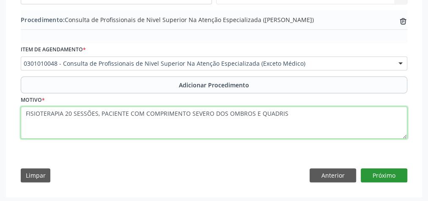
type textarea "FISIOTERAPIA 20 SESSÕES, PACIENTE COM COMPRIMENTO SEVERO DOS OMBROS E QUADRIS"
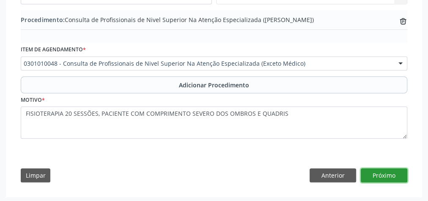
click at [398, 177] on button "Próximo" at bounding box center [384, 175] width 47 height 14
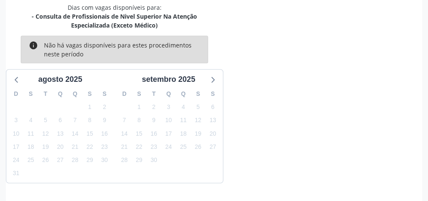
scroll to position [273, 0]
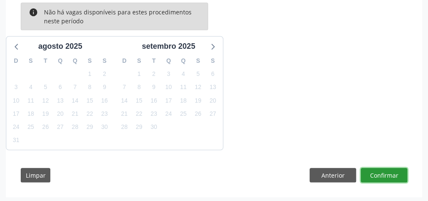
click at [390, 175] on button "Confirmar" at bounding box center [384, 175] width 47 height 14
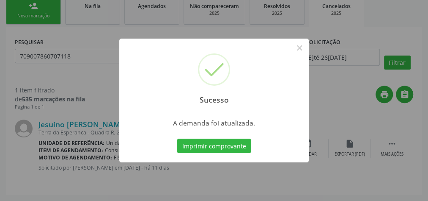
scroll to position [141, 0]
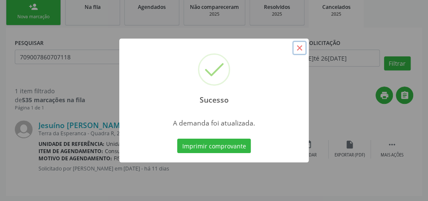
click at [301, 50] on button "×" at bounding box center [300, 48] width 14 height 14
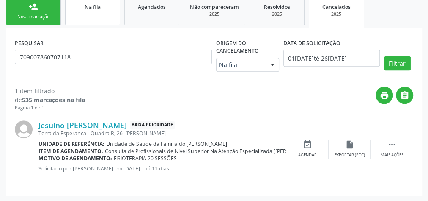
click at [80, 9] on div "Na fila" at bounding box center [93, 6] width 42 height 9
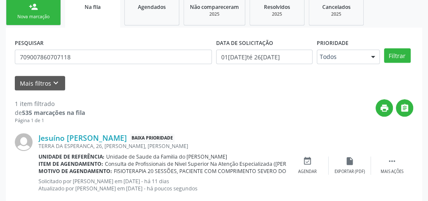
click at [18, 16] on div "Nova marcação" at bounding box center [33, 17] width 42 height 6
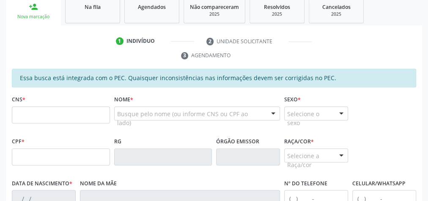
click at [321, 50] on ul "1 Indivíduo 2 Unidade solicitante 3 Agendamento" at bounding box center [214, 48] width 417 height 28
click at [69, 12] on link "Na fila" at bounding box center [92, 10] width 55 height 26
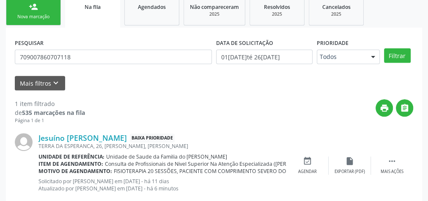
scroll to position [90, 0]
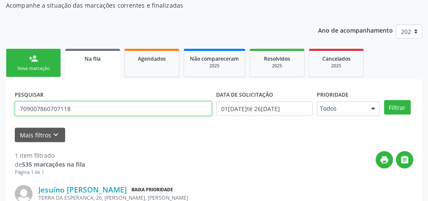
drag, startPoint x: 78, startPoint y: 107, endPoint x: 17, endPoint y: 109, distance: 61.4
click at [17, 109] on input "709007860707118" at bounding box center [113, 108] width 197 height 14
type input "[PERSON_NAME]"
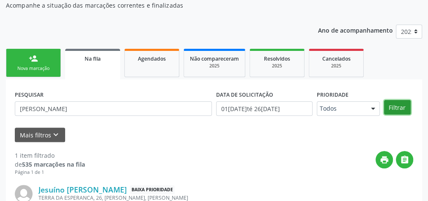
click at [396, 106] on button "Filtrar" at bounding box center [397, 107] width 27 height 14
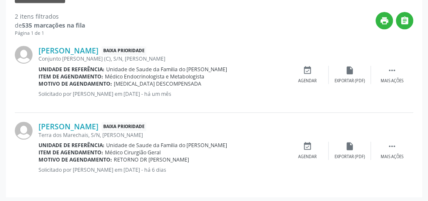
scroll to position [229, 0]
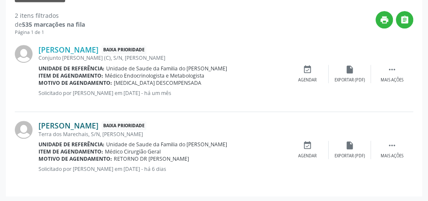
click at [99, 127] on link "[PERSON_NAME]" at bounding box center [69, 125] width 60 height 9
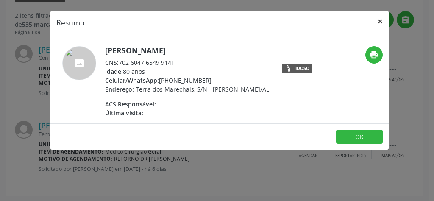
click at [384, 25] on button "×" at bounding box center [379, 21] width 17 height 21
